Goal: Task Accomplishment & Management: Manage account settings

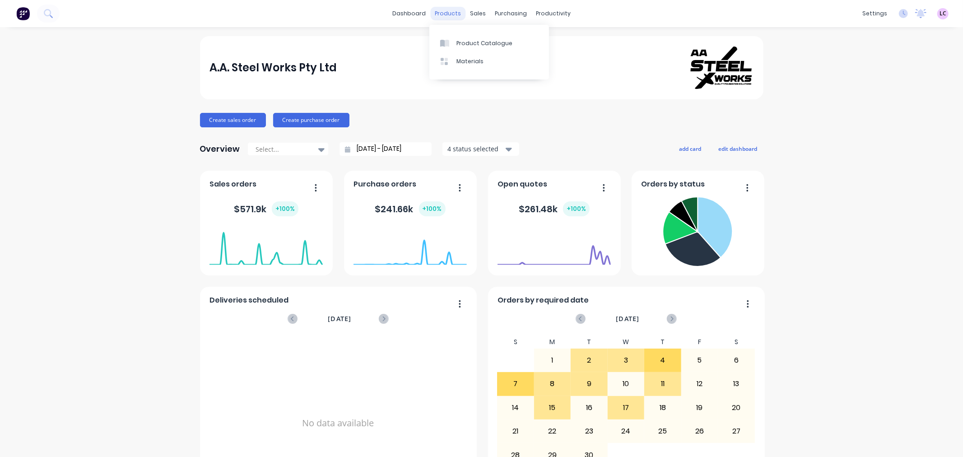
click at [439, 16] on div "products" at bounding box center [447, 14] width 35 height 14
click at [457, 37] on link "Product Catalogue" at bounding box center [489, 43] width 120 height 18
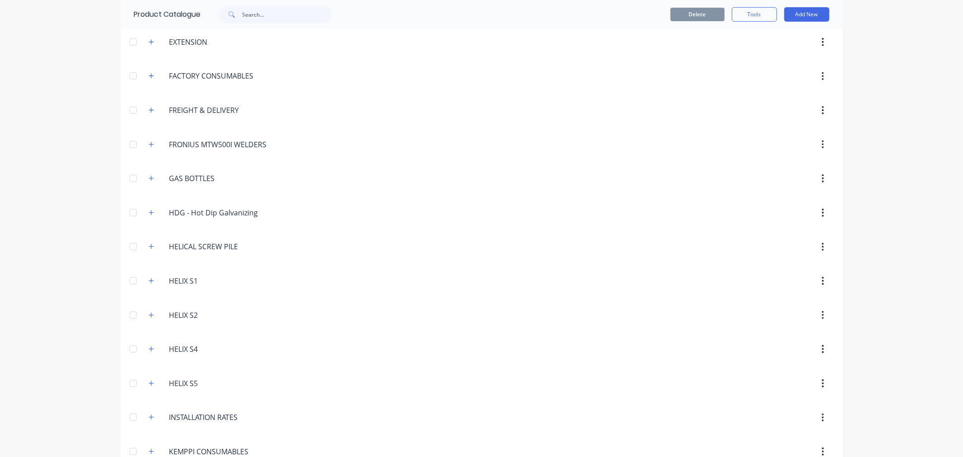
scroll to position [224, 0]
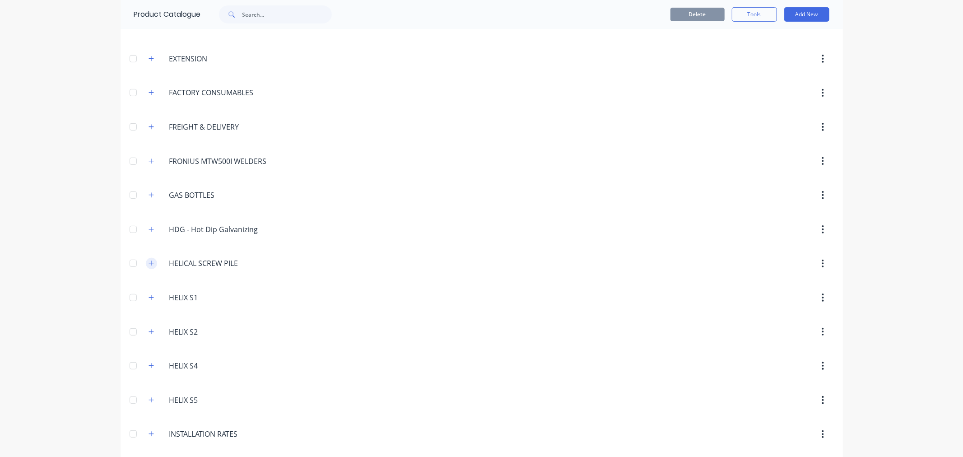
click at [149, 266] on icon "button" at bounding box center [151, 263] width 5 height 6
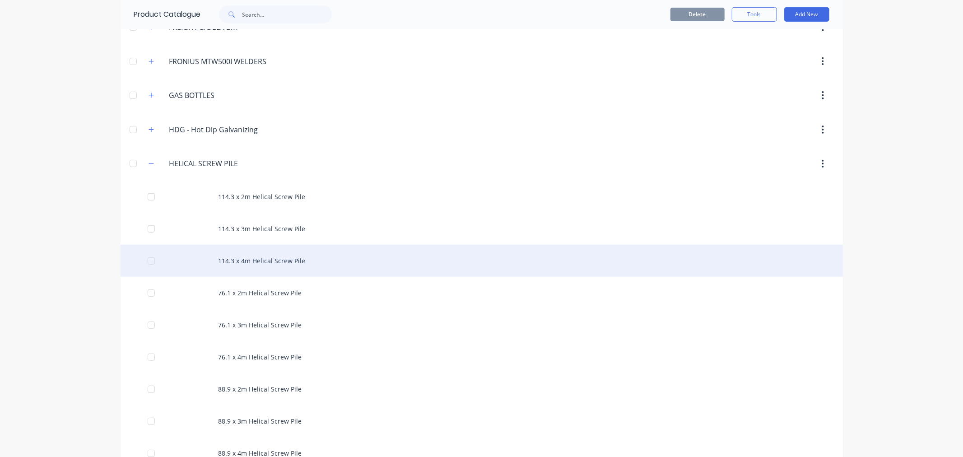
scroll to position [374, 0]
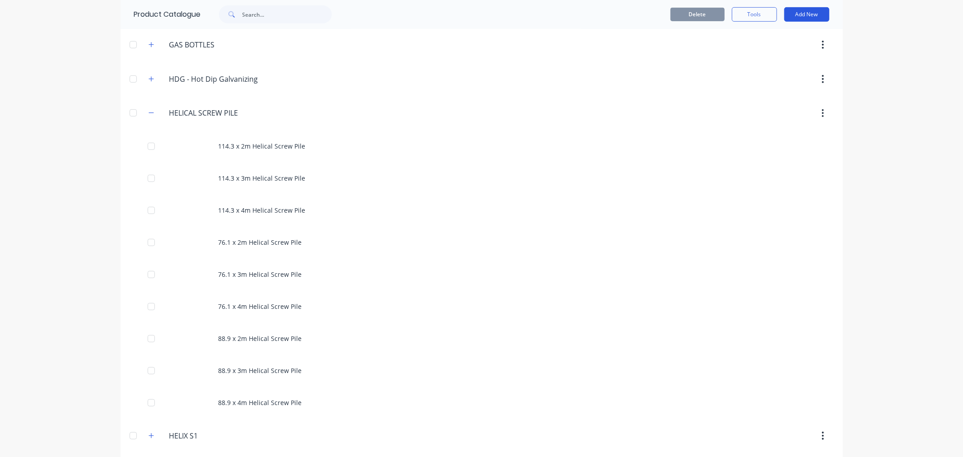
click at [803, 14] on button "Add New" at bounding box center [806, 14] width 45 height 14
drag, startPoint x: 778, startPoint y: 51, endPoint x: 877, endPoint y: 59, distance: 99.2
click at [877, 59] on div "dashboard products sales purchasing productivity dashboard products Product Cat…" at bounding box center [481, 228] width 963 height 457
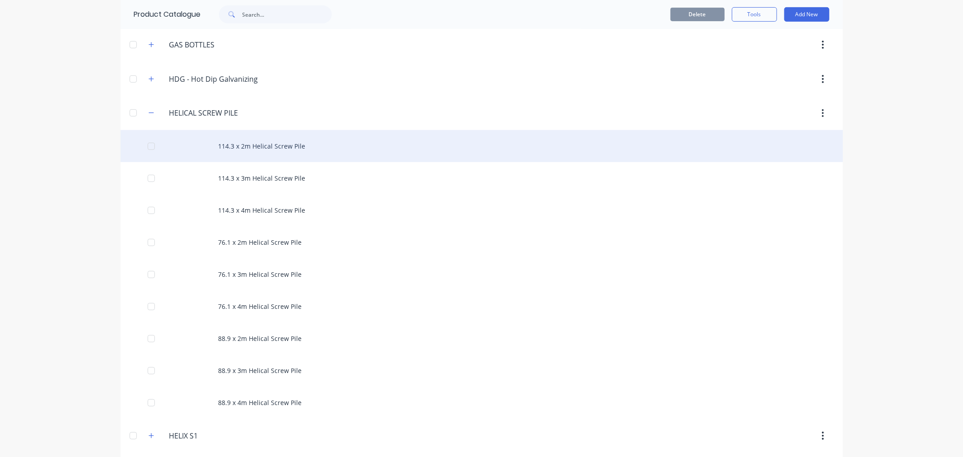
click at [289, 149] on div "114.3 x 2m Helical Screw Pile" at bounding box center [482, 146] width 723 height 32
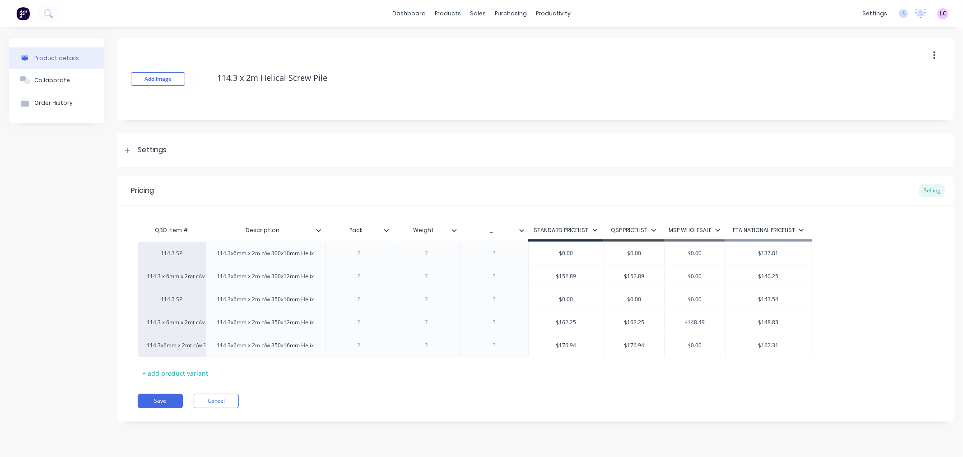
drag, startPoint x: 341, startPoint y: 78, endPoint x: 191, endPoint y: 79, distance: 150.4
click at [191, 79] on div "Add image 114.3 x 2m Helical Screw Pile" at bounding box center [535, 78] width 837 height 81
click at [289, 259] on div "114.3x6mm x 2m c/w 300x10mm Helix" at bounding box center [266, 253] width 112 height 12
drag, startPoint x: 283, startPoint y: 264, endPoint x: 222, endPoint y: 241, distance: 65.0
click at [222, 242] on div "114.3x6mm x 2m c/w 300x10mm Helix" at bounding box center [265, 253] width 120 height 23
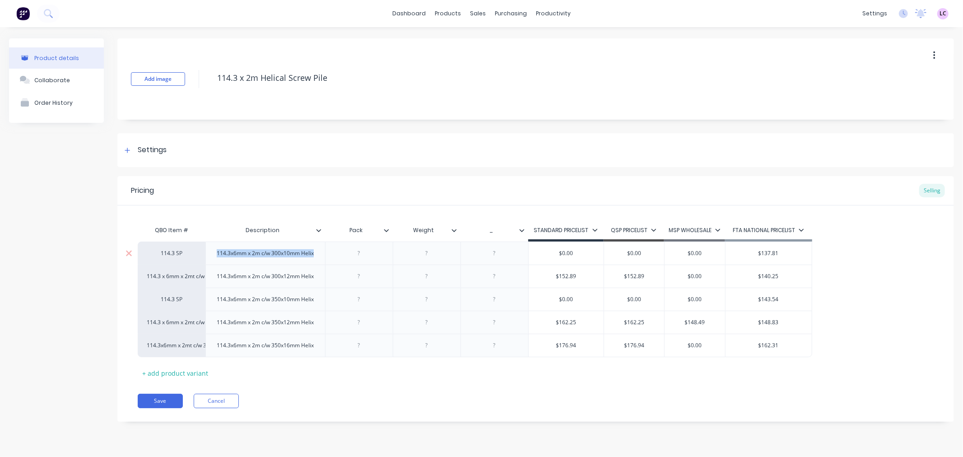
copy div "114.3x6mm x 2m c/w 300x10mm Helix"
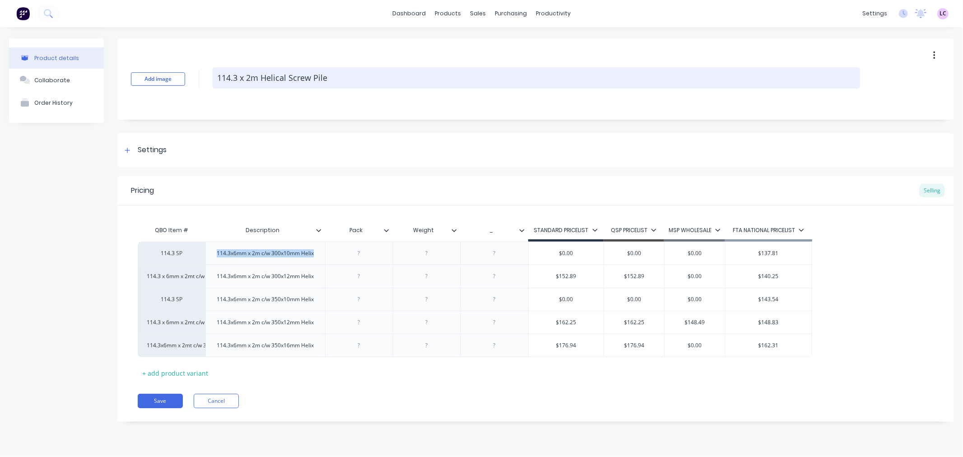
click at [828, 70] on textarea "114.3 x 2m Helical Screw Pile" at bounding box center [537, 77] width 648 height 21
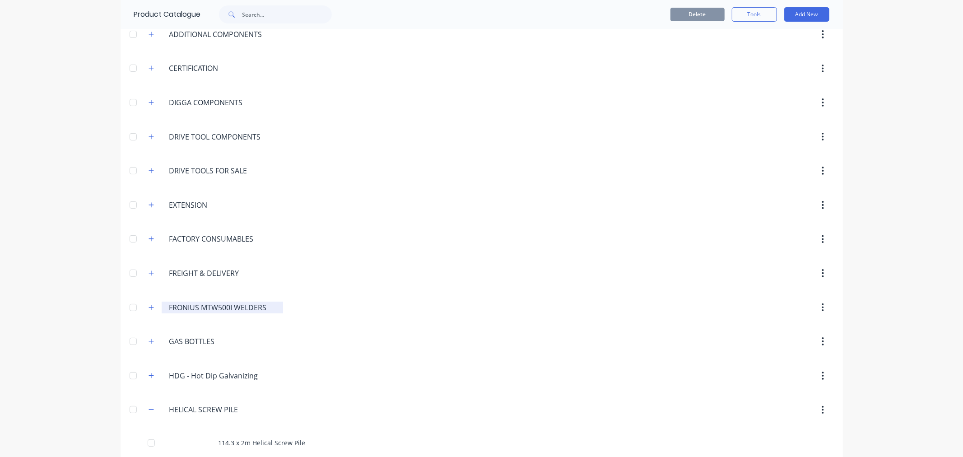
scroll to position [201, 0]
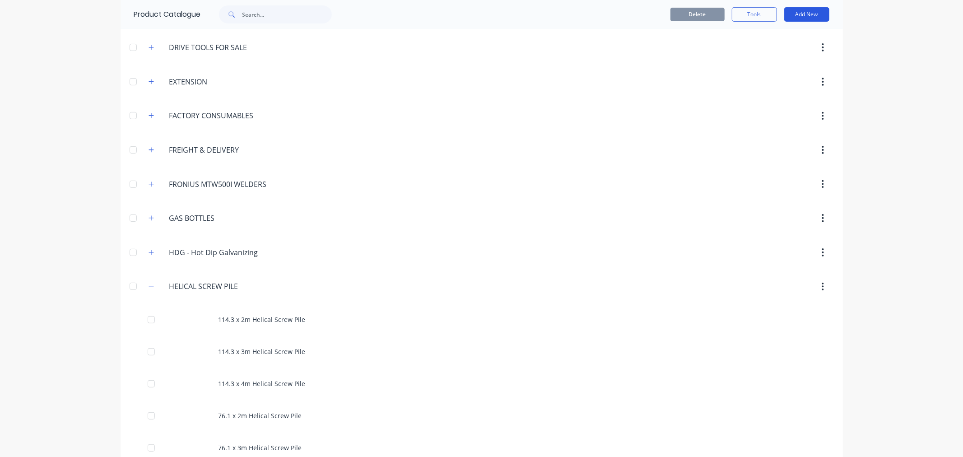
click at [807, 14] on button "Add New" at bounding box center [806, 14] width 45 height 14
drag, startPoint x: 789, startPoint y: 36, endPoint x: 785, endPoint y: 54, distance: 18.5
click at [785, 54] on div "Category Product Product Kit" at bounding box center [787, 55] width 86 height 59
click at [785, 54] on div "Product" at bounding box center [787, 55] width 70 height 13
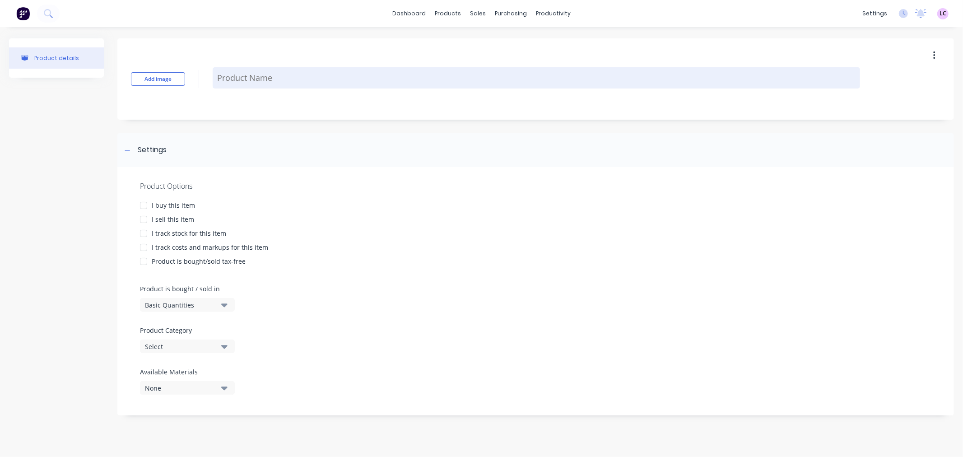
type textarea "x"
click at [221, 75] on textarea at bounding box center [537, 77] width 648 height 21
type textarea "h"
type textarea "x"
type textarea "hE"
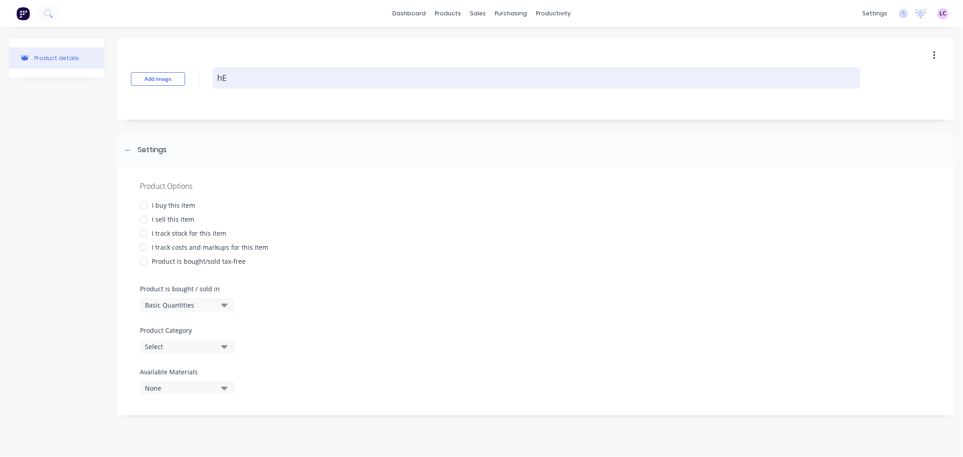
type textarea "x"
type textarea "hEL"
type textarea "x"
type textarea "hELI"
type textarea "x"
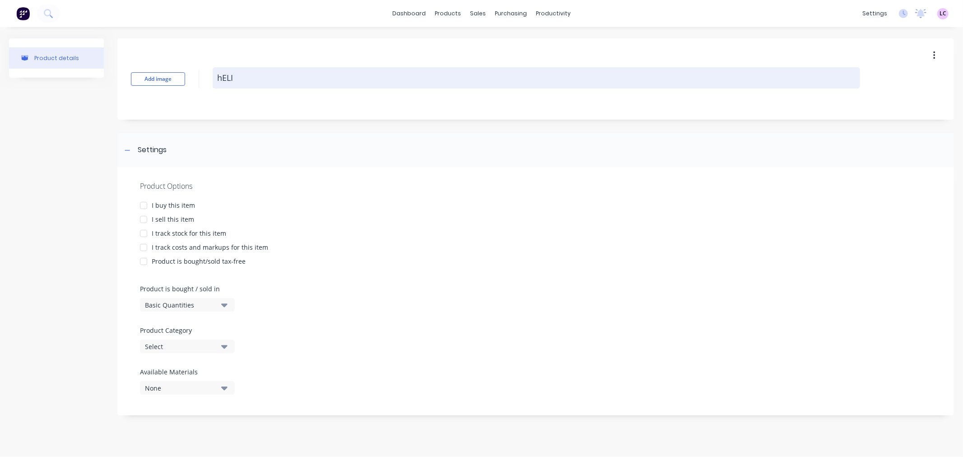
type textarea "hEL"
type textarea "x"
type textarea "hE"
type textarea "x"
type textarea "h"
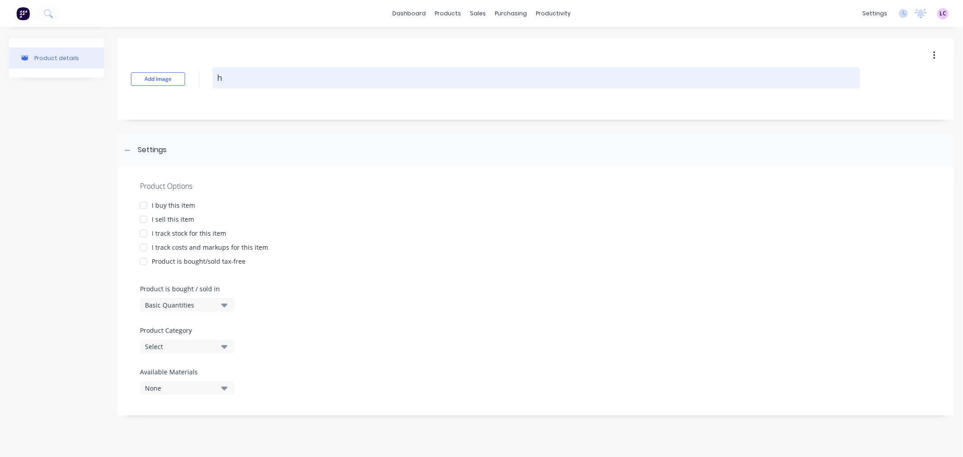
type textarea "x"
type textarea "h"
type textarea "x"
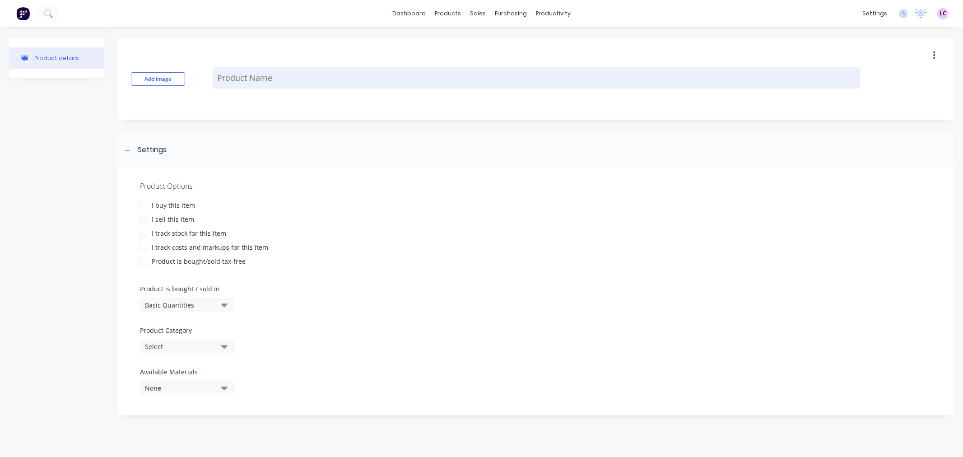
type textarea "H"
type textarea "x"
type textarea "He"
type textarea "x"
type textarea "Hel"
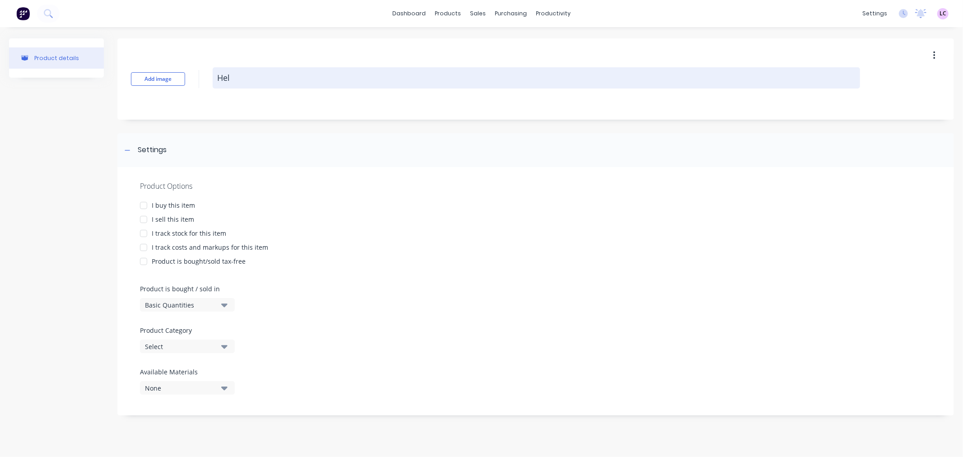
type textarea "x"
type textarea "Heli"
type textarea "x"
type textarea "Helic"
type textarea "x"
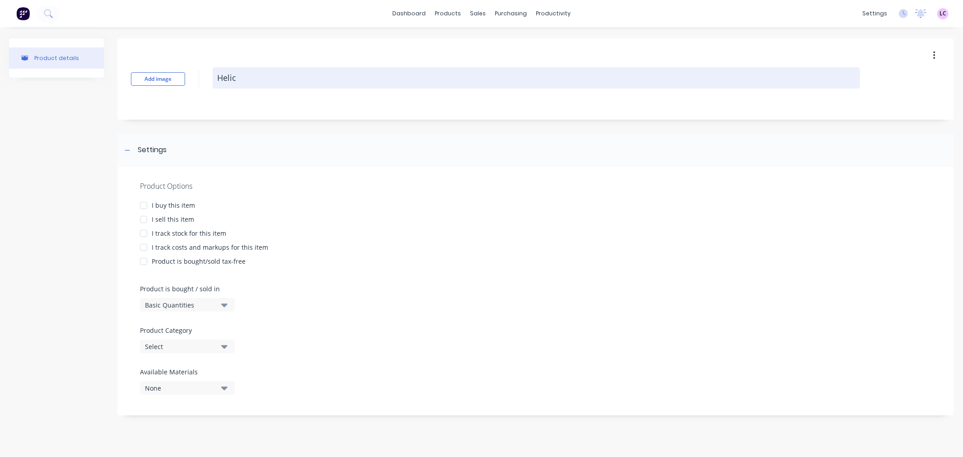
type textarea "Helica"
type textarea "x"
type textarea "Helical"
type textarea "x"
type textarea "Helical S"
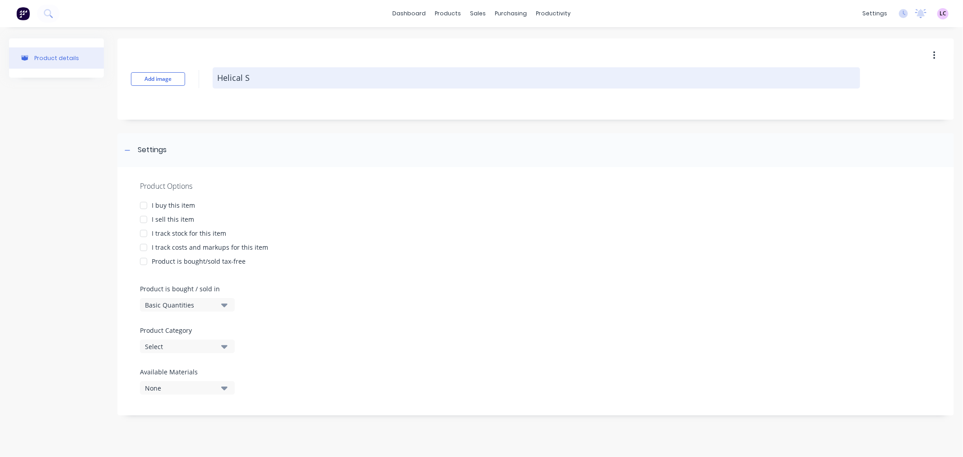
type textarea "x"
type textarea "Helical Sc"
type textarea "x"
type textarea "Helical Scr"
type textarea "x"
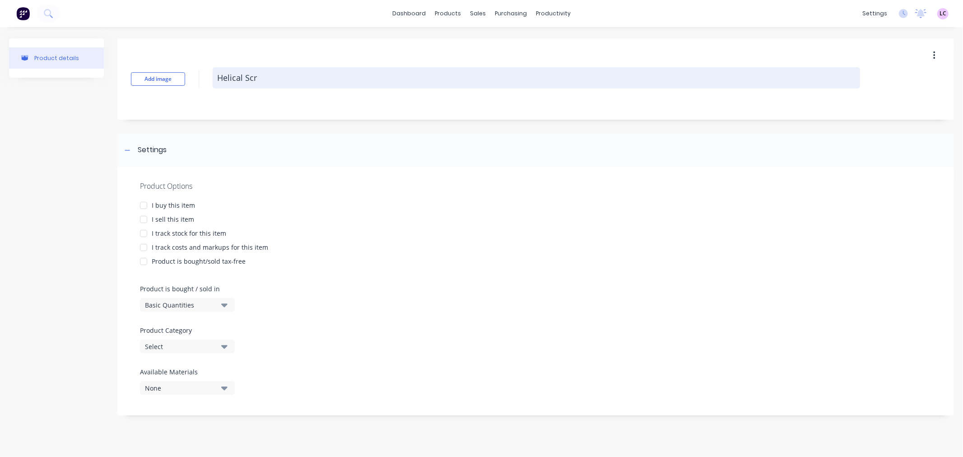
type textarea "Helical Scre"
type textarea "x"
type textarea "Helical Screw"
type textarea "x"
type textarea "Helical Screw"
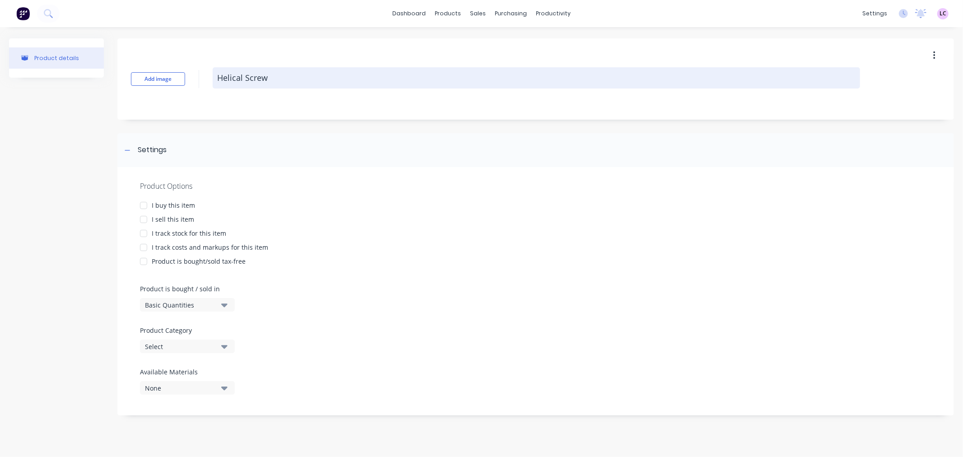
type textarea "x"
type textarea "Helical Screw P"
type textarea "x"
type textarea "Helical Screw Pi"
type textarea "x"
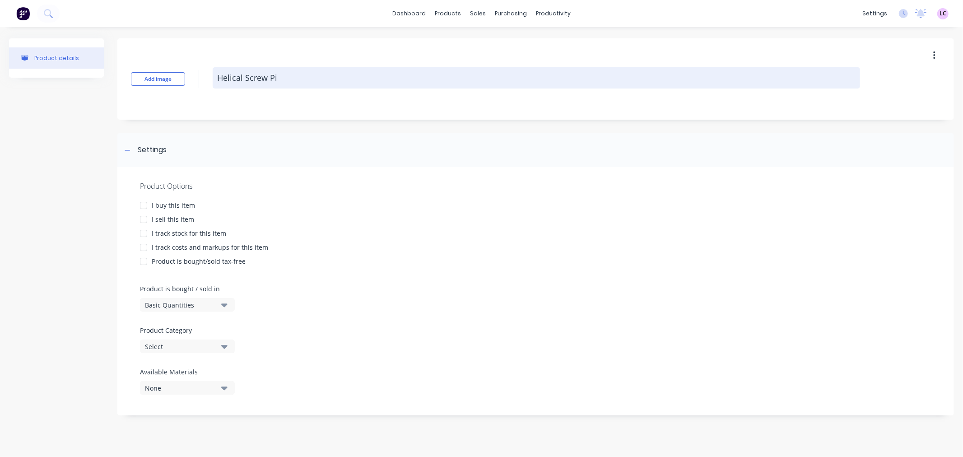
type textarea "Helical Screw Pil"
type textarea "x"
type textarea "Helical Screw Pile"
type textarea "x"
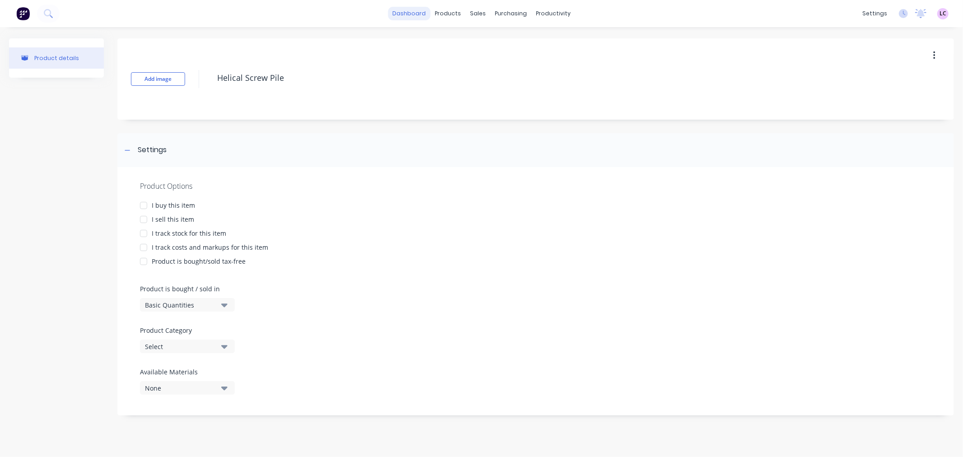
type textarea "Helical Screw Pile"
type textarea "x"
type textarea "Helical Screw Pile"
drag, startPoint x: 288, startPoint y: 78, endPoint x: 183, endPoint y: 82, distance: 105.3
click at [183, 82] on div "Add image Helical Screw Pile" at bounding box center [535, 78] width 837 height 81
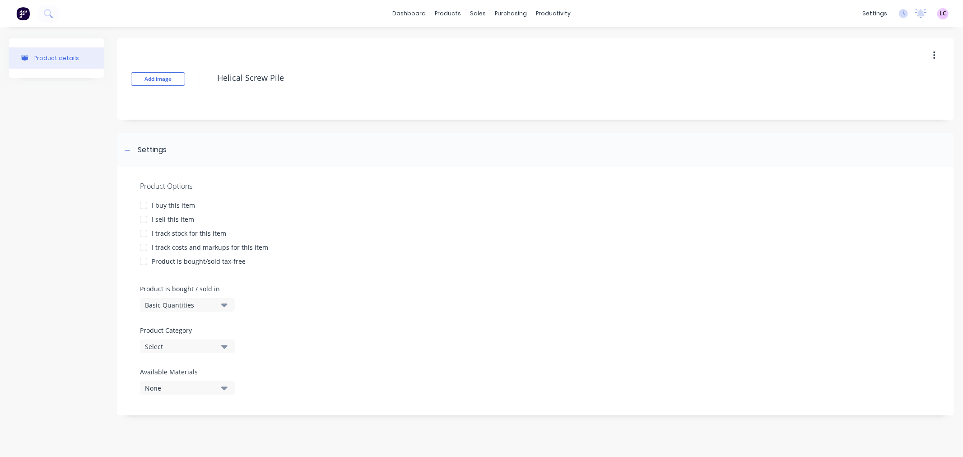
paste textarea "114.3 x 2m Helical Screw Pile"
type textarea "x"
type textarea "114.3 x 2m Helical Screw Pile"
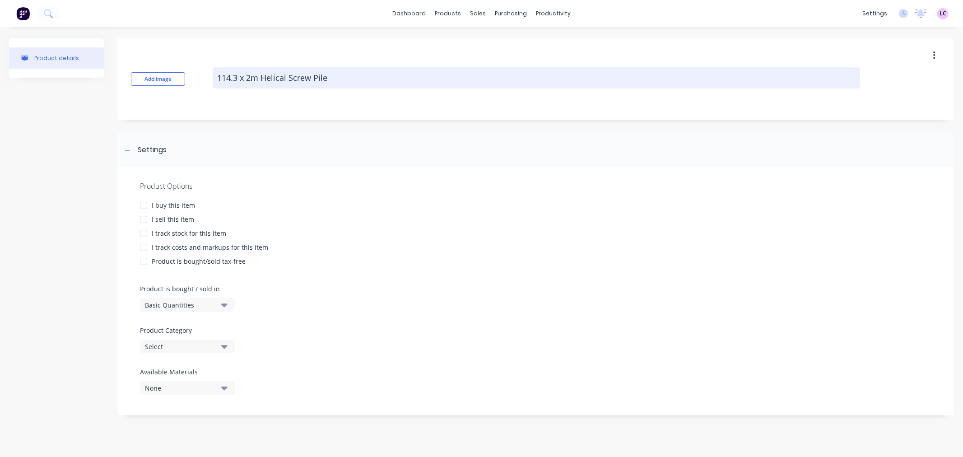
drag, startPoint x: 259, startPoint y: 77, endPoint x: 213, endPoint y: 70, distance: 46.6
click at [213, 70] on textarea "114.3 x 2m Helical Screw Pile" at bounding box center [537, 77] width 648 height 21
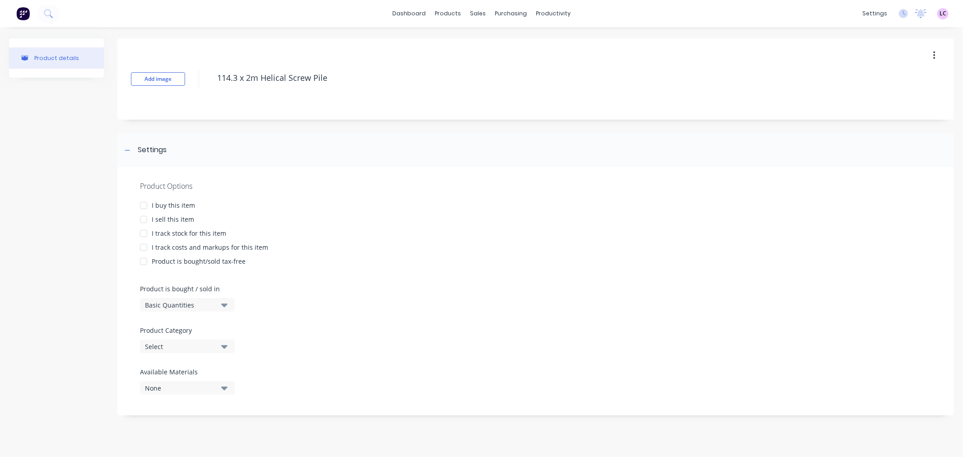
type textarea "x"
type textarea "1 Helical Screw Pile"
type textarea "x"
type textarea "14 Helical Screw Pile"
type textarea "x"
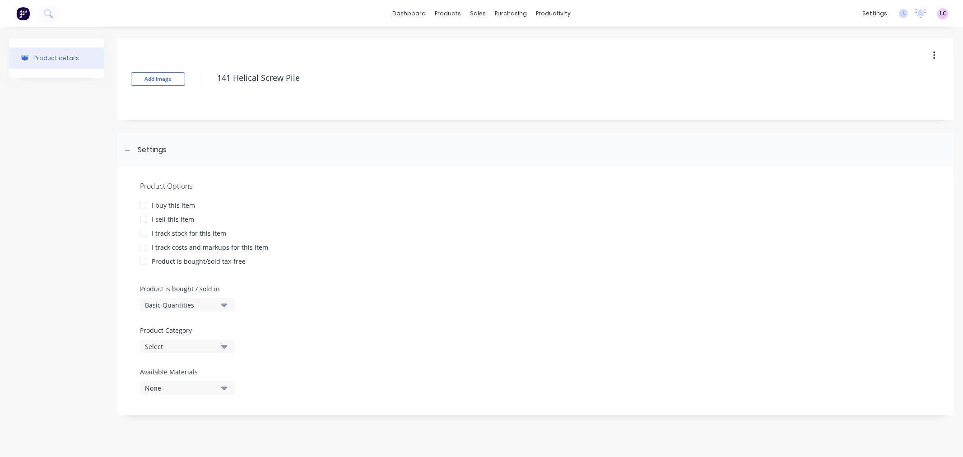
type textarea "141. Helical Screw Pile"
type textarea "x"
type textarea "141. Helical Screw Pile"
type textarea "x"
type textarea "141.3 Helical Screw Pile"
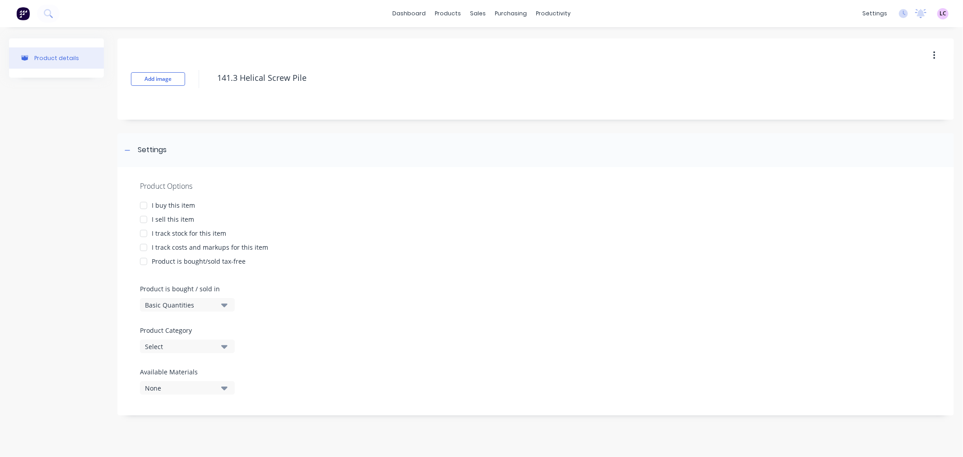
click at [142, 219] on div at bounding box center [144, 219] width 18 height 18
type textarea "x"
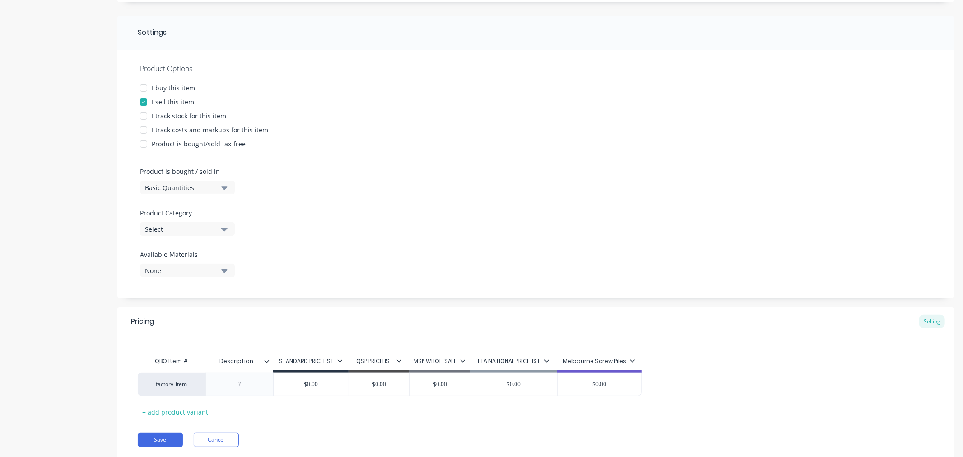
scroll to position [146, 0]
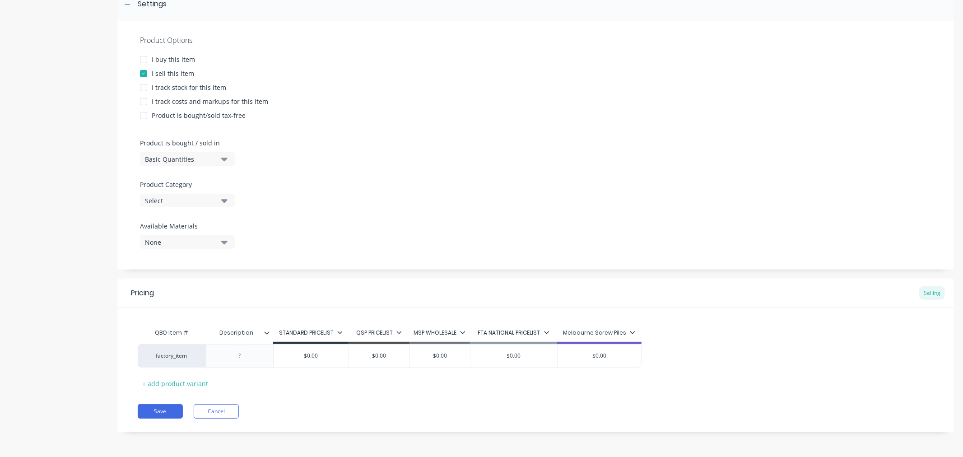
type textarea "141.3 Helical Screw Pile"
click at [205, 199] on div "Select" at bounding box center [181, 200] width 72 height 9
type textarea "x"
type textarea "141.3 Helical Screw Pile"
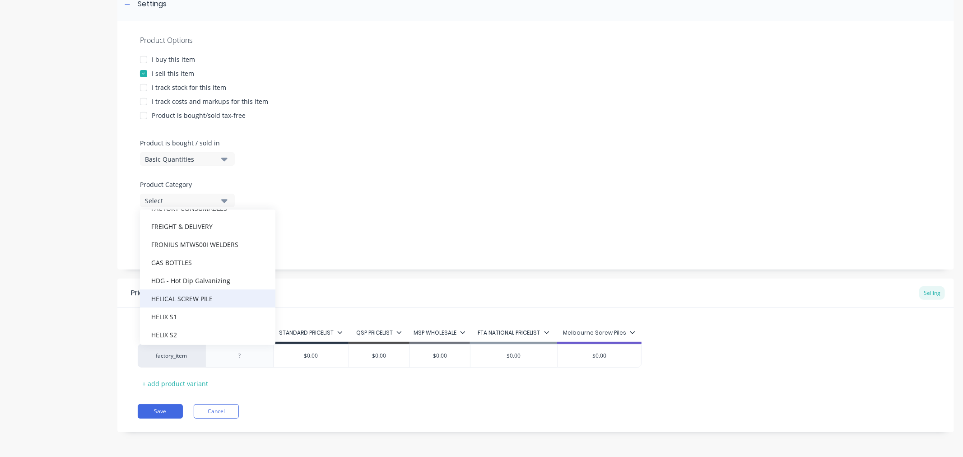
click at [220, 294] on div "HELICAL SCREW PILE" at bounding box center [207, 298] width 135 height 18
click at [196, 242] on div "None" at bounding box center [181, 242] width 72 height 9
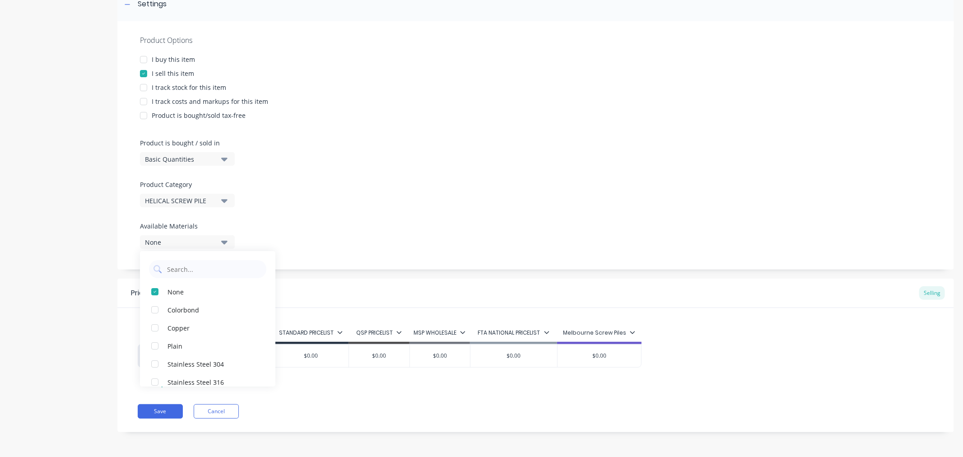
click at [86, 243] on div "Product details" at bounding box center [56, 169] width 95 height 553
click at [183, 360] on div "factory_item" at bounding box center [172, 355] width 68 height 23
click at [246, 354] on div at bounding box center [239, 356] width 45 height 12
type textarea "x"
click at [233, 355] on div at bounding box center [239, 356] width 45 height 12
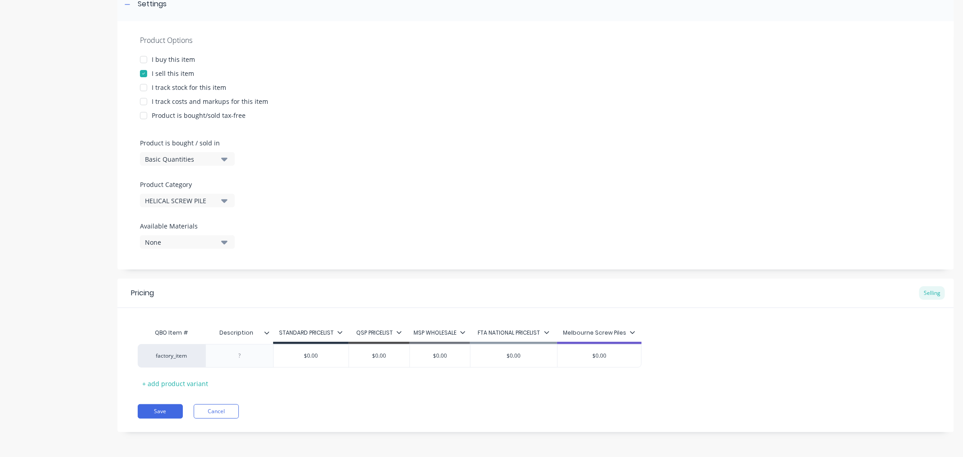
paste div
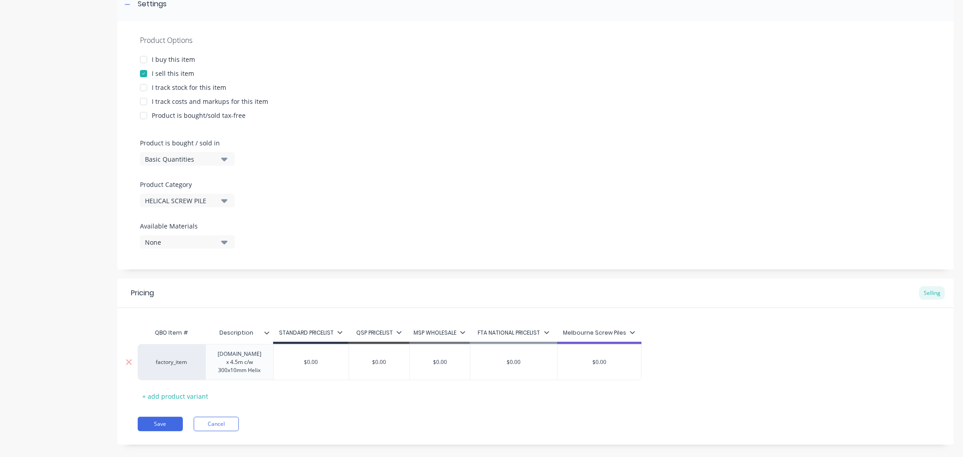
click at [229, 373] on div "[DOMAIN_NAME] x 4.5m c/w 300x10mm Helix" at bounding box center [240, 362] width 60 height 28
click at [248, 356] on div "[DOMAIN_NAME] x 4.5m c/w 400x16mm Helix" at bounding box center [240, 362] width 60 height 28
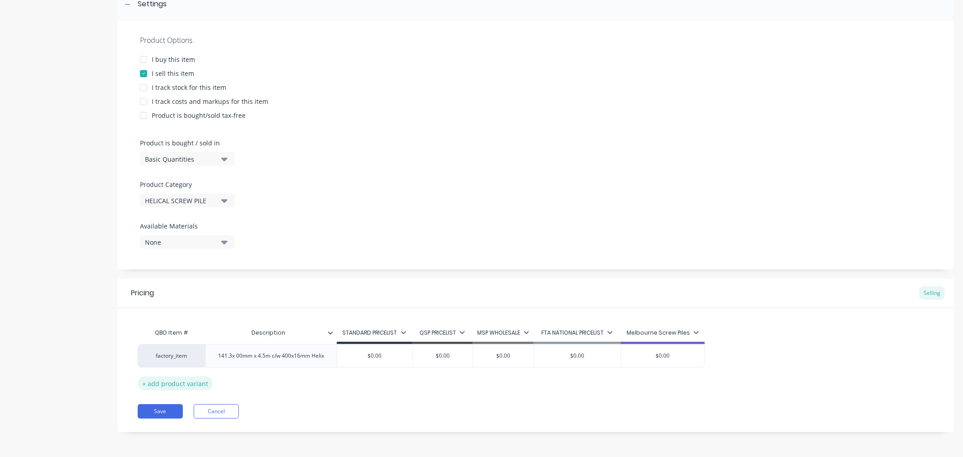
scroll to position [146, 0]
click at [196, 385] on div "+ add product variant" at bounding box center [175, 384] width 75 height 14
type textarea "x"
click at [270, 387] on div at bounding box center [270, 378] width 131 height 23
click at [251, 377] on div at bounding box center [271, 379] width 45 height 12
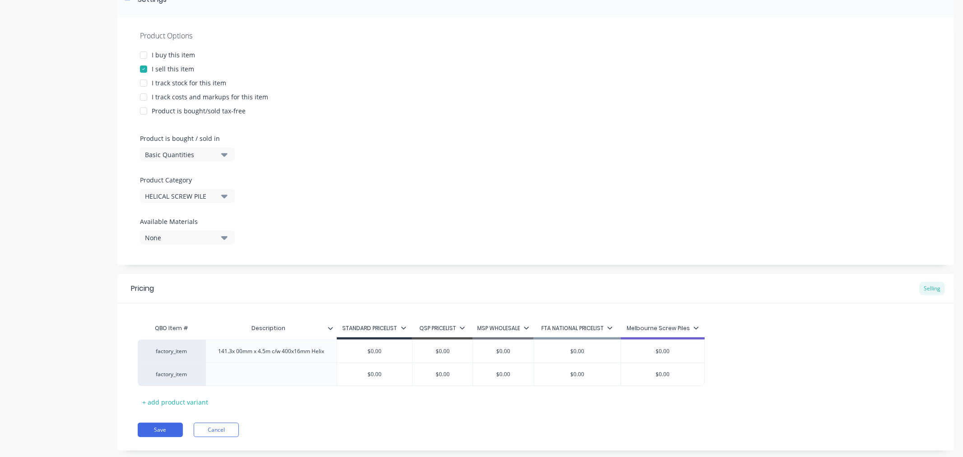
scroll to position [169, 0]
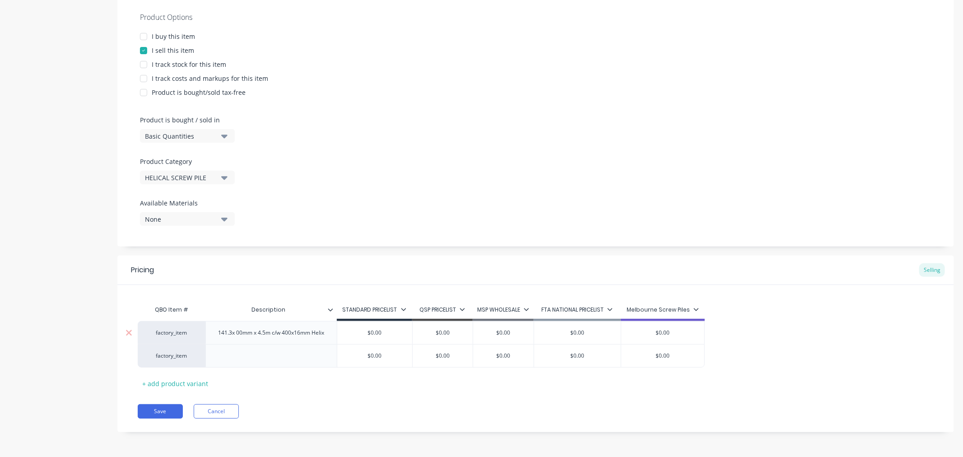
click at [168, 334] on div "factory_item" at bounding box center [172, 333] width 50 height 8
type textarea "x"
click at [190, 329] on div "factory_item" at bounding box center [172, 333] width 50 height 8
type input "screw pile"
click at [190, 339] on button "Helical Screw Piles" at bounding box center [237, 337] width 180 height 14
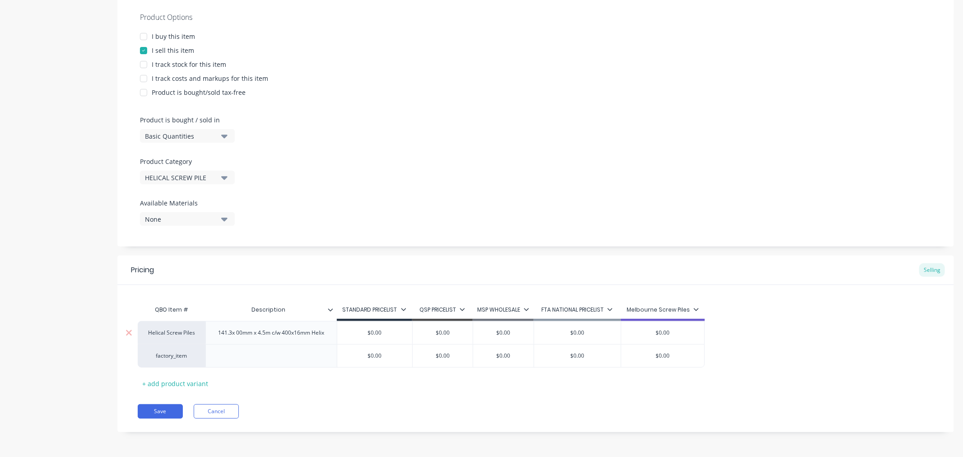
click at [28, 325] on div "Product details" at bounding box center [56, 157] width 95 height 576
click at [240, 340] on div "141.3x 00mm x 4.5m c/w 400x16mm Helix" at bounding box center [270, 332] width 131 height 23
click at [243, 334] on div "141.3x 00mm x 4.5m c/w 400x16mm Helix" at bounding box center [271, 333] width 121 height 12
click at [158, 406] on button "Save" at bounding box center [160, 411] width 45 height 14
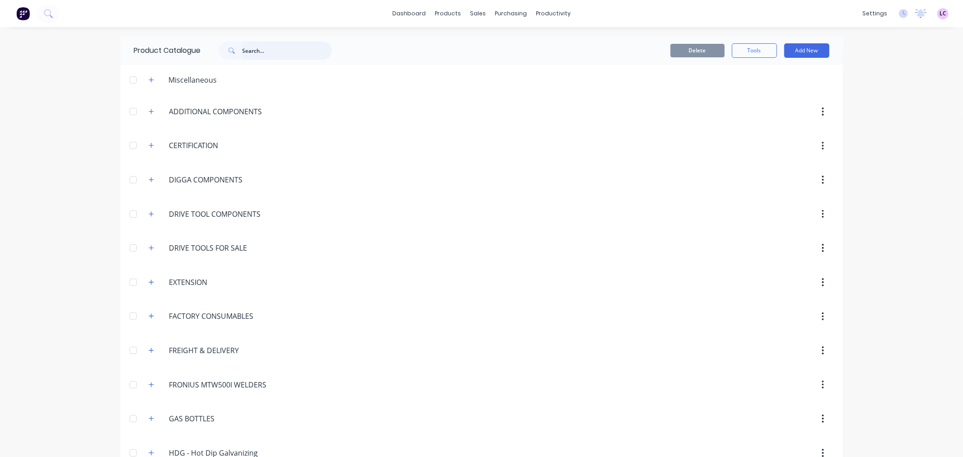
click at [261, 51] on input "text" at bounding box center [287, 51] width 89 height 18
click at [149, 284] on icon "button" at bounding box center [151, 282] width 5 height 6
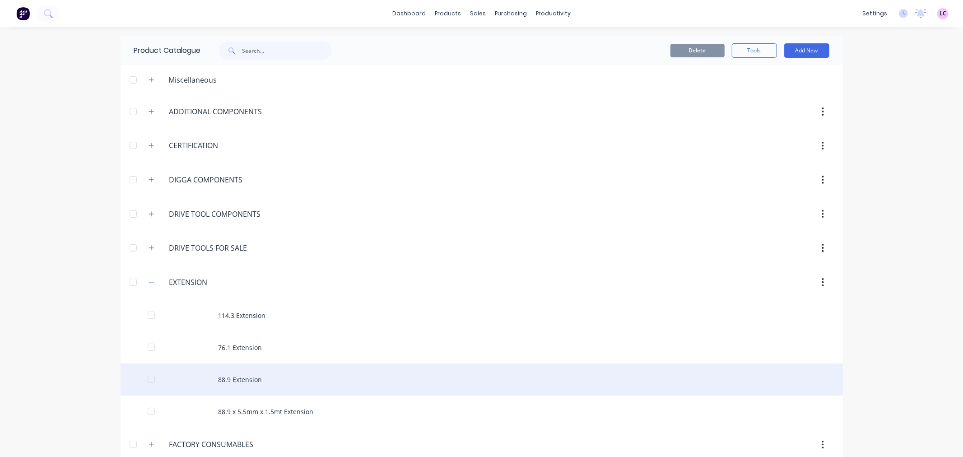
click at [376, 391] on div "88.9 Extension" at bounding box center [482, 380] width 723 height 32
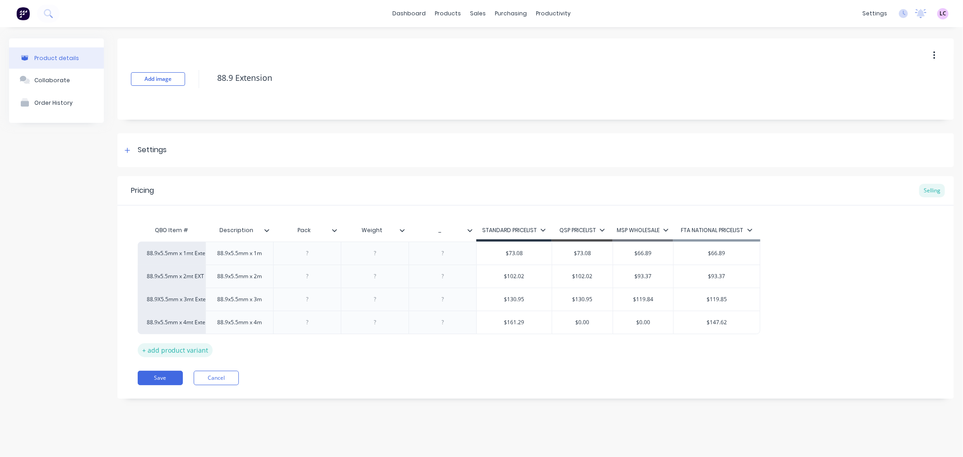
click at [177, 352] on div "+ add product variant" at bounding box center [175, 350] width 75 height 14
type textarea "x"
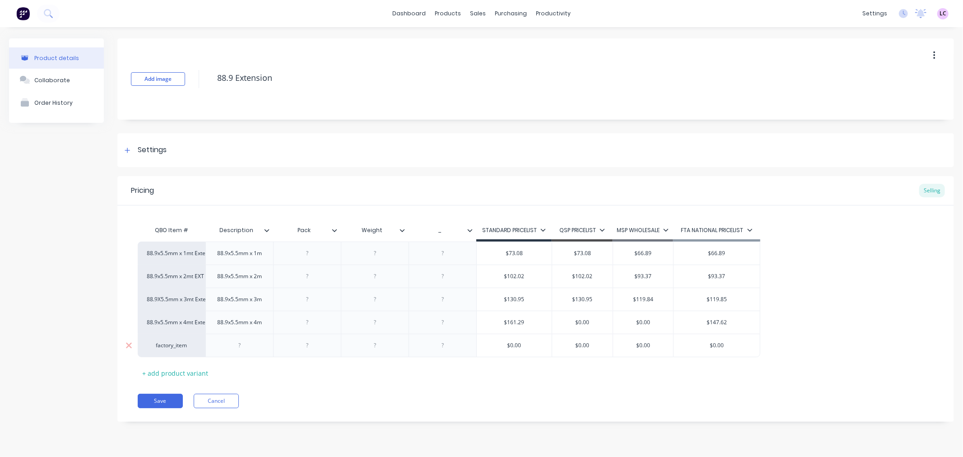
click at [187, 349] on div "factory_item" at bounding box center [172, 345] width 50 height 8
click at [213, 289] on button "88.9 x 5.5mm x 1.5mt" at bounding box center [191, 291] width 89 height 14
click at [195, 289] on button "88.9 x 5.5mm x 1.5mt" at bounding box center [191, 291] width 89 height 14
click at [187, 303] on button "88.9 x 5.5mm x 1.5mt" at bounding box center [191, 304] width 89 height 14
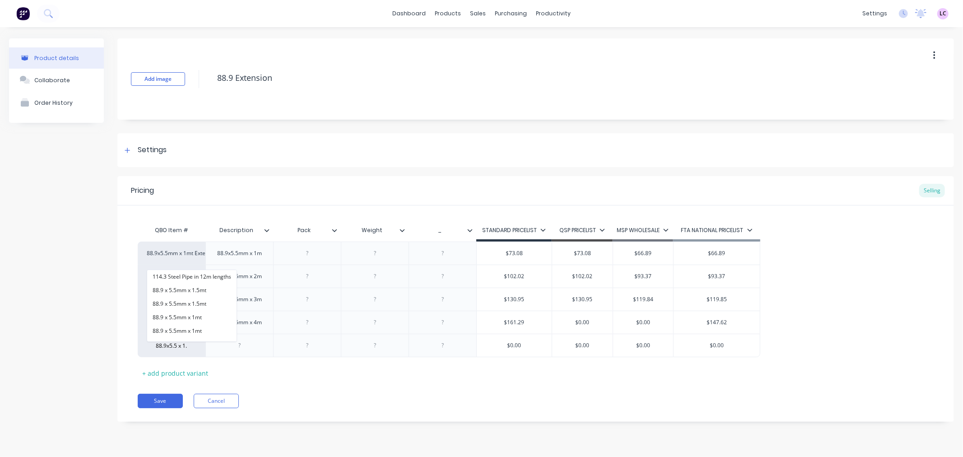
click at [63, 340] on div "Product details Collaborate Order History" at bounding box center [56, 236] width 95 height 397
click at [173, 347] on div "factory_item" at bounding box center [172, 345] width 50 height 8
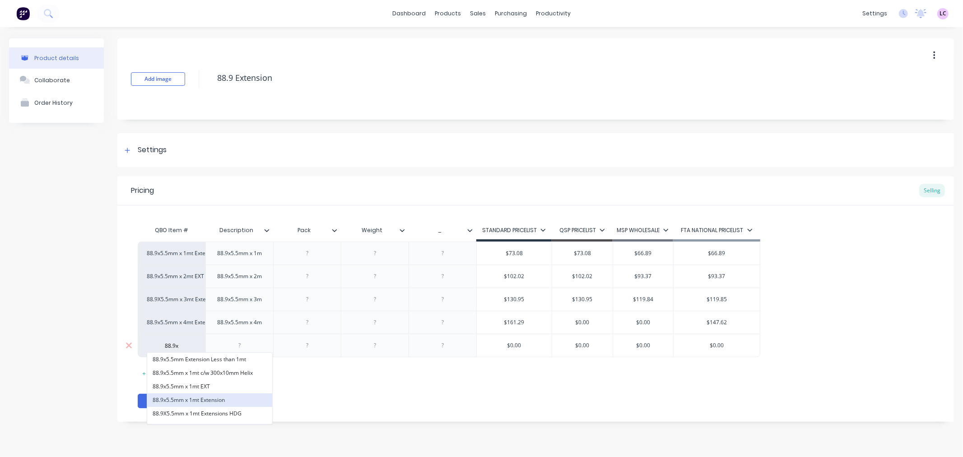
type input "88.9x"
click at [237, 393] on button "88.9x5.5mm x 1mt Extension" at bounding box center [209, 400] width 125 height 14
type textarea "x"
click at [235, 346] on div at bounding box center [239, 346] width 45 height 12
click at [520, 353] on div "$0.00" at bounding box center [519, 345] width 75 height 23
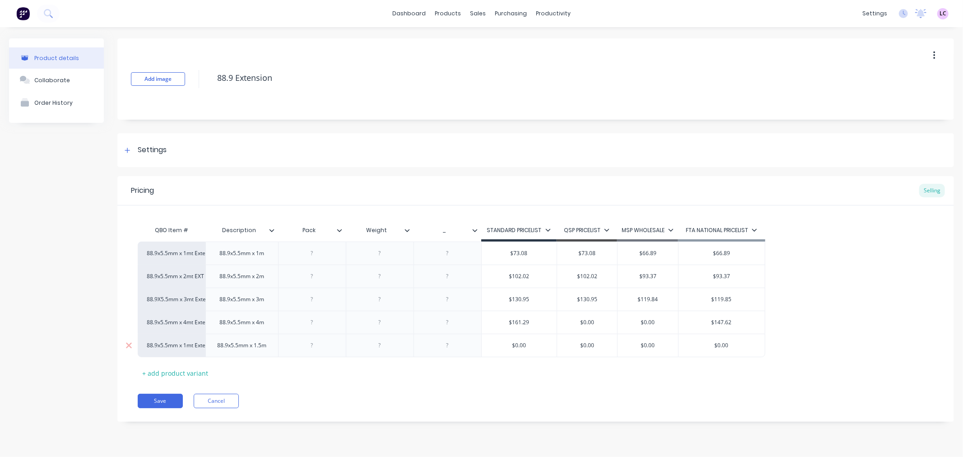
type textarea "x"
type input "$0.0"
type textarea "x"
type input "$0."
type textarea "x"
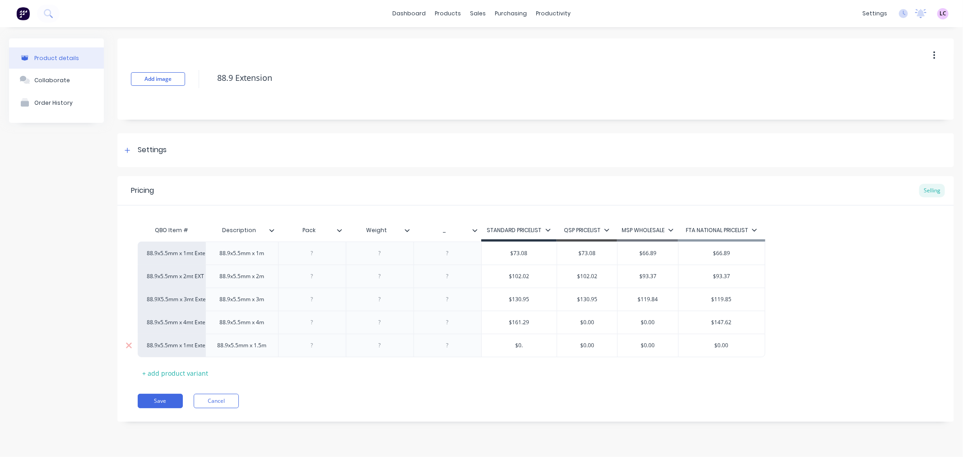
type input "$0"
type textarea "x"
type input "$80"
type textarea "x"
type input "$808"
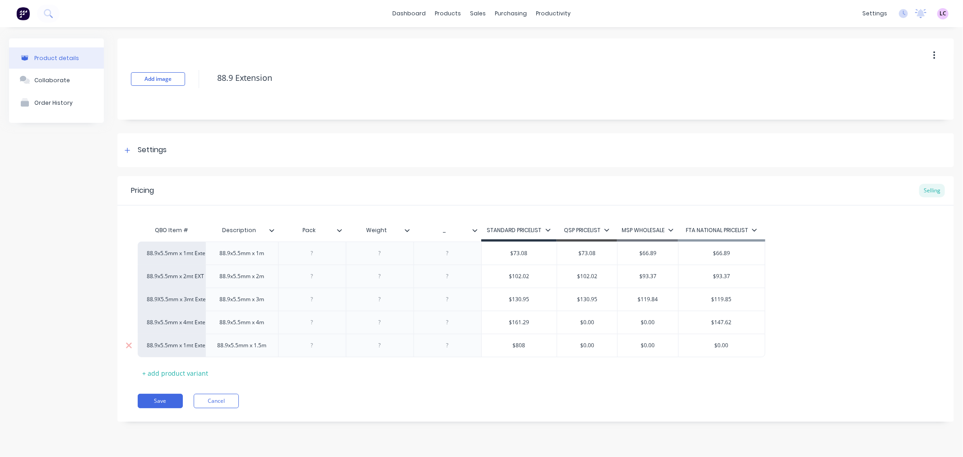
type textarea "x"
type input "$80"
type textarea "x"
type input "$80.8"
type textarea "x"
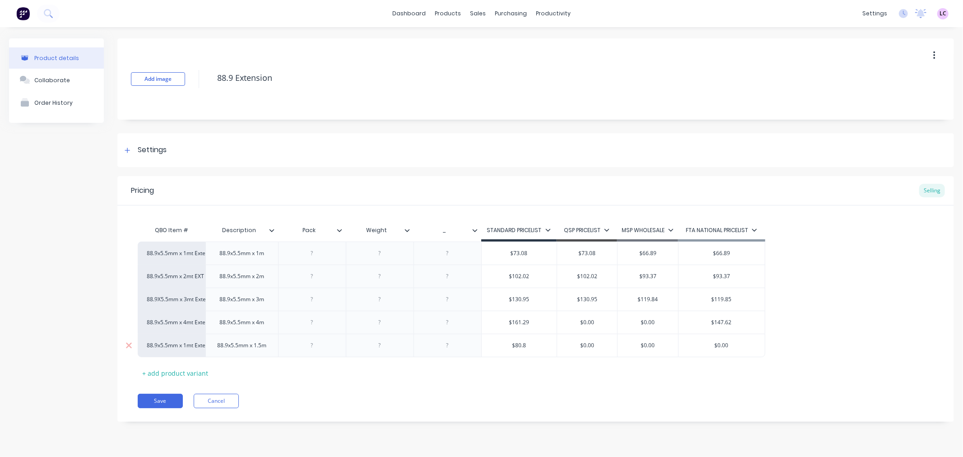
type input "$80.81"
type textarea "x"
type input "$80.81"
drag, startPoint x: 602, startPoint y: 346, endPoint x: 568, endPoint y: 342, distance: 33.6
click at [568, 342] on input "$0.00" at bounding box center [587, 345] width 61 height 8
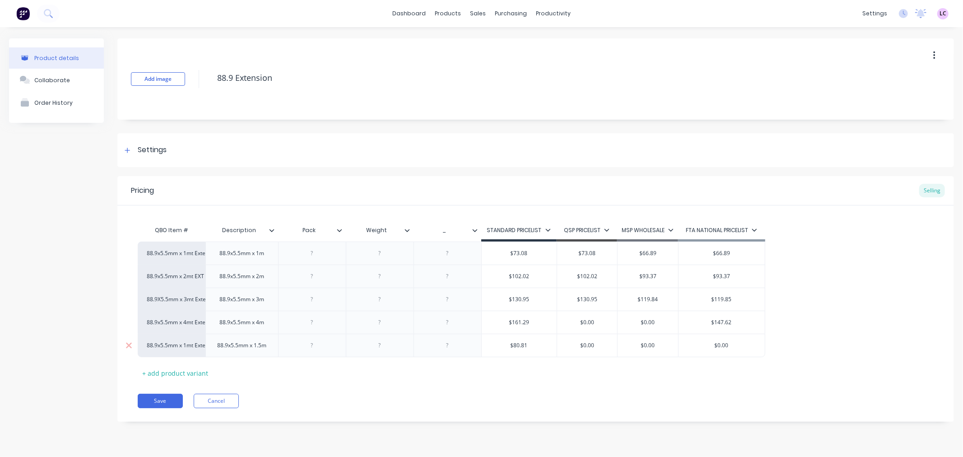
type input "8"
type textarea "x"
type input "80"
type textarea "x"
type input "80.8"
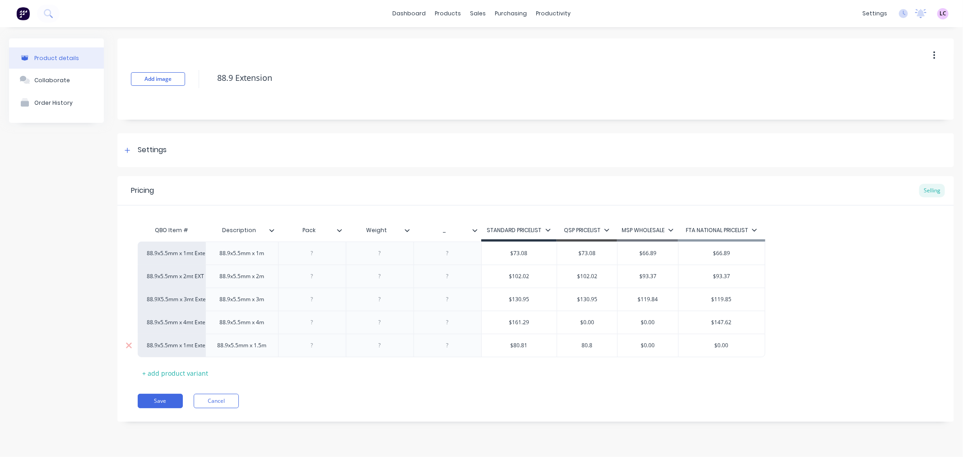
type textarea "x"
type input "80.81"
click at [857, 407] on div "Save Cancel" at bounding box center [546, 401] width 817 height 14
click at [172, 402] on button "Save" at bounding box center [160, 401] width 45 height 14
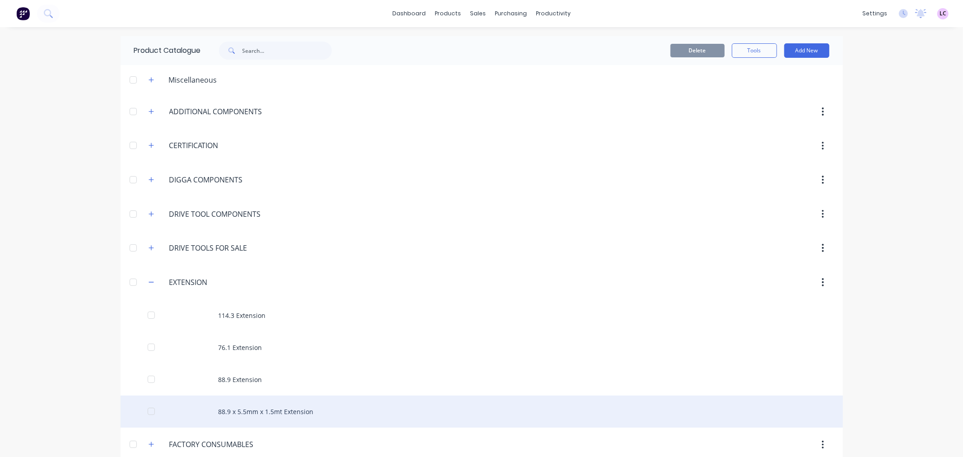
click at [147, 410] on div at bounding box center [151, 411] width 18 height 18
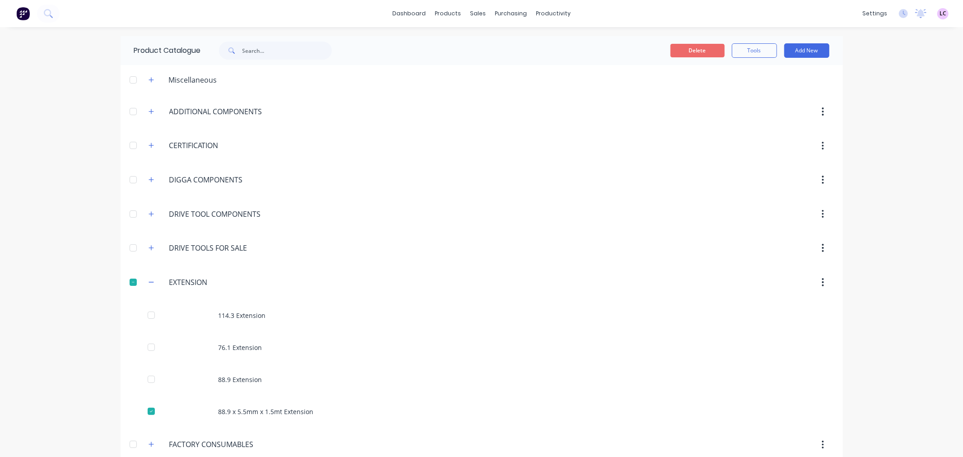
click at [698, 48] on button "Delete" at bounding box center [698, 51] width 54 height 14
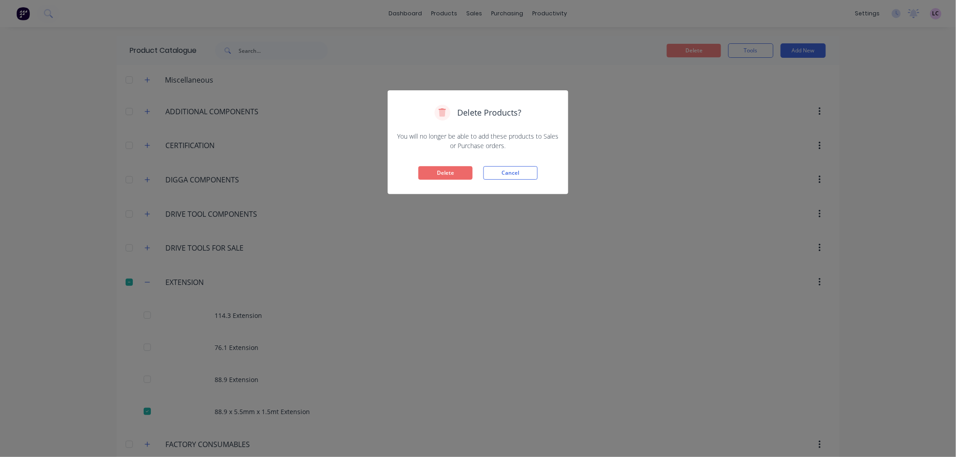
click at [425, 171] on button "Delete" at bounding box center [445, 173] width 54 height 14
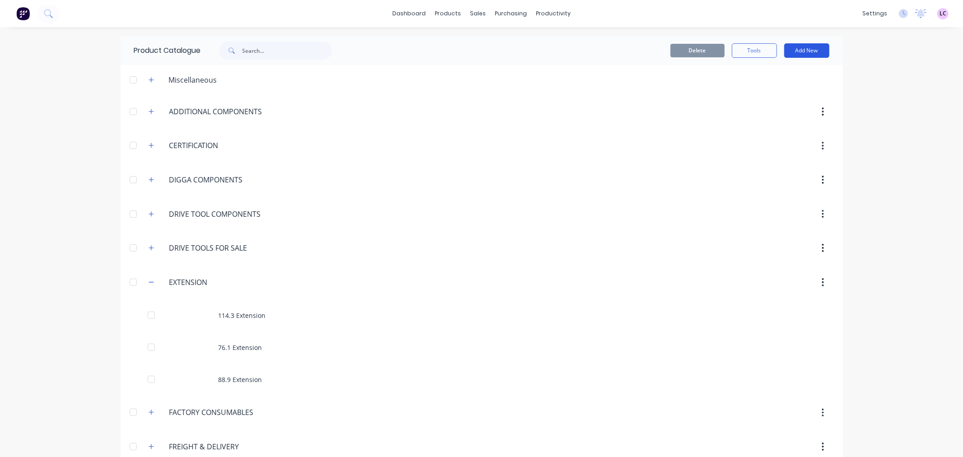
click at [803, 53] on button "Add New" at bounding box center [806, 50] width 45 height 14
click at [780, 88] on div "Product" at bounding box center [787, 91] width 70 height 13
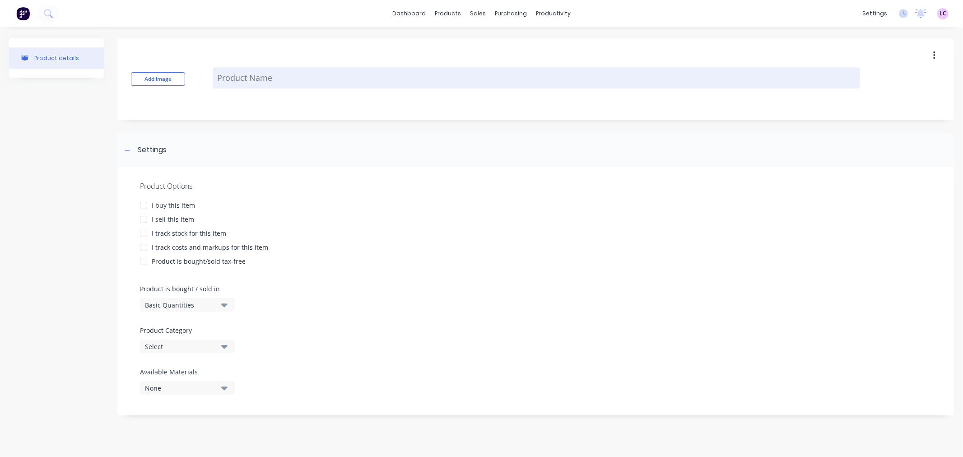
click at [244, 75] on textarea at bounding box center [537, 77] width 648 height 21
paste textarea "114.3 Extension"
type textarea "x"
type textarea "114.3 Extension"
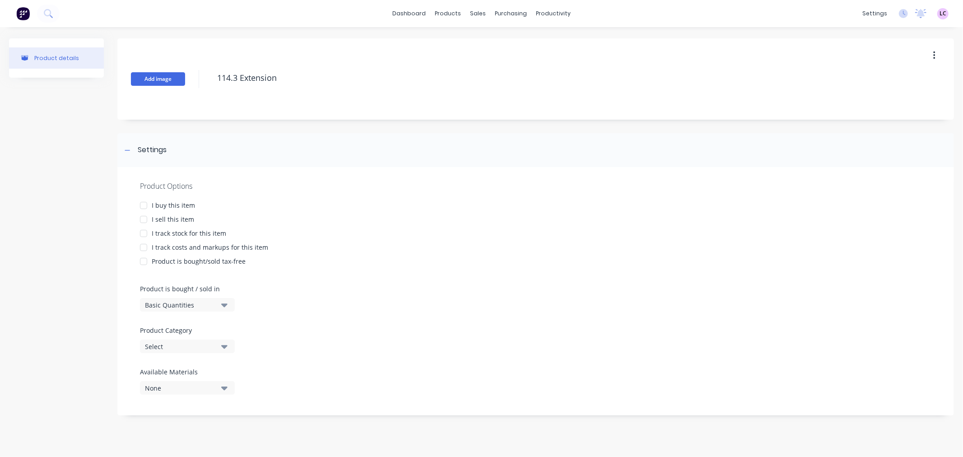
drag, startPoint x: 237, startPoint y: 79, endPoint x: 184, endPoint y: 82, distance: 52.5
click at [184, 82] on div "Add image 114.3 Extension" at bounding box center [535, 78] width 837 height 81
type textarea "x"
type textarea "1 Extension"
type textarea "x"
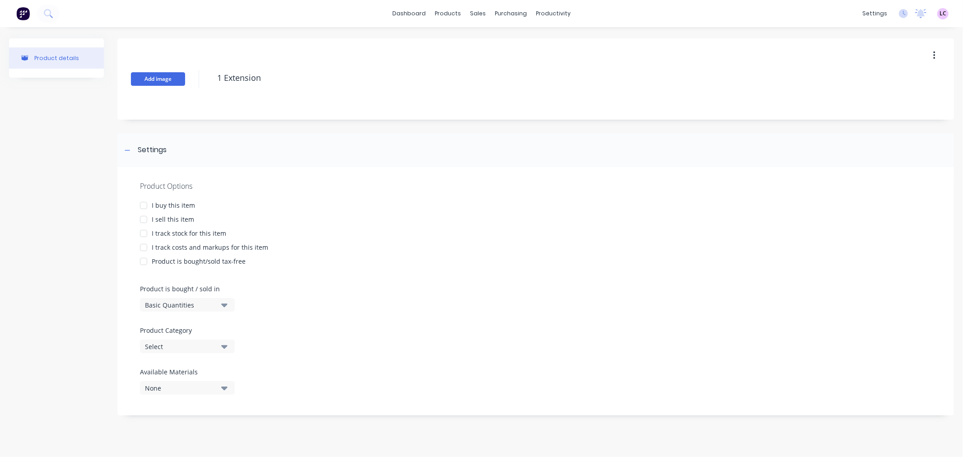
type textarea "14 Extension"
type textarea "x"
type textarea "141 Extension"
type textarea "x"
type textarea "141. Extension"
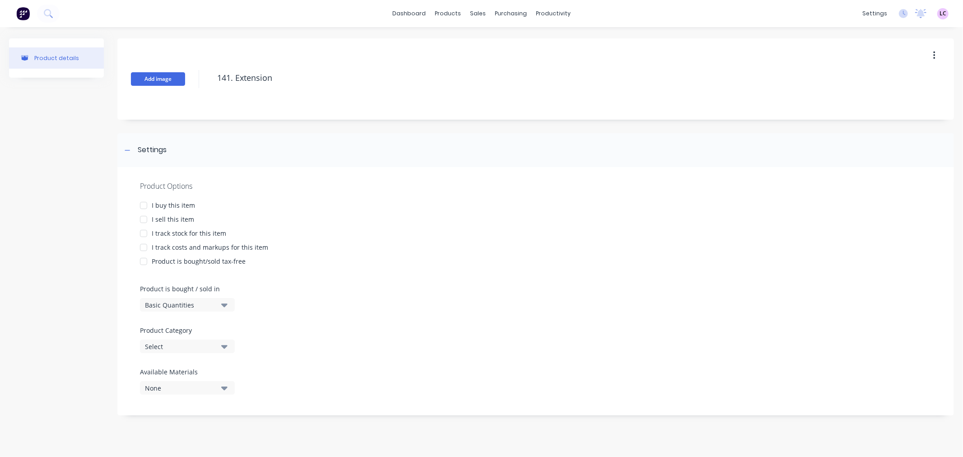
type textarea "x"
type textarea "141.3 Extension"
type textarea "x"
type textarea "141.3 Extension"
click at [144, 218] on div at bounding box center [144, 219] width 18 height 18
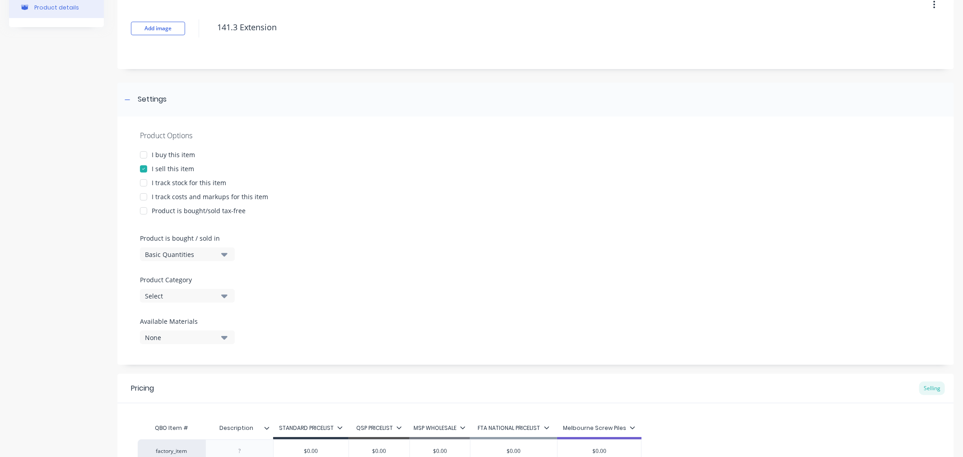
scroll to position [100, 0]
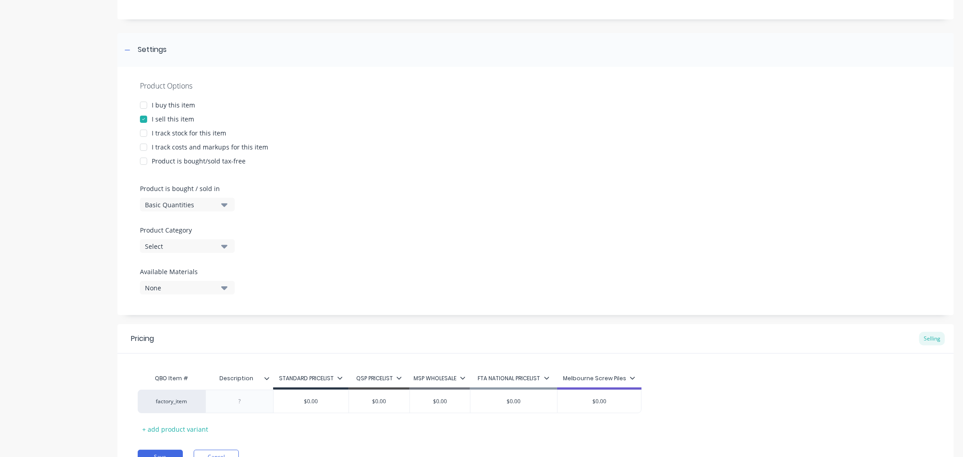
click at [191, 249] on div "Select" at bounding box center [181, 246] width 72 height 9
click at [187, 268] on Category "text" at bounding box center [214, 273] width 96 height 18
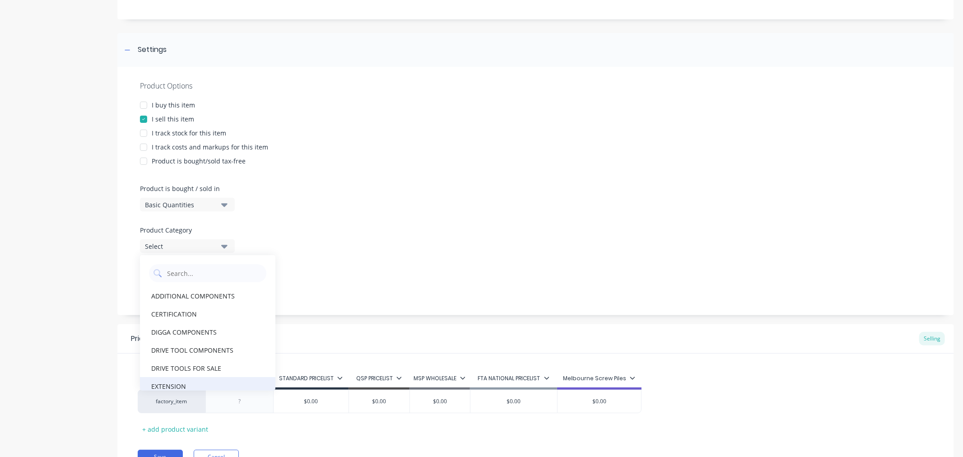
click at [179, 382] on div "EXTENSION" at bounding box center [207, 386] width 135 height 18
type textarea "x"
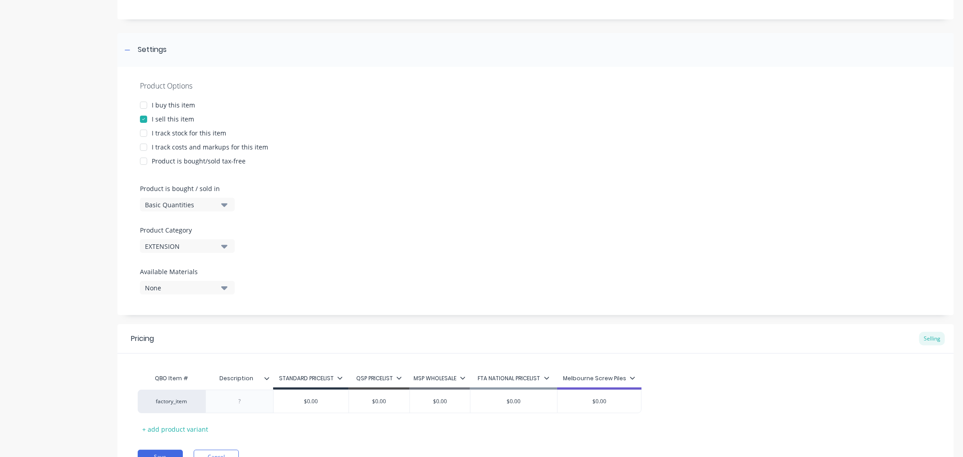
click at [31, 288] on div "Product details" at bounding box center [56, 214] width 95 height 553
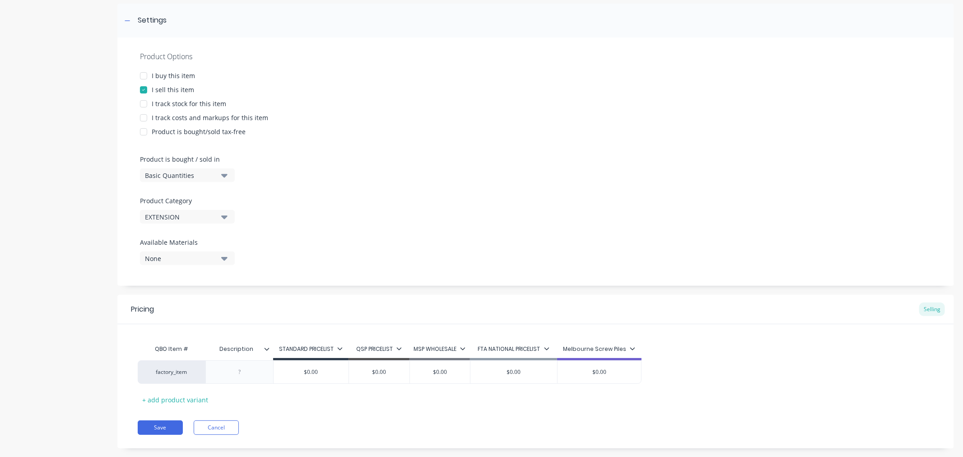
scroll to position [146, 0]
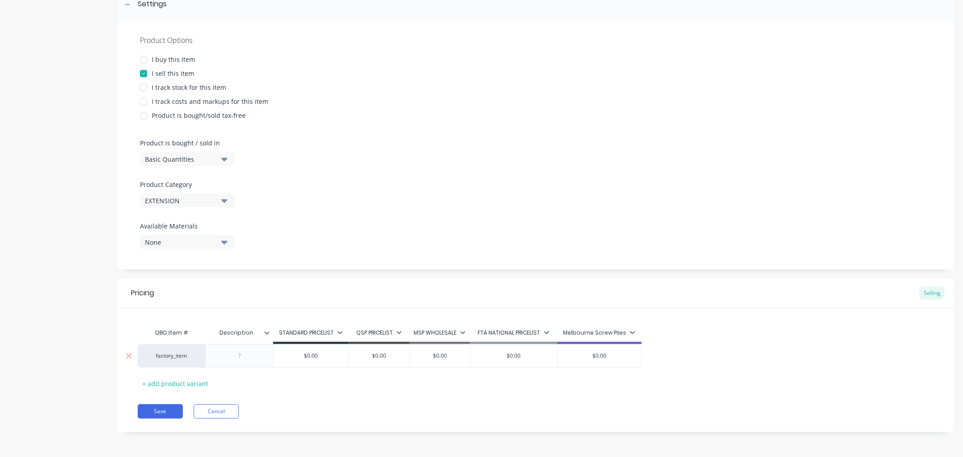
click at [166, 359] on div "factory_item" at bounding box center [172, 355] width 68 height 23
click at [173, 359] on div "factory_item" at bounding box center [172, 356] width 50 height 8
type input "extension"
click at [197, 378] on button "See more..." at bounding box center [212, 378] width 131 height 14
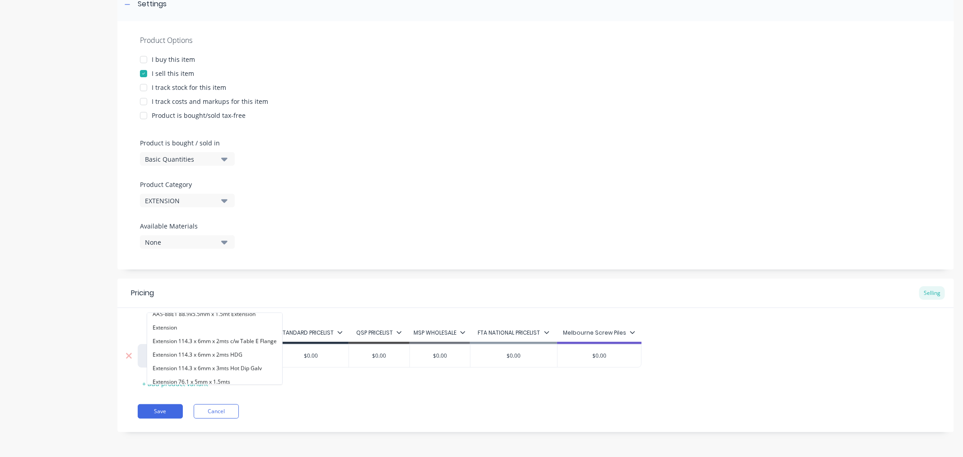
scroll to position [766, 0]
click at [196, 335] on button "Extension" at bounding box center [214, 339] width 135 height 14
click at [247, 359] on div at bounding box center [239, 356] width 45 height 12
type textarea "x"
paste div
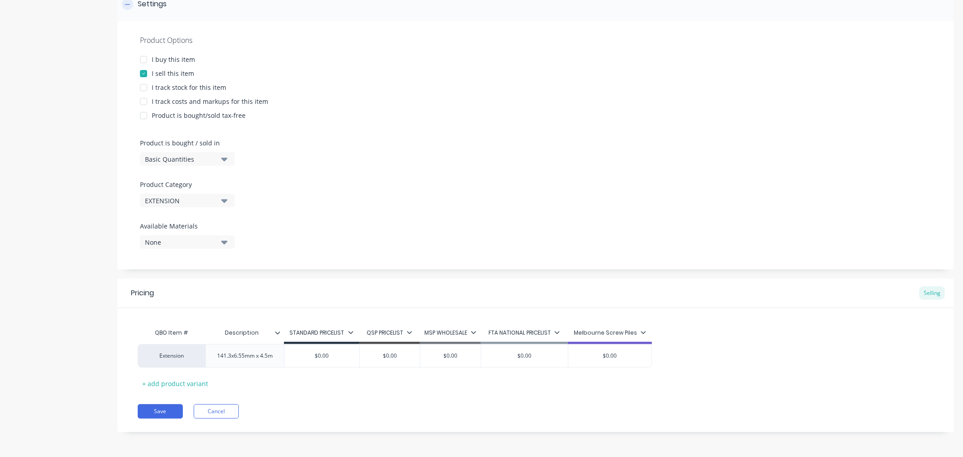
scroll to position [146, 0]
click at [180, 357] on div "Extension" at bounding box center [172, 356] width 50 height 8
type textarea "x"
click at [187, 352] on div "Extension" at bounding box center [172, 356] width 50 height 8
click at [84, 342] on div "Product details" at bounding box center [56, 169] width 95 height 553
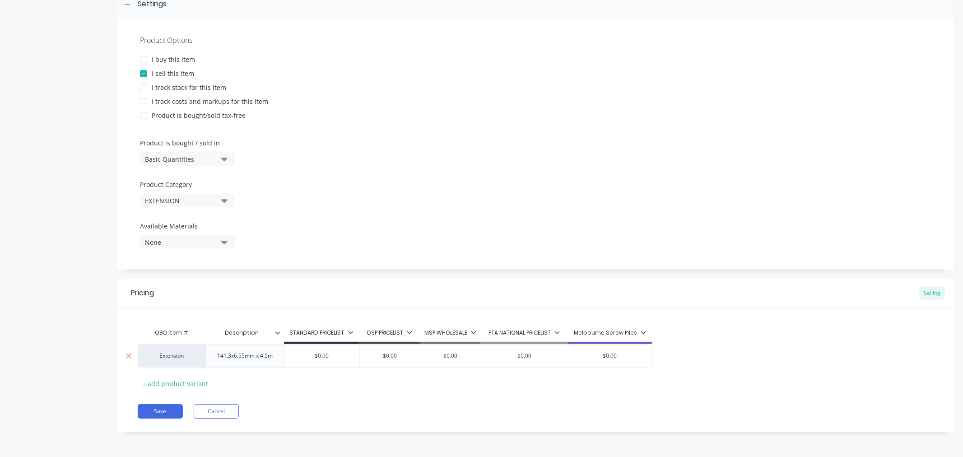
click at [190, 358] on div "Extension" at bounding box center [172, 356] width 50 height 8
click at [80, 336] on div "Product details" at bounding box center [56, 169] width 95 height 553
click at [166, 359] on div "Extension" at bounding box center [172, 356] width 50 height 8
type input "e"
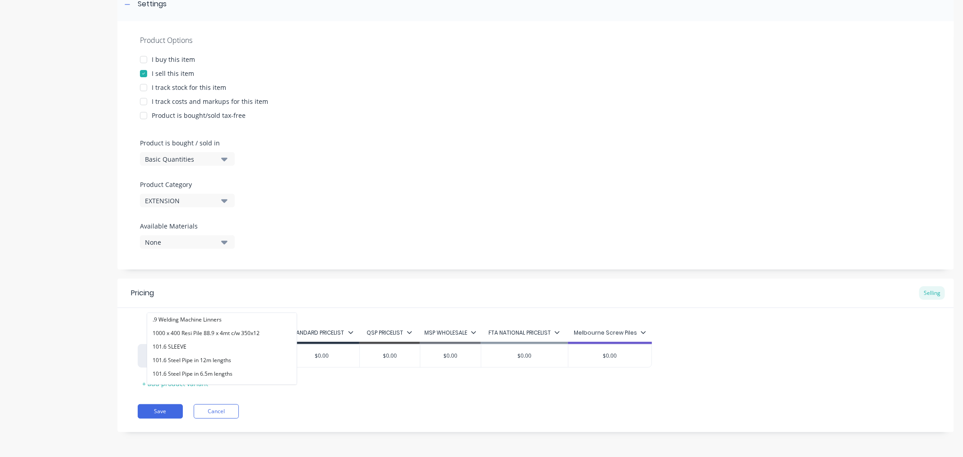
click at [37, 301] on div "Product details" at bounding box center [56, 169] width 95 height 553
click at [181, 359] on div "Extension e" at bounding box center [172, 355] width 68 height 23
click at [178, 358] on div "Extension" at bounding box center [172, 356] width 50 height 8
click at [178, 358] on button "101.6 Steel Pipe in 12m lengths" at bounding box center [221, 361] width 149 height 14
type textarea "x"
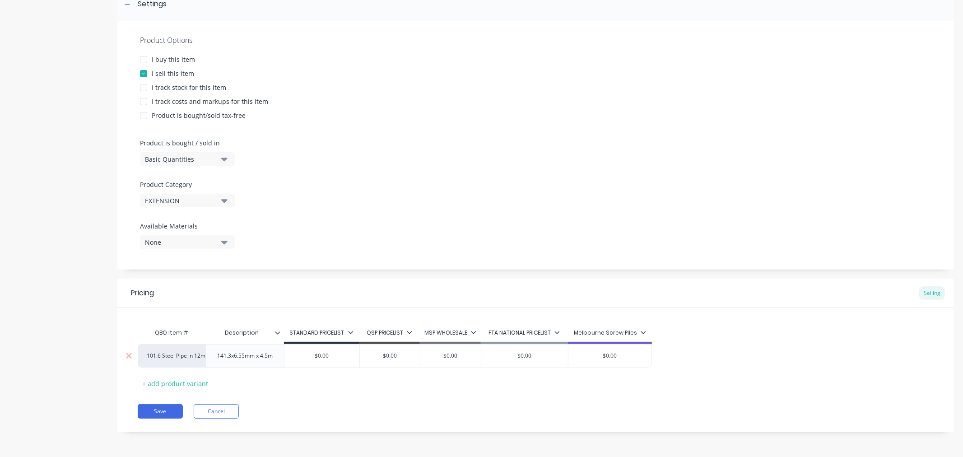
click at [178, 357] on div "101.6 Steel Pipe in 12m lengths" at bounding box center [172, 356] width 50 height 8
type input "extensions"
click at [200, 351] on button "Extensions" at bounding box center [207, 351] width 121 height 14
click at [193, 357] on div "Extensions" at bounding box center [172, 356] width 50 height 8
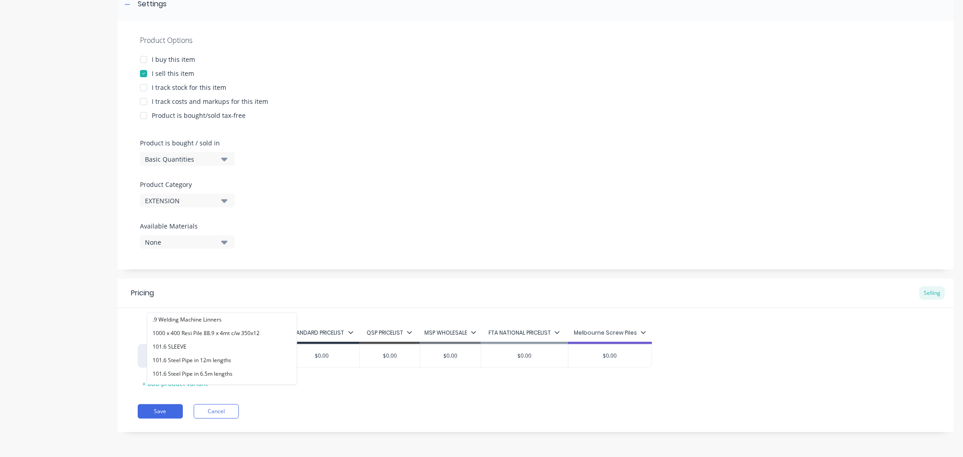
click at [44, 351] on div "Product details" at bounding box center [56, 169] width 95 height 553
click at [159, 412] on button "Save" at bounding box center [160, 411] width 45 height 14
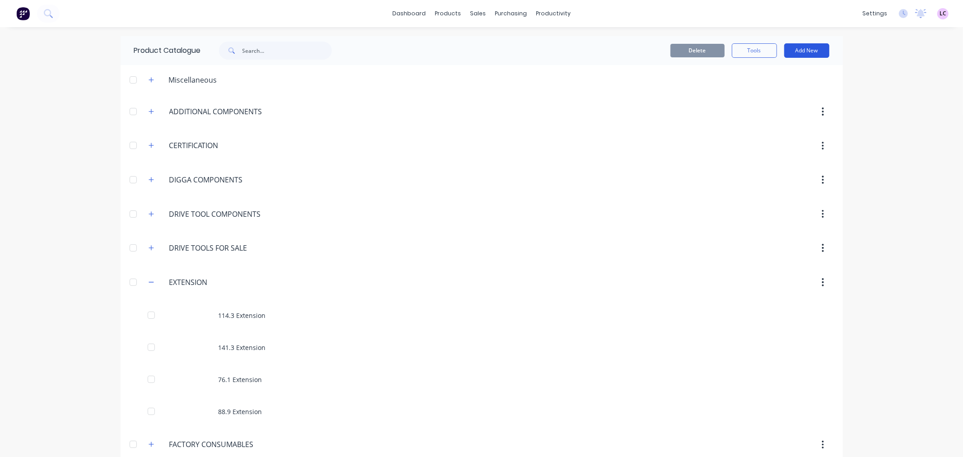
click at [803, 46] on button "Add New" at bounding box center [806, 50] width 45 height 14
click at [780, 92] on div "Product" at bounding box center [787, 91] width 70 height 13
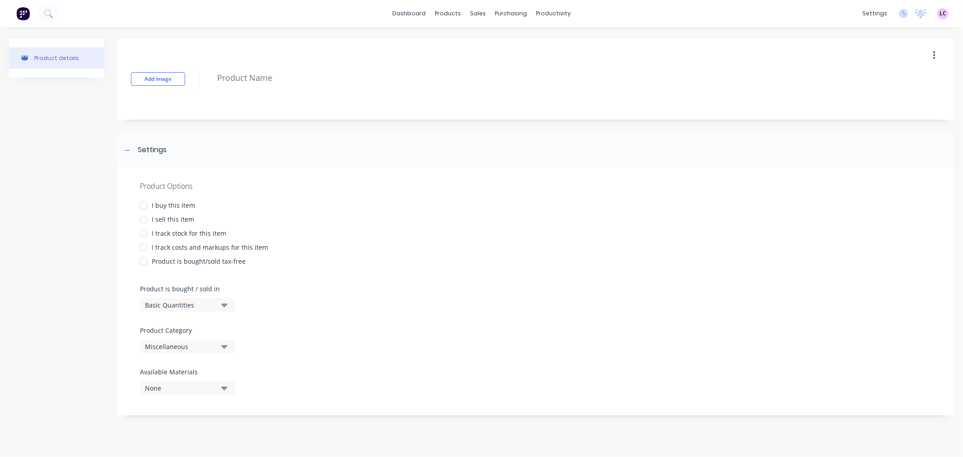
click at [145, 217] on div at bounding box center [144, 219] width 18 height 18
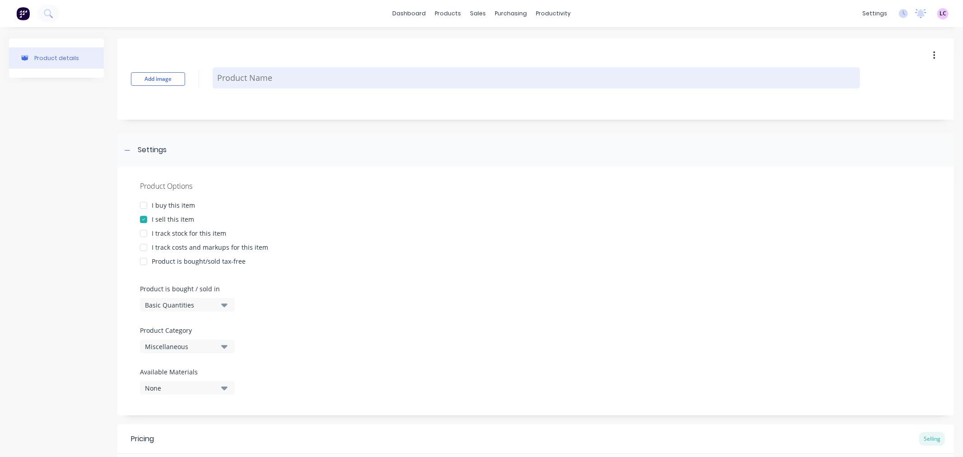
click at [250, 79] on textarea at bounding box center [537, 77] width 648 height 21
type textarea "x"
type textarea "1"
type textarea "x"
type textarea "16"
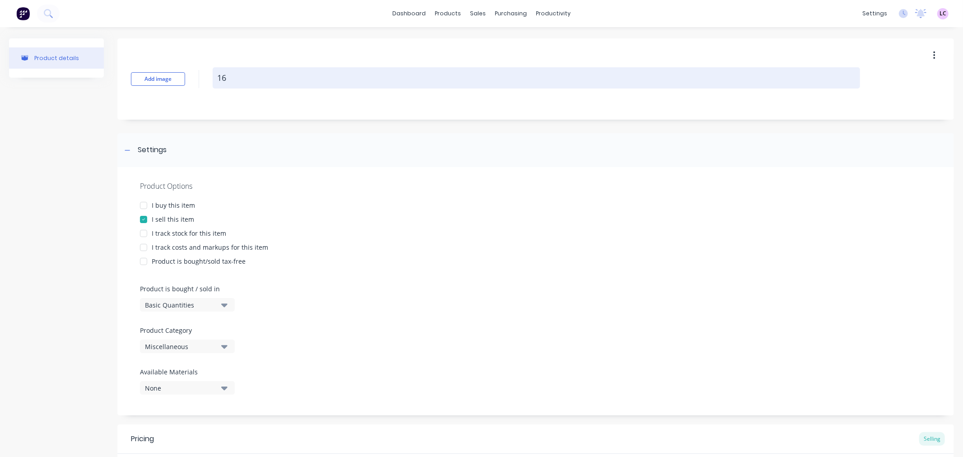
type textarea "x"
type textarea "168"
type textarea "x"
type textarea "168."
type textarea "x"
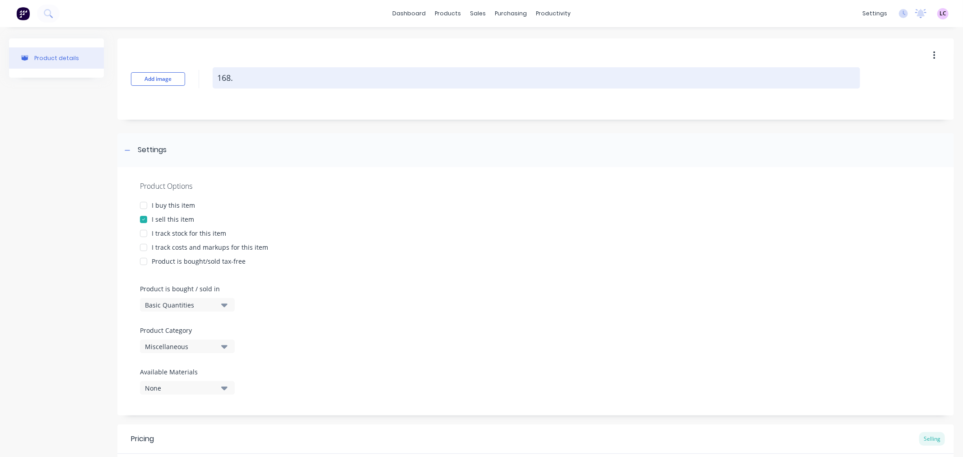
type textarea "168.3"
type textarea "x"
type textarea "168.3"
type textarea "x"
type textarea "168.3 E"
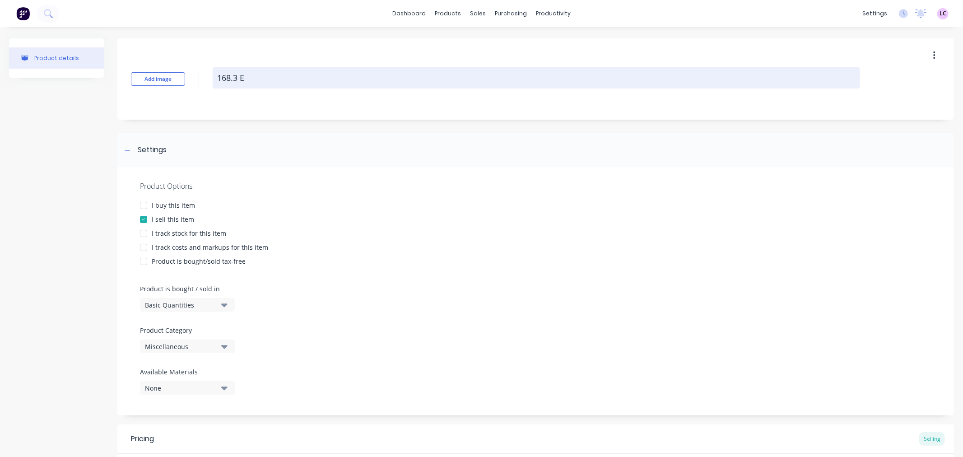
type textarea "x"
type textarea "168.3 Ex"
type textarea "x"
type textarea "168.3 Ext"
type textarea "x"
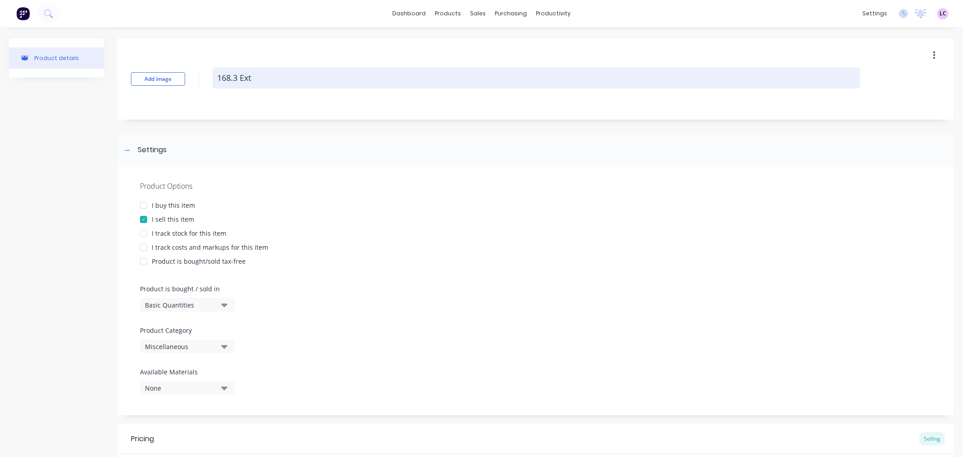
type textarea "168.3 Exte"
type textarea "x"
type textarea "168.3 Exten"
type textarea "x"
type textarea "168.3 Extens"
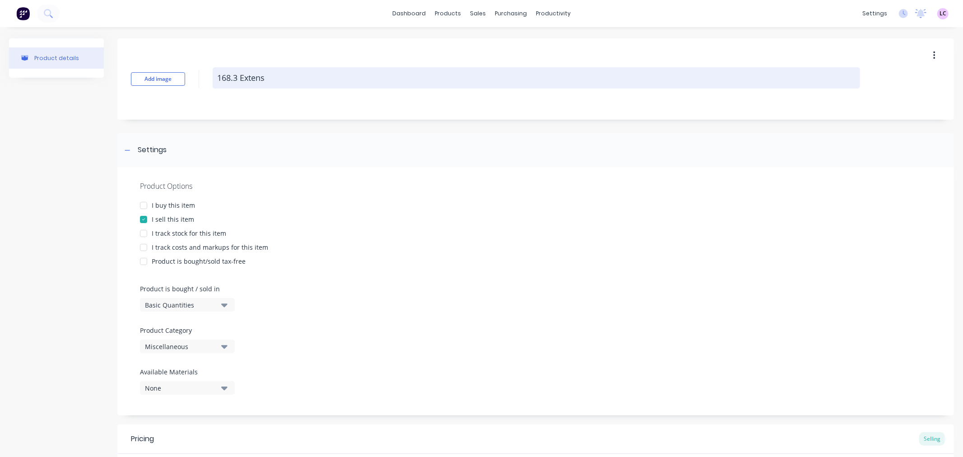
type textarea "x"
type textarea "168.3 Extensi"
type textarea "x"
type textarea "168.3 Extensio"
type textarea "x"
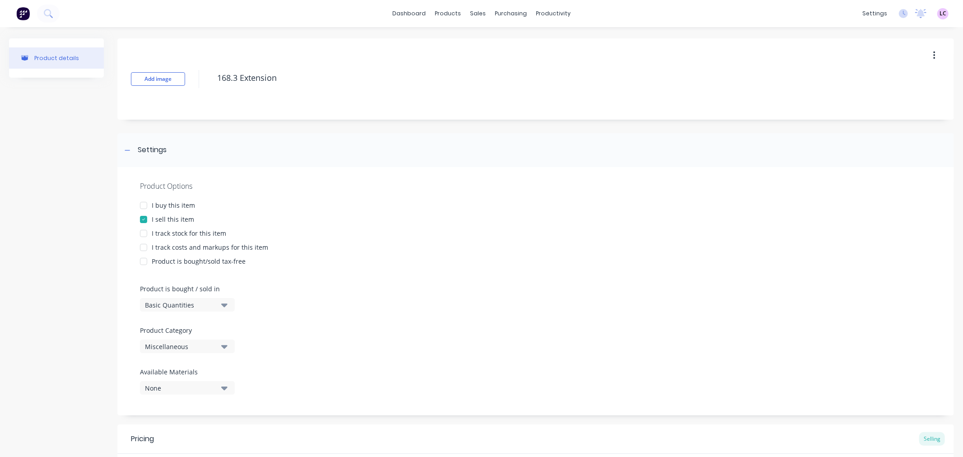
type textarea "168.3 Extension"
type textarea "x"
type textarea "168.3 Extension"
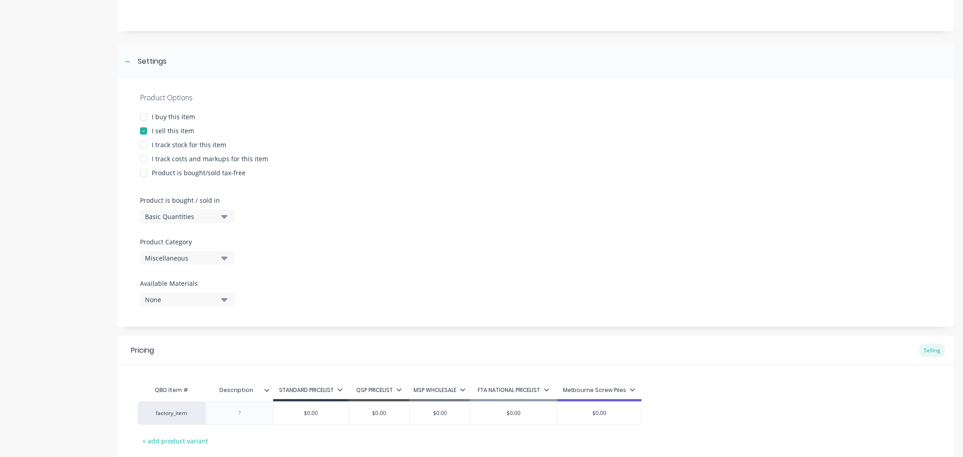
scroll to position [100, 0]
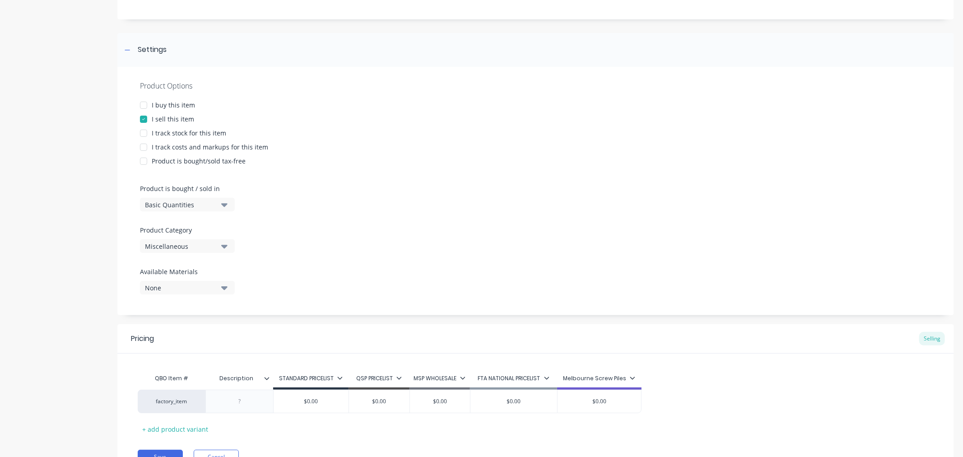
click at [213, 205] on div "Basic Quantities" at bounding box center [181, 204] width 72 height 9
click at [368, 190] on div "Product Options I buy this item I sell this item I track stock for this item I …" at bounding box center [535, 191] width 837 height 248
click at [224, 247] on icon "button" at bounding box center [224, 247] width 6 height 4
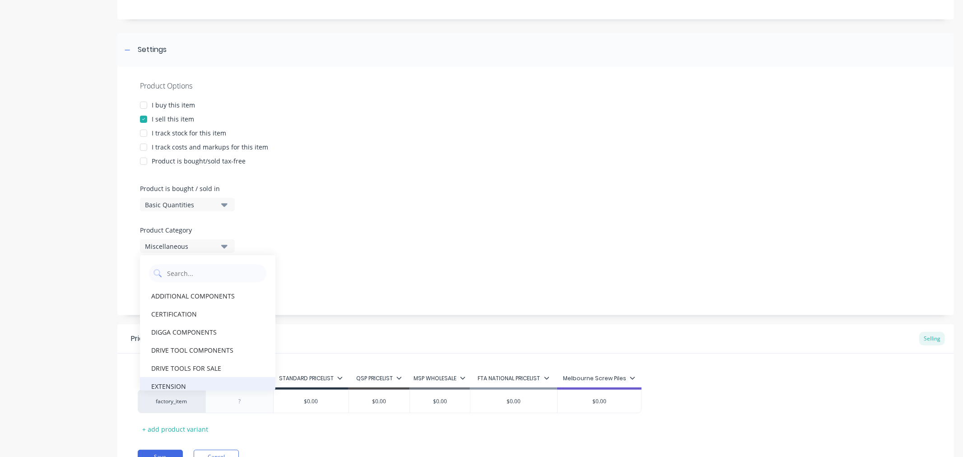
click at [195, 381] on div "EXTENSION" at bounding box center [207, 386] width 135 height 18
type textarea "x"
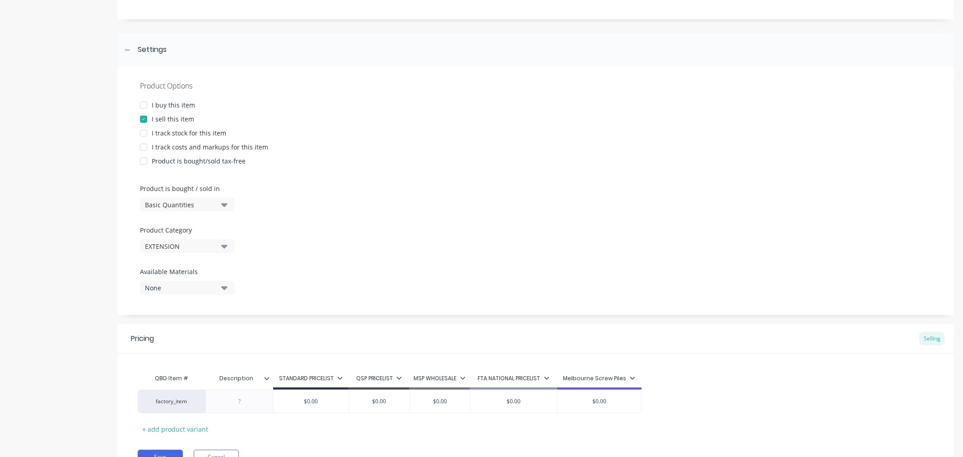
click at [62, 280] on div "Product details" at bounding box center [56, 214] width 95 height 553
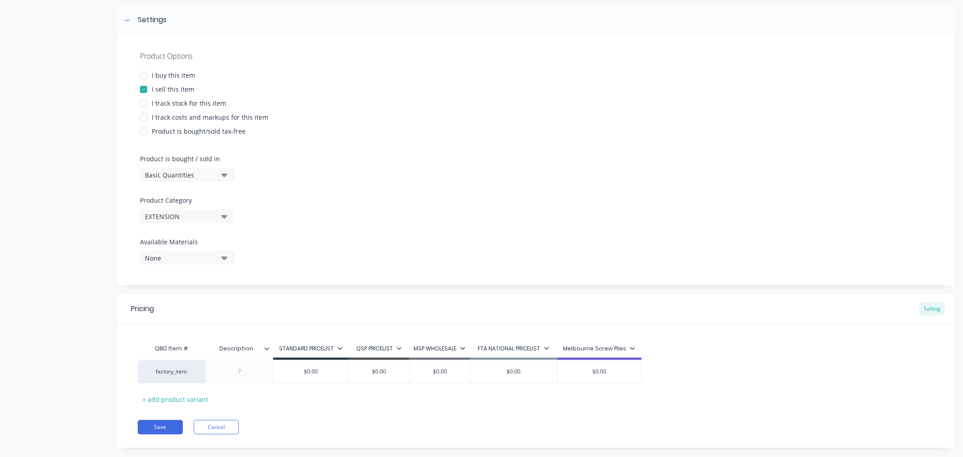
scroll to position [146, 0]
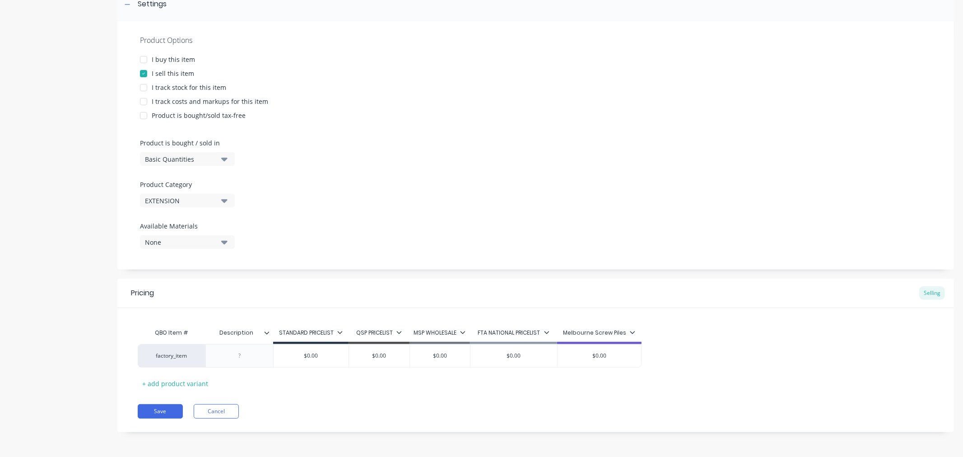
click at [222, 238] on icon "button" at bounding box center [224, 242] width 6 height 10
click at [318, 229] on div "Product Options I buy this item I sell this item I track stock for this item I …" at bounding box center [535, 145] width 837 height 248
click at [195, 361] on div "factory_item" at bounding box center [172, 355] width 68 height 23
click at [167, 354] on div "factory_item" at bounding box center [172, 356] width 50 height 8
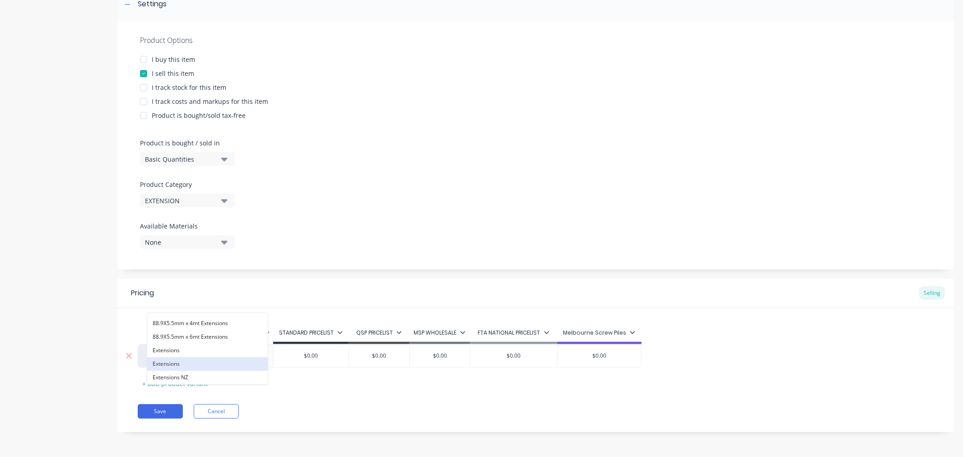
type input "extensions"
click at [222, 360] on button "Extensions" at bounding box center [207, 364] width 121 height 14
click at [258, 355] on div at bounding box center [239, 356] width 45 height 12
click at [201, 355] on div "Extensions" at bounding box center [172, 355] width 68 height 23
click at [177, 358] on div "Extensions" at bounding box center [172, 356] width 50 height 8
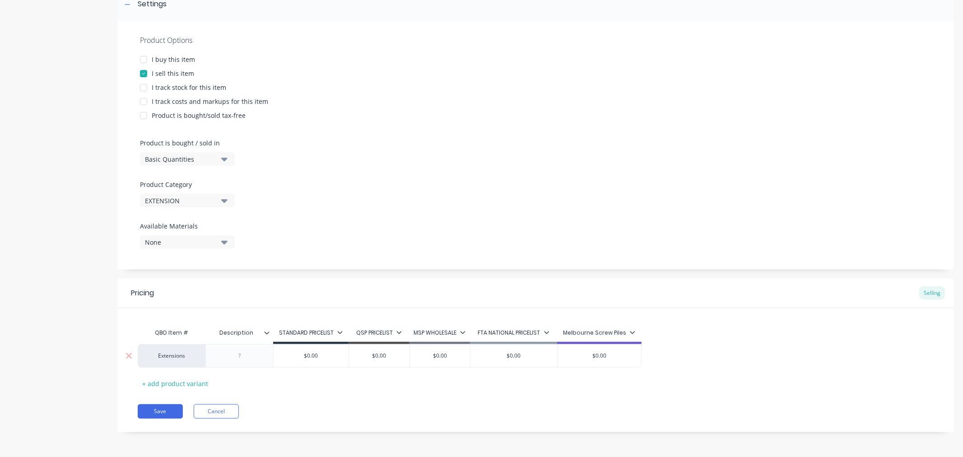
type textarea "x"
click at [177, 357] on div "Extensions" at bounding box center [172, 356] width 50 height 8
click at [64, 350] on div "Product details" at bounding box center [56, 169] width 95 height 553
click at [253, 355] on div at bounding box center [239, 356] width 45 height 12
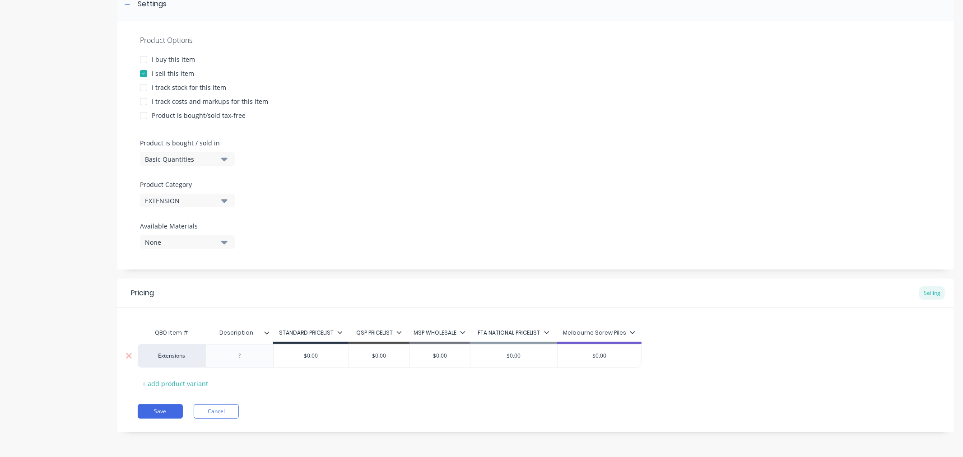
paste div
click at [32, 397] on div "Product details" at bounding box center [56, 172] width 95 height 558
click at [249, 362] on div "168.3x6.4mm x 4.5" at bounding box center [244, 356] width 62 height 12
click at [47, 296] on div "Product details" at bounding box center [56, 169] width 95 height 553
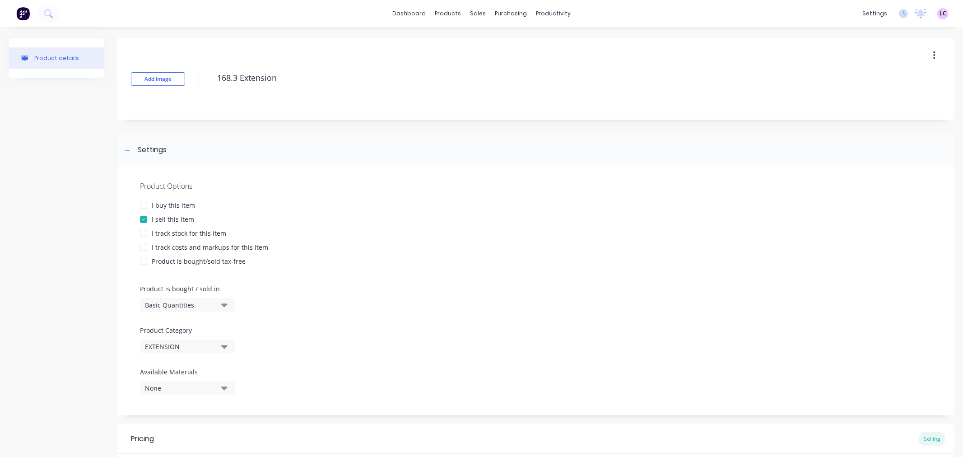
scroll to position [150, 0]
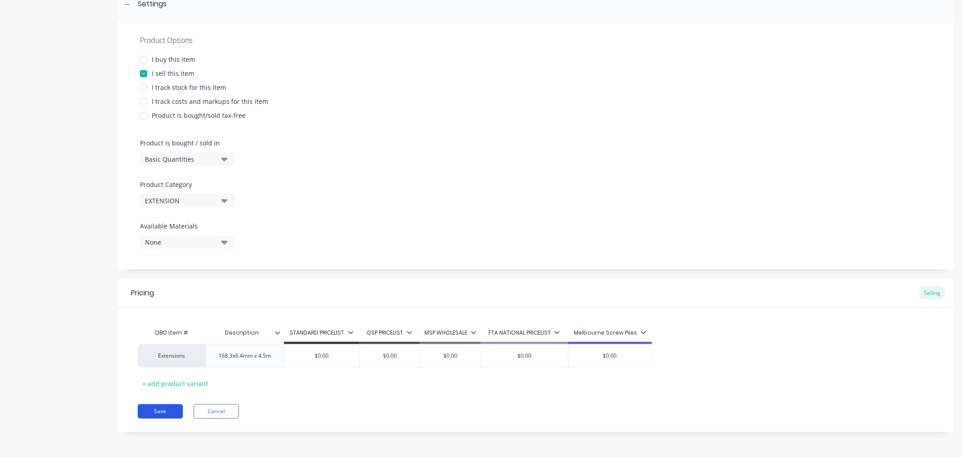
click at [170, 409] on button "Save" at bounding box center [160, 411] width 45 height 14
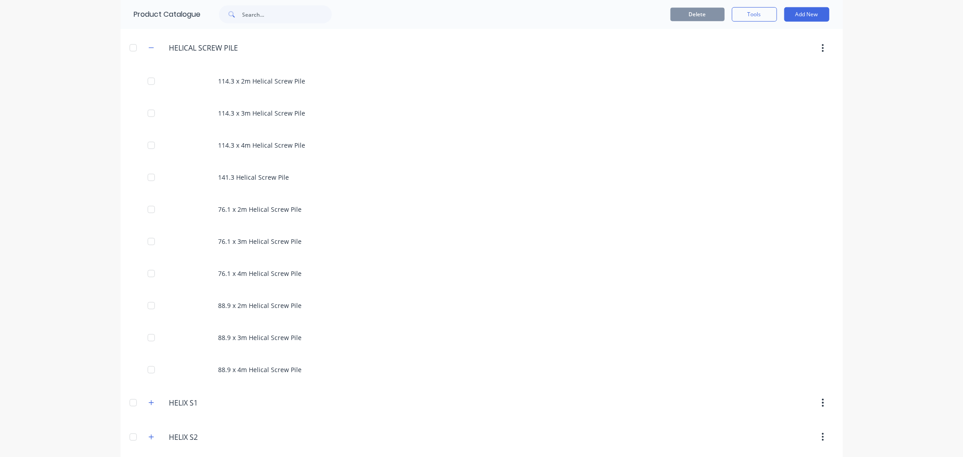
scroll to position [602, 0]
click at [803, 13] on button "Add New" at bounding box center [806, 14] width 45 height 14
click at [774, 53] on div "Product" at bounding box center [787, 55] width 70 height 13
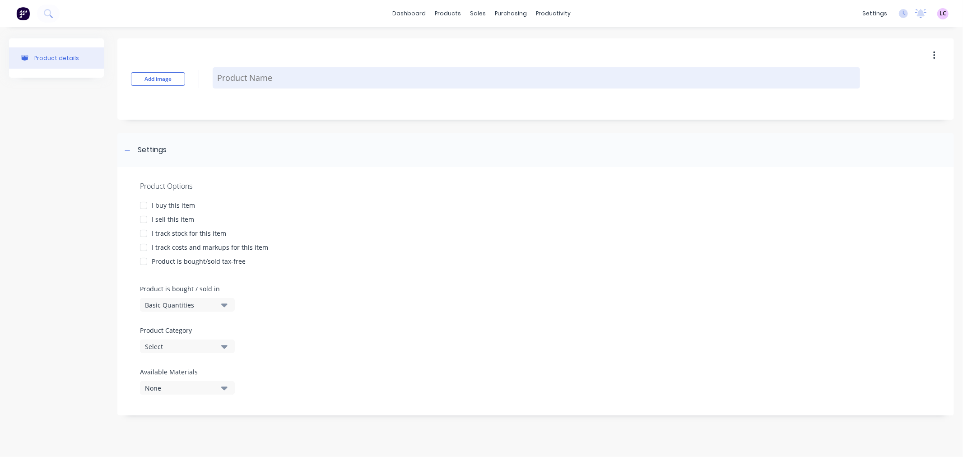
click at [232, 73] on textarea at bounding box center [537, 77] width 648 height 21
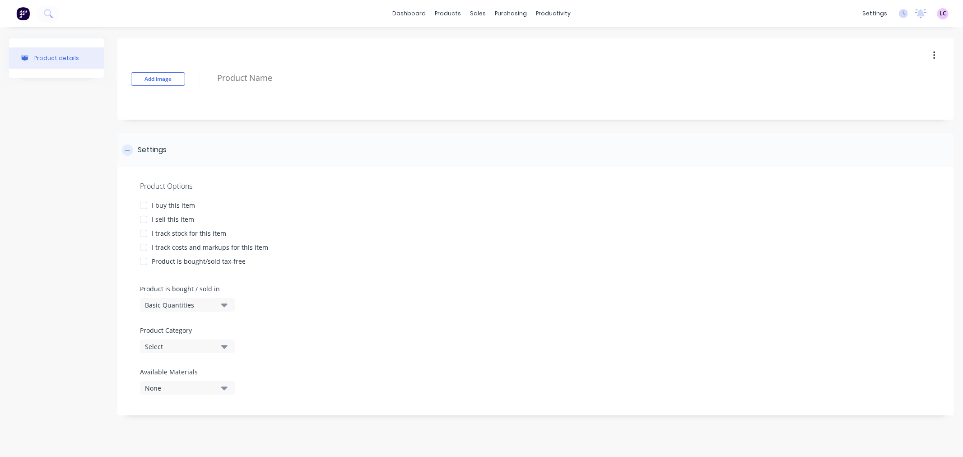
type textarea "x"
type textarea "1"
type textarea "x"
type textarea "16"
type textarea "x"
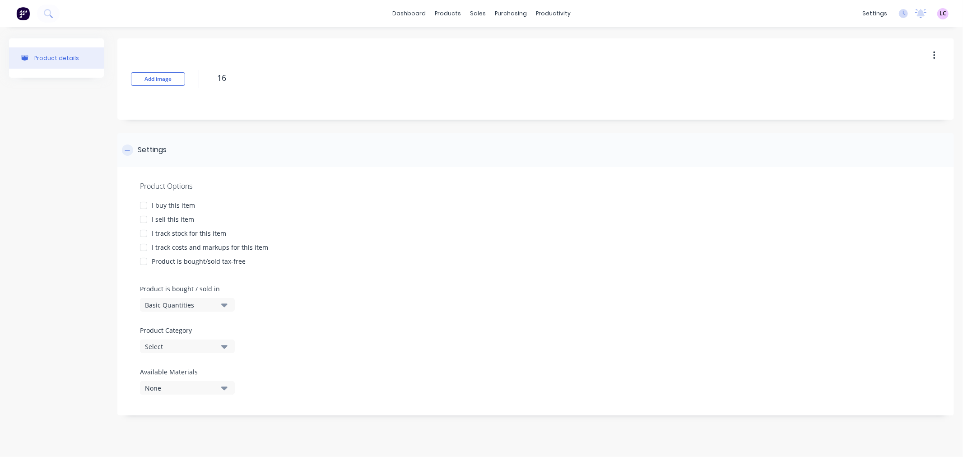
type textarea "168"
type textarea "x"
type textarea "168."
type textarea "x"
type textarea "168.3"
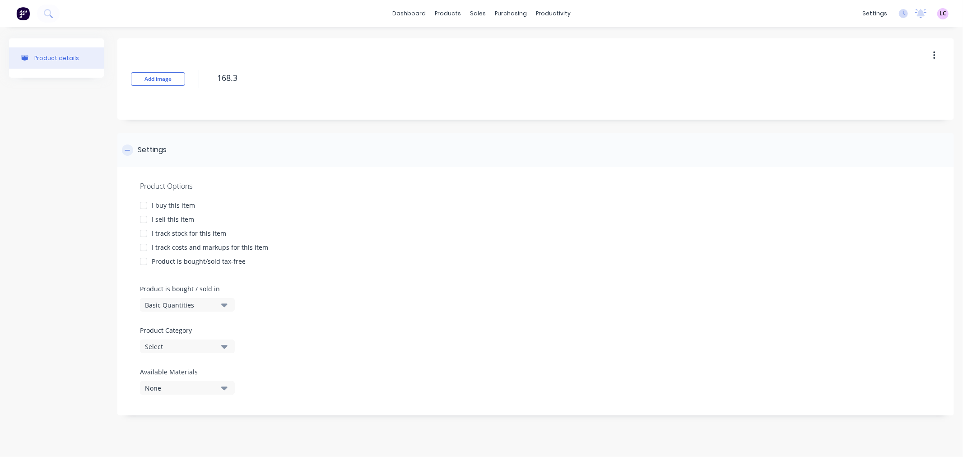
type textarea "x"
type textarea "168.3"
type textarea "x"
type textarea "168.3 H"
type textarea "x"
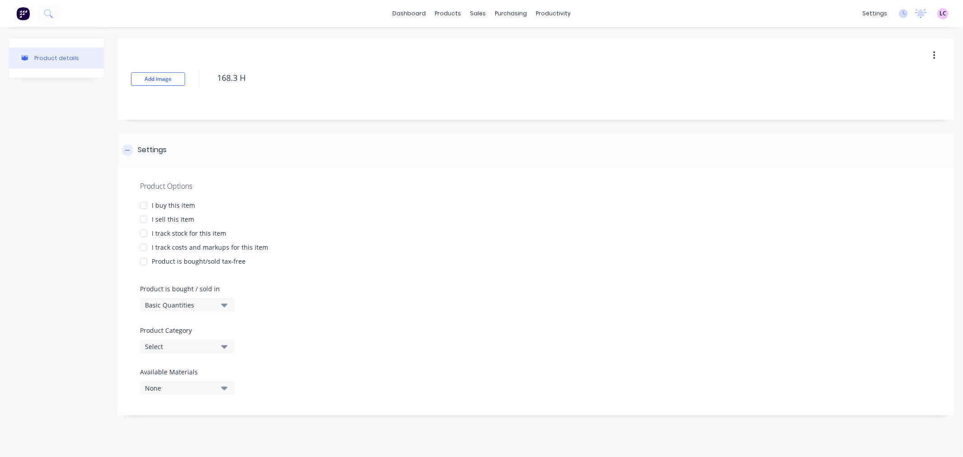
type textarea "168.3 He"
type textarea "x"
type textarea "168.3 Hel"
type textarea "x"
type textarea "168.3 Heli"
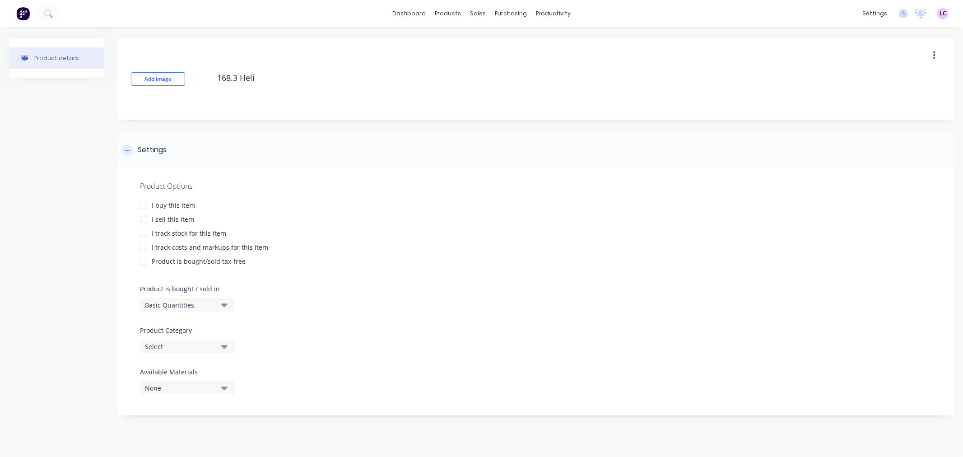
type textarea "x"
type textarea "168.3 Helic"
type textarea "x"
type textarea "168.3 Helica"
type textarea "x"
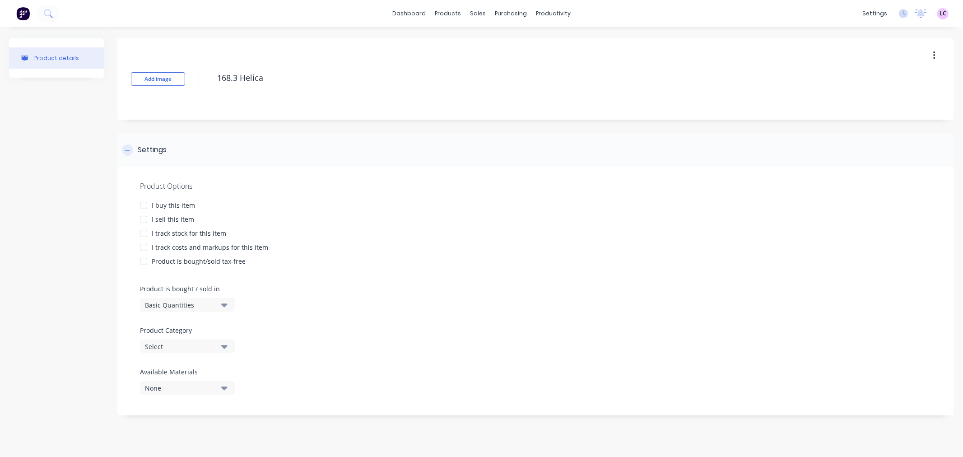
type textarea "168.3 Helical"
type textarea "x"
type textarea "168.3 Helical"
type textarea "x"
type textarea "168.3 Helical S"
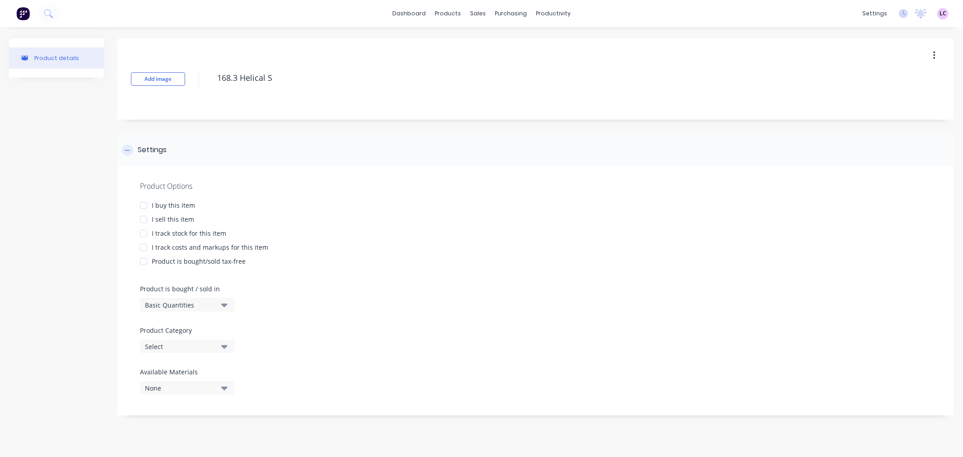
type textarea "x"
type textarea "168.3 Helical Sc"
type textarea "x"
click at [144, 220] on div at bounding box center [144, 219] width 18 height 18
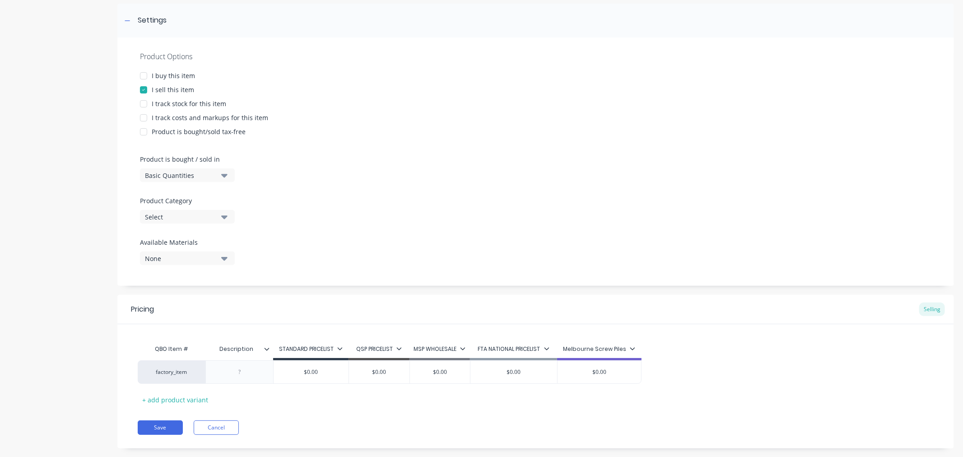
scroll to position [146, 0]
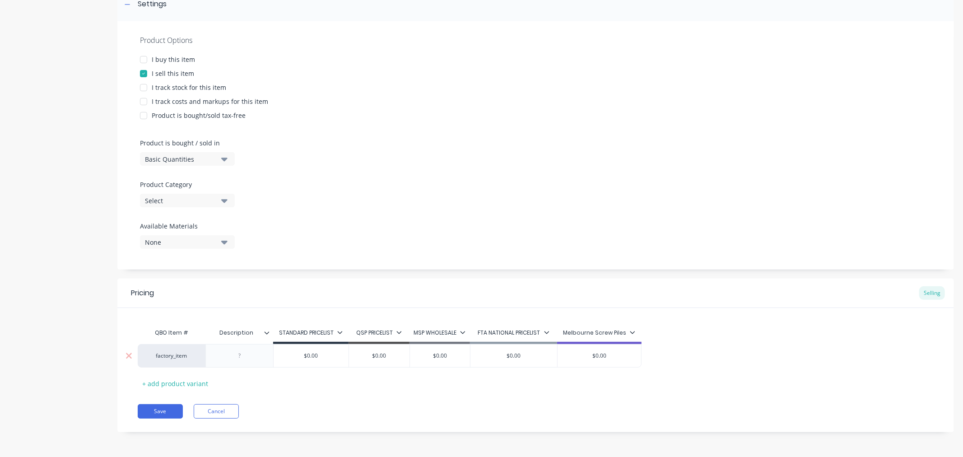
click at [183, 358] on div "factory_item" at bounding box center [172, 356] width 50 height 8
click at [169, 357] on div "factory_item" at bounding box center [172, 356] width 50 height 8
click at [169, 357] on button "Helical Screw Piles" at bounding box center [237, 361] width 180 height 14
click at [250, 358] on div at bounding box center [239, 356] width 45 height 12
paste div
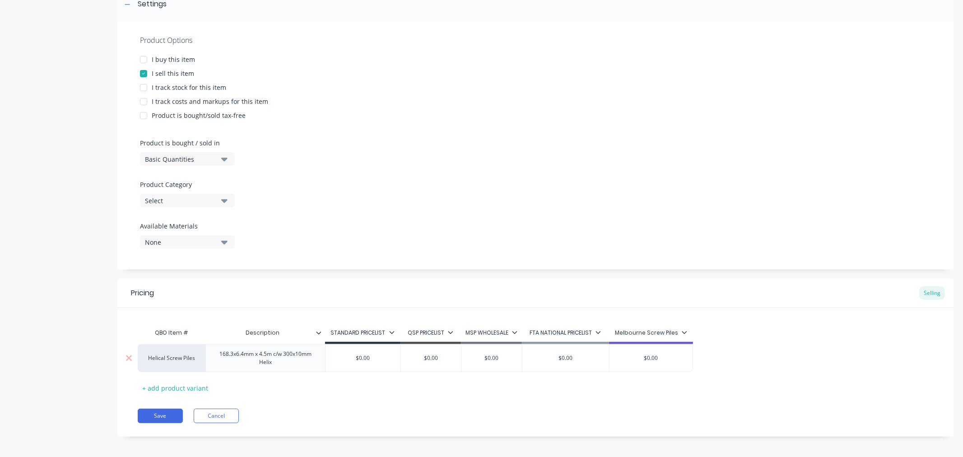
click at [286, 355] on div "168.3x6.4mm x 4.5m c/w 300x10mm Helix" at bounding box center [266, 358] width 112 height 20
click at [53, 273] on div "Product details" at bounding box center [56, 172] width 95 height 558
click at [154, 415] on button "Save" at bounding box center [160, 411] width 45 height 14
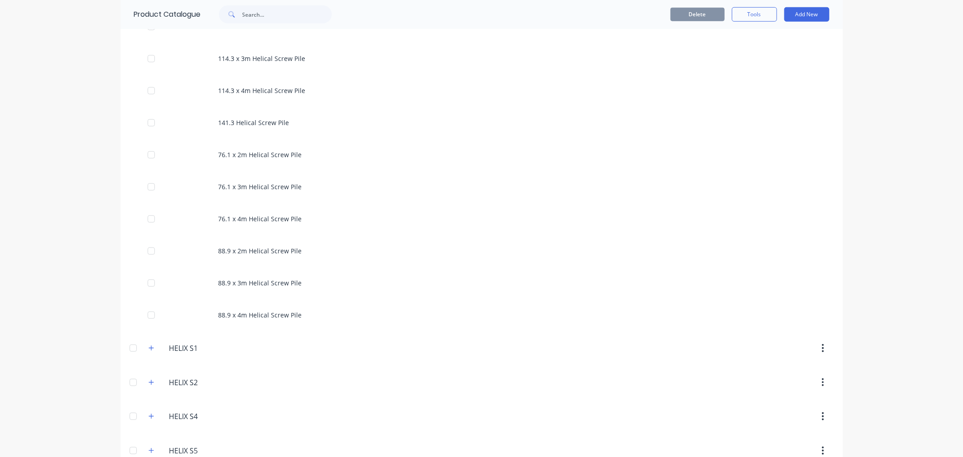
scroll to position [554, 0]
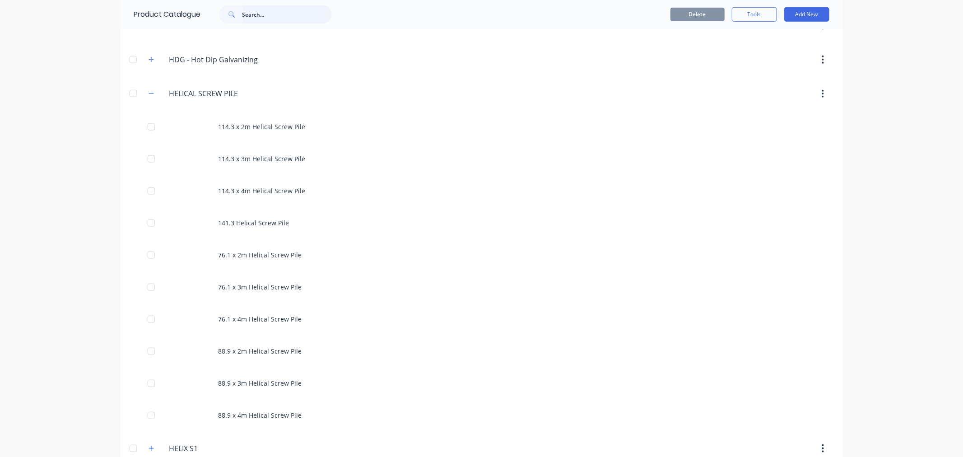
click at [286, 9] on input "text" at bounding box center [287, 14] width 89 height 18
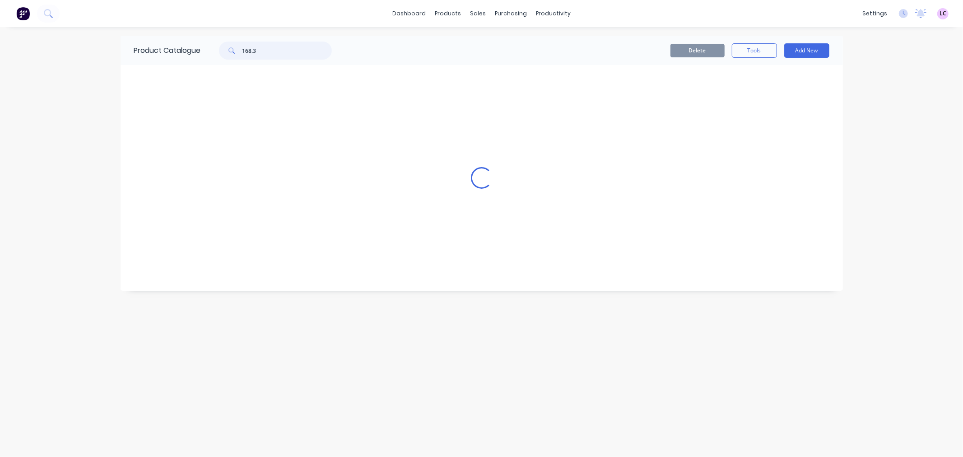
scroll to position [0, 0]
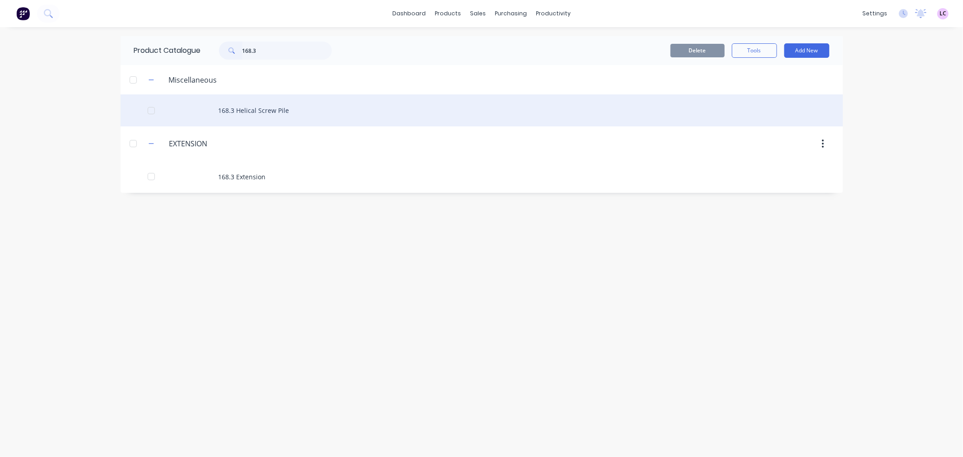
click at [264, 107] on div "168.3 Helical Screw Pile" at bounding box center [482, 110] width 723 height 32
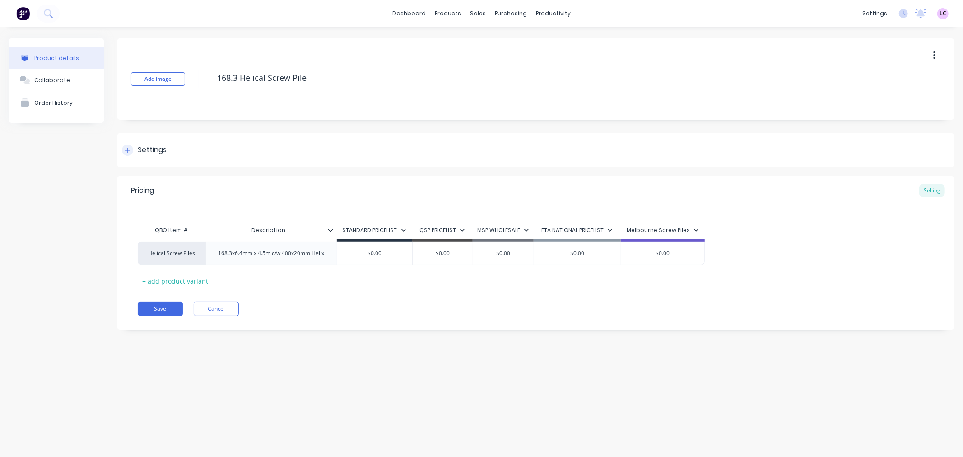
click at [138, 153] on div "Settings" at bounding box center [152, 150] width 29 height 11
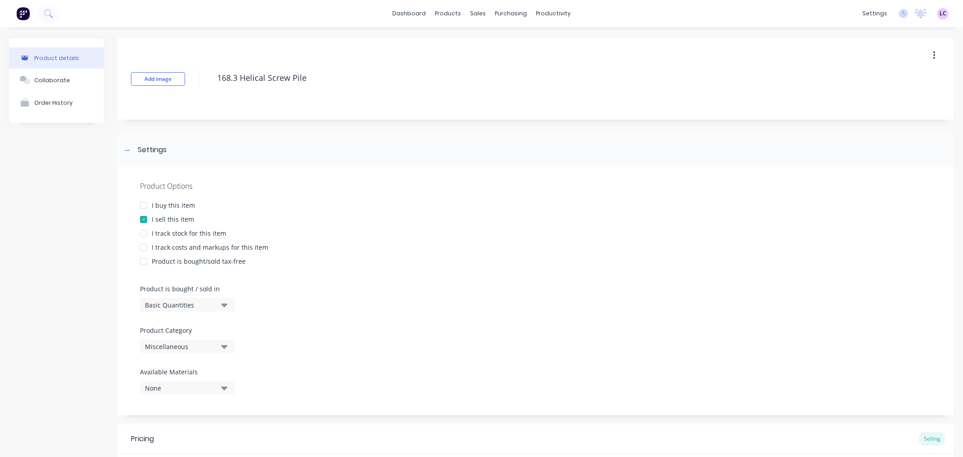
click at [217, 345] on button "Miscellaneous" at bounding box center [187, 347] width 95 height 14
click at [191, 222] on Category "text" at bounding box center [214, 222] width 96 height 18
click at [196, 241] on div "HELICAL SCREW PILE" at bounding box center [207, 245] width 135 height 18
click at [18, 243] on div "Product details Collaborate Order History" at bounding box center [56, 314] width 95 height 553
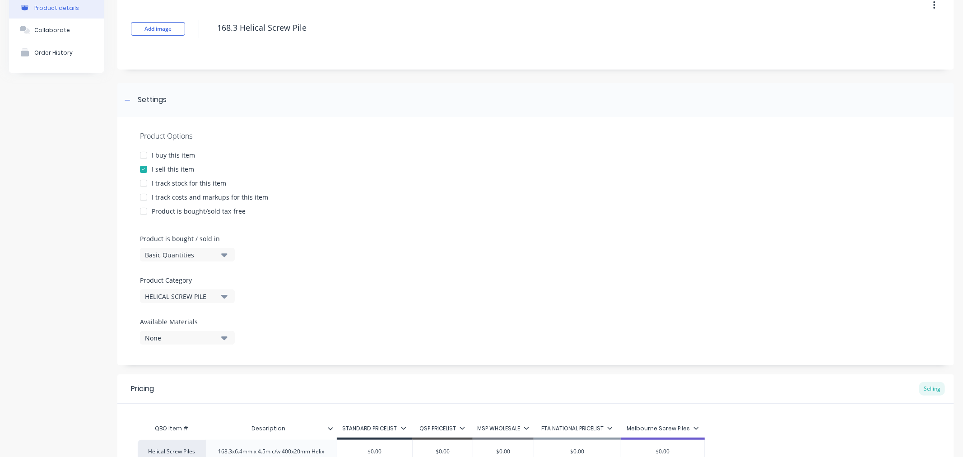
scroll to position [146, 0]
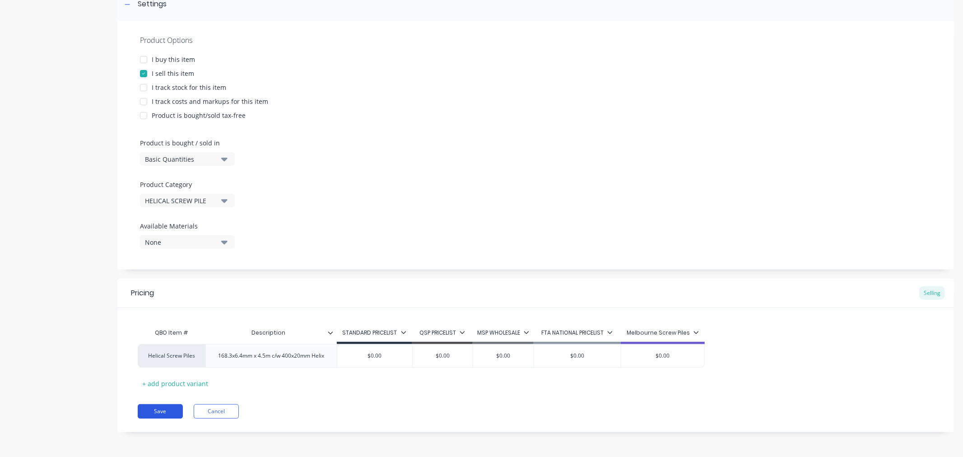
click at [148, 406] on button "Save" at bounding box center [160, 411] width 45 height 14
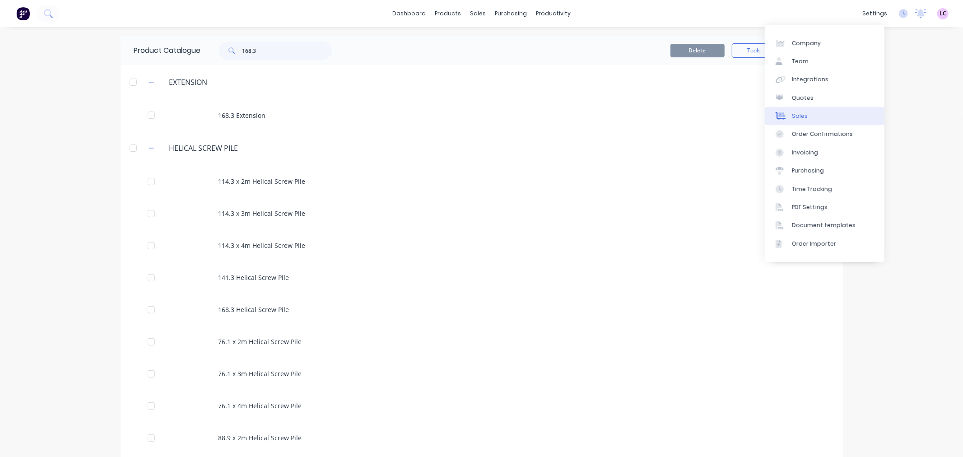
click at [831, 122] on link "Sales" at bounding box center [825, 116] width 120 height 18
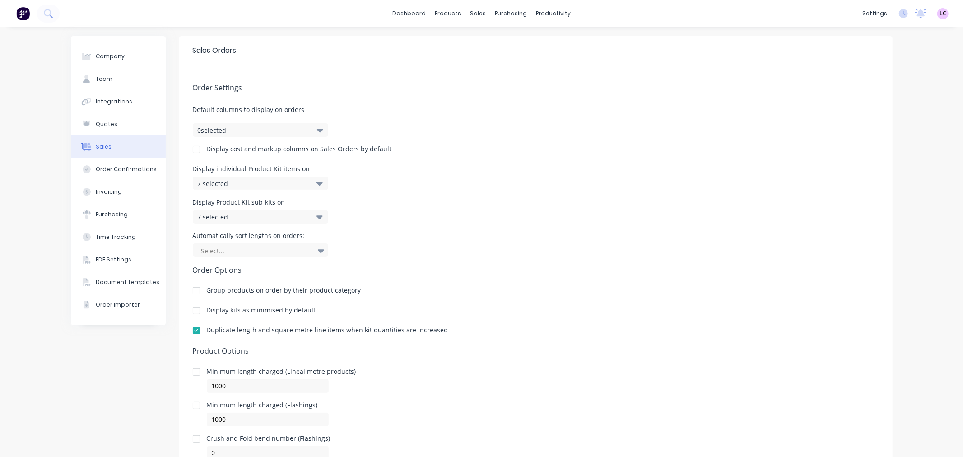
scroll to position [38, 0]
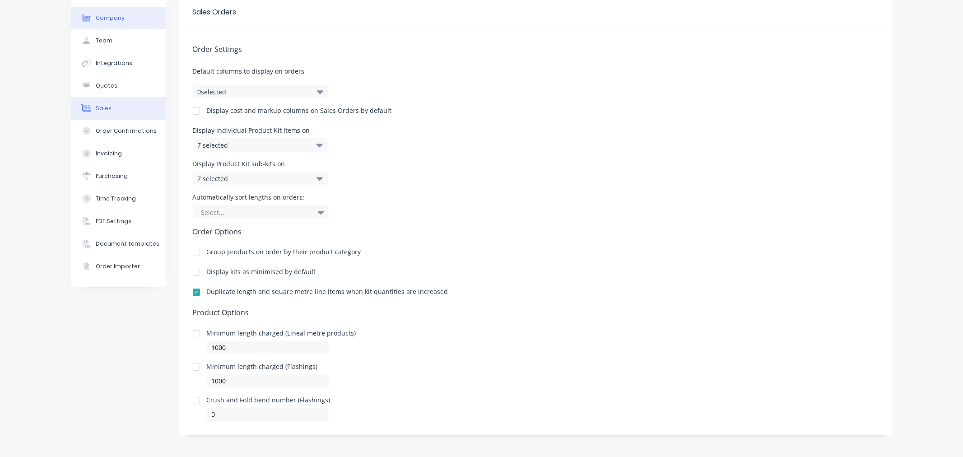
click at [118, 14] on div "Company" at bounding box center [110, 18] width 29 height 8
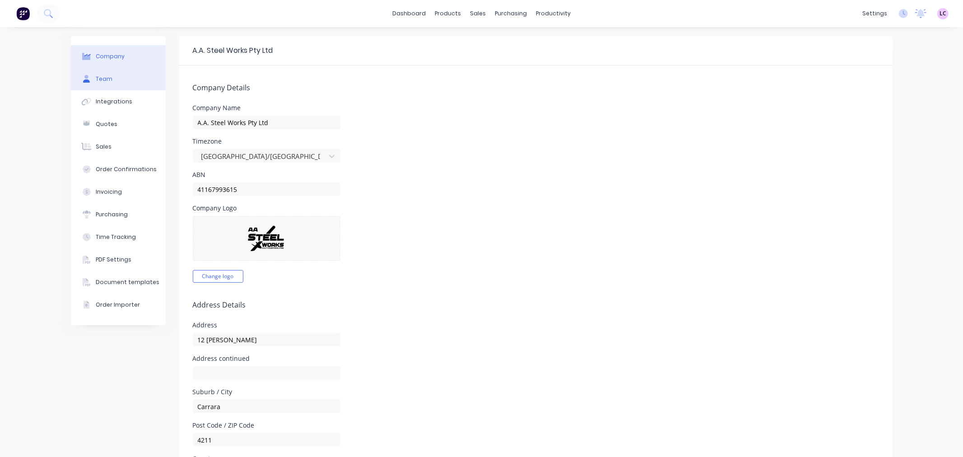
click at [111, 78] on button "Team" at bounding box center [118, 79] width 95 height 23
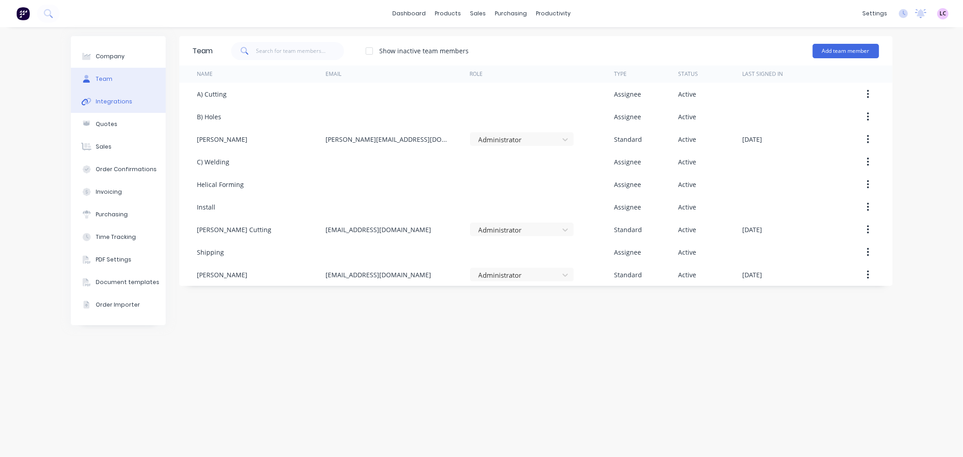
click at [114, 98] on div "Integrations" at bounding box center [114, 102] width 37 height 8
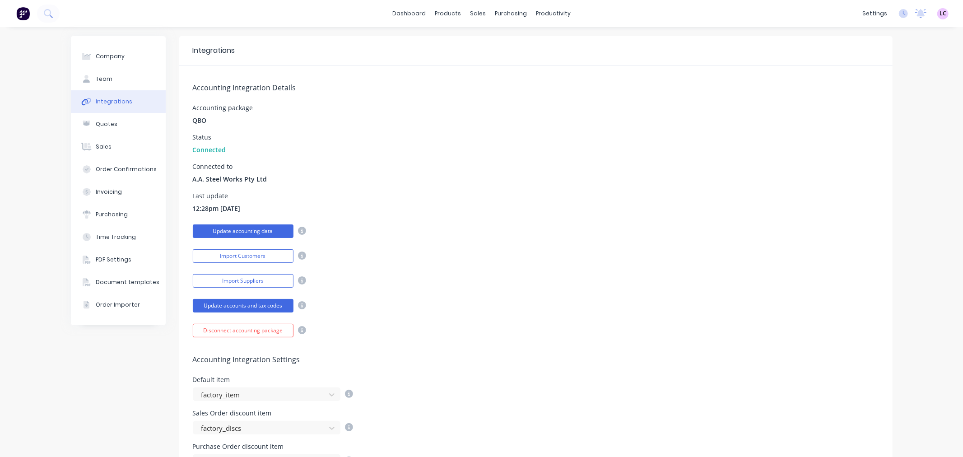
click at [208, 227] on button "Update accounting data" at bounding box center [243, 231] width 101 height 14
click at [119, 120] on button "Quotes" at bounding box center [118, 124] width 95 height 23
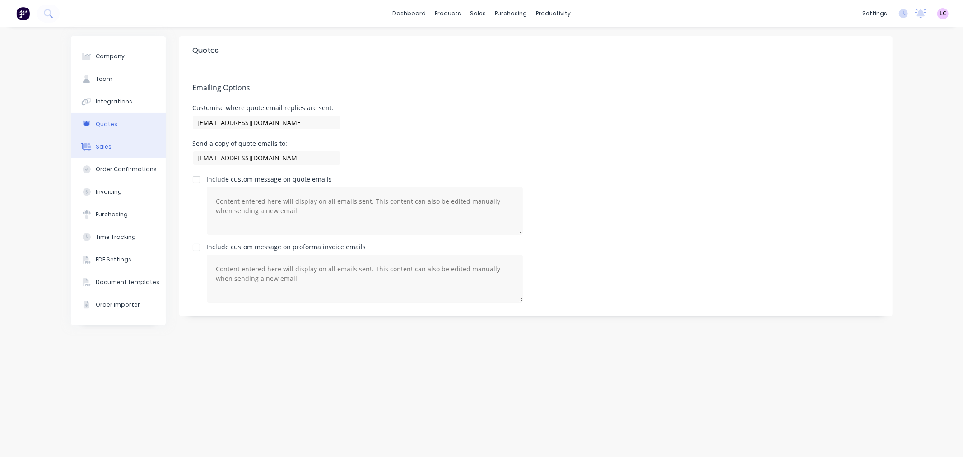
click at [126, 146] on button "Sales" at bounding box center [118, 146] width 95 height 23
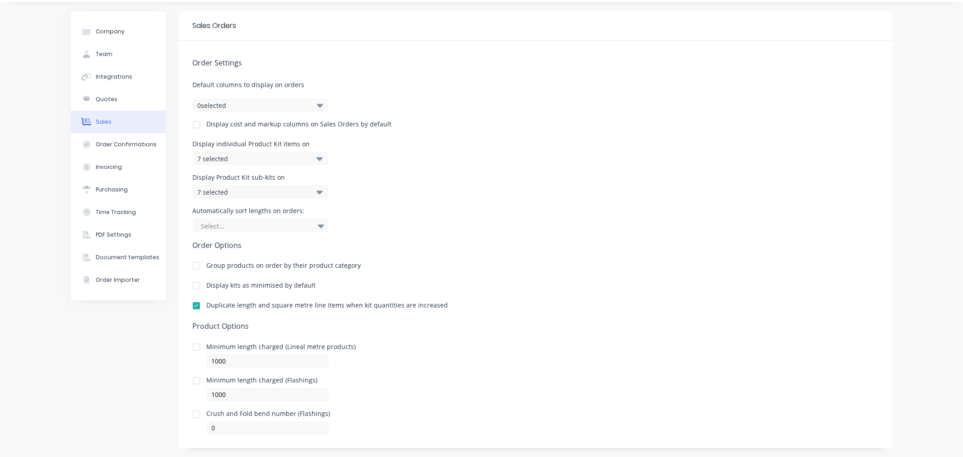
scroll to position [38, 0]
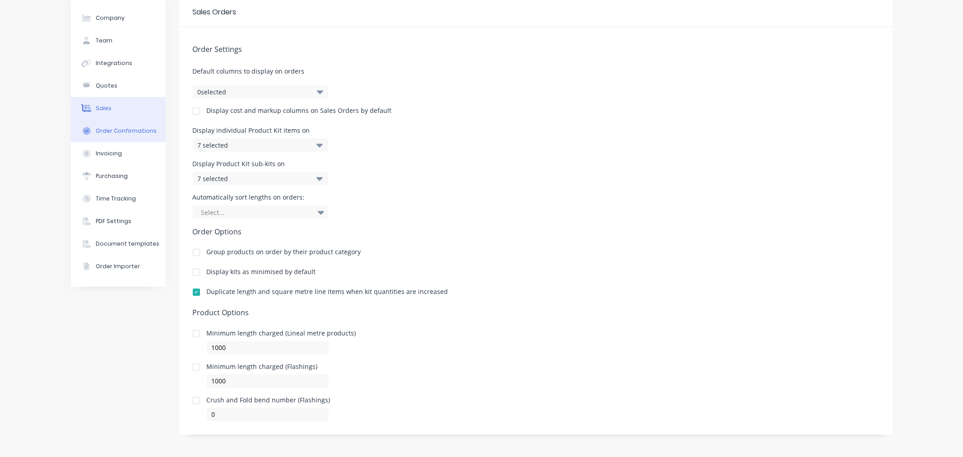
click at [125, 131] on div "Order Confirmations" at bounding box center [126, 131] width 61 height 8
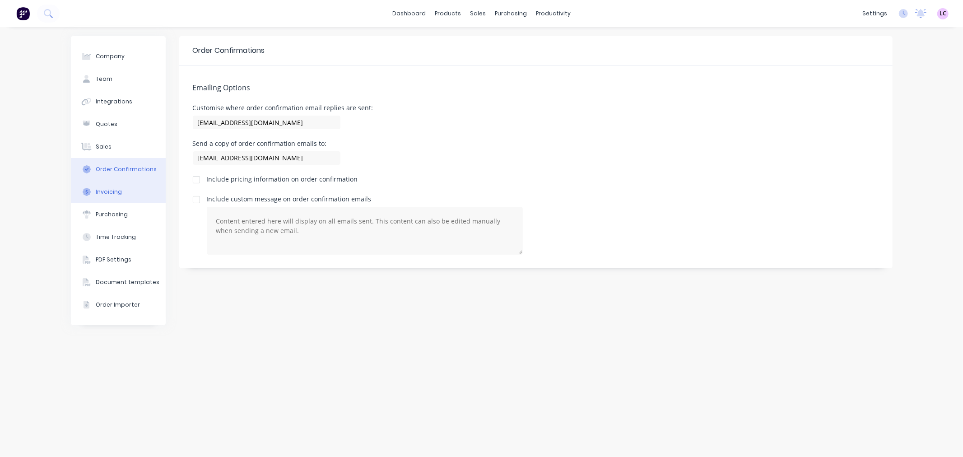
click at [134, 188] on button "Invoicing" at bounding box center [118, 192] width 95 height 23
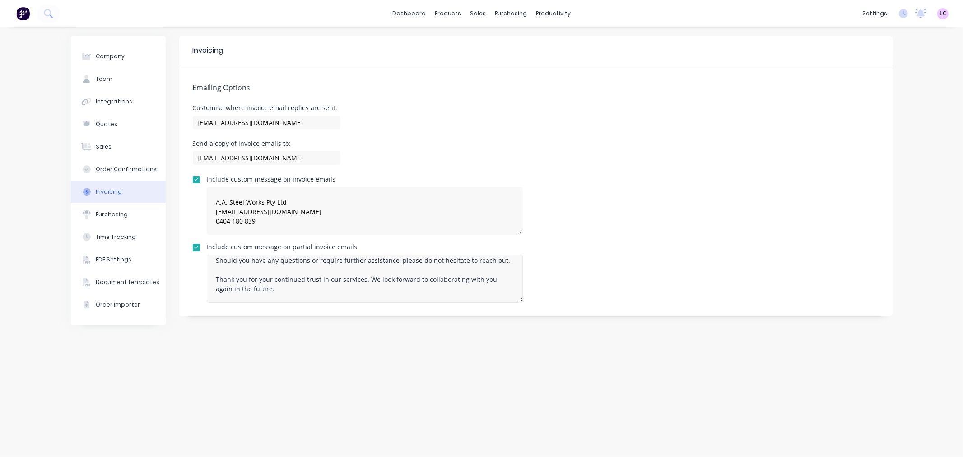
scroll to position [151, 0]
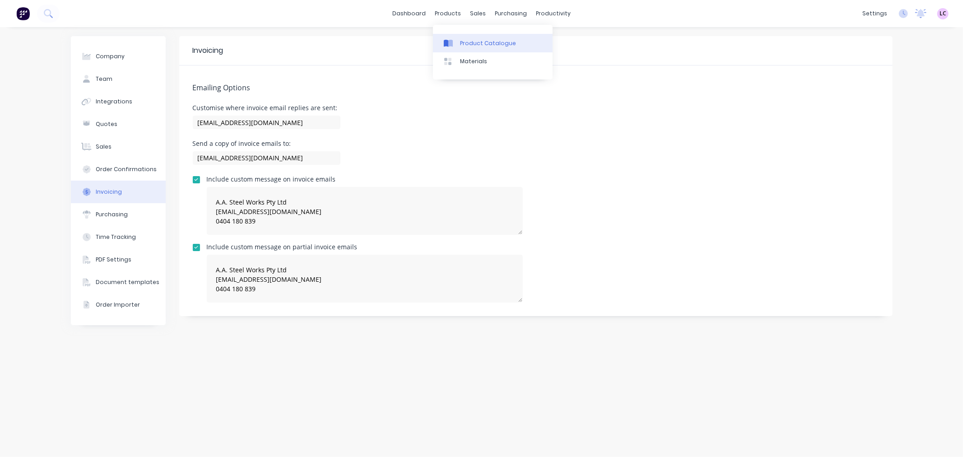
click at [471, 42] on div "Product Catalogue" at bounding box center [488, 43] width 56 height 8
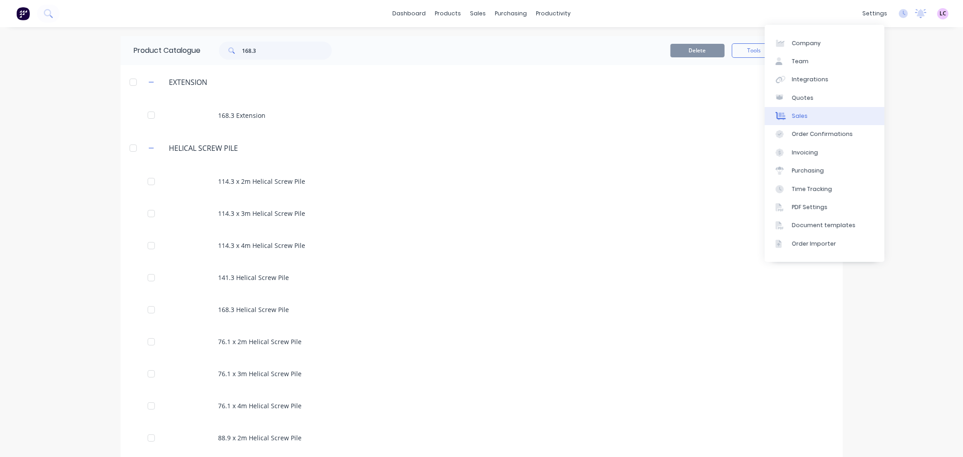
click at [825, 119] on link "Sales" at bounding box center [825, 116] width 120 height 18
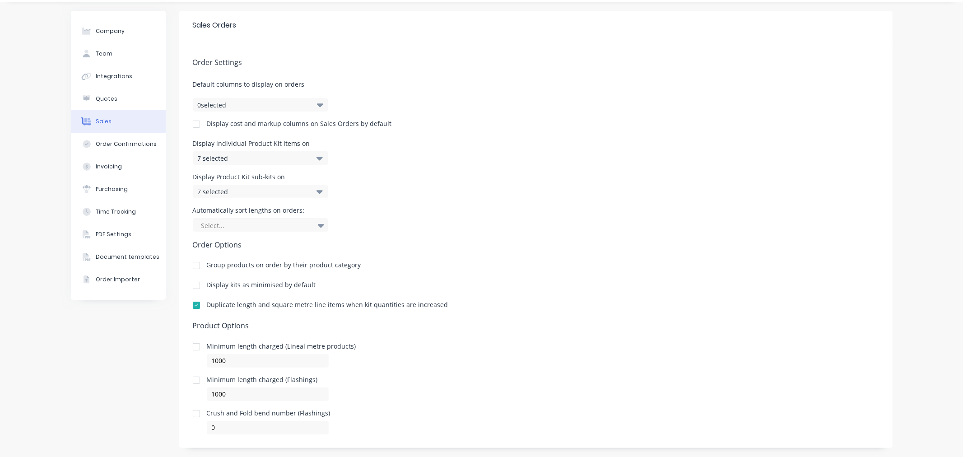
scroll to position [38, 0]
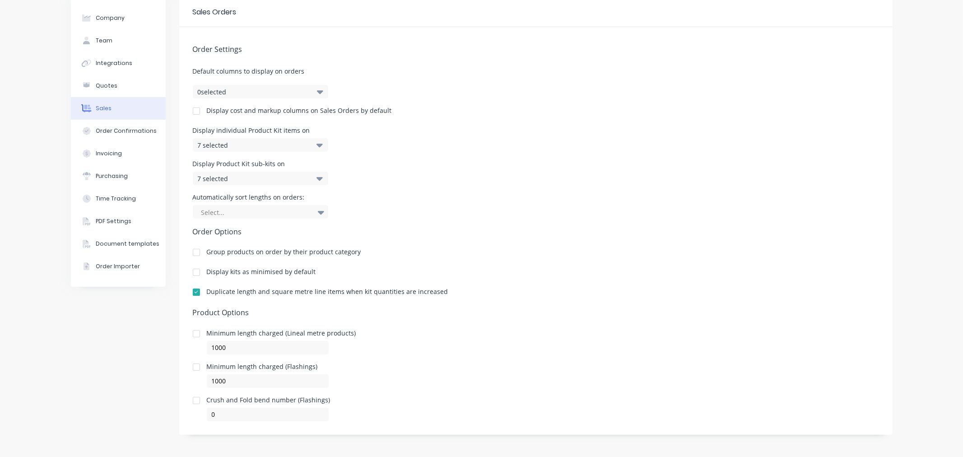
click at [317, 147] on icon at bounding box center [320, 145] width 6 height 10
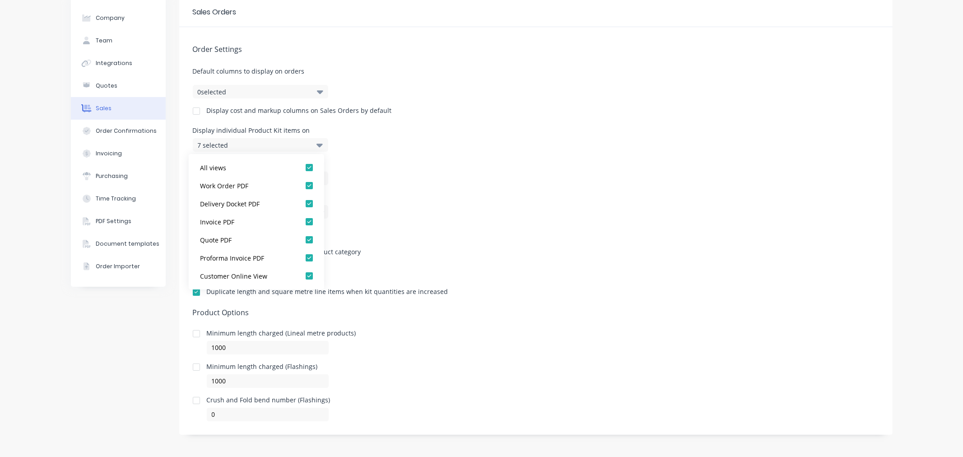
click at [317, 147] on icon at bounding box center [320, 145] width 6 height 10
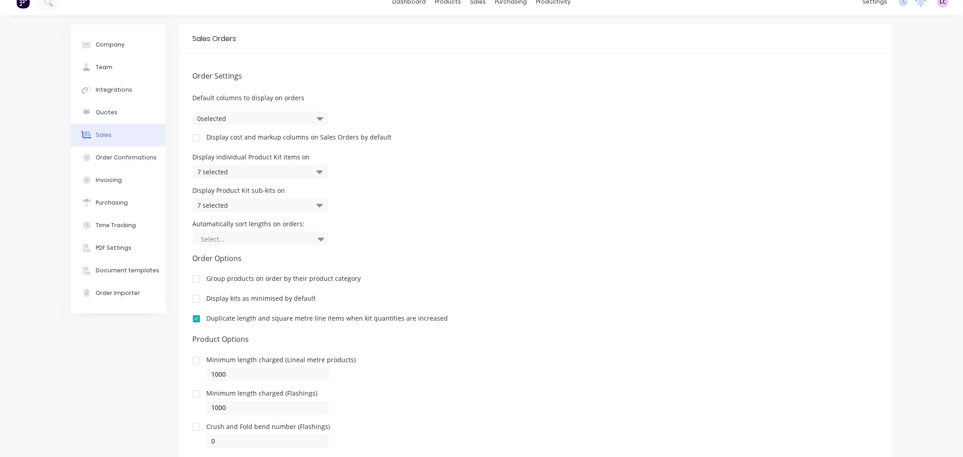
scroll to position [0, 0]
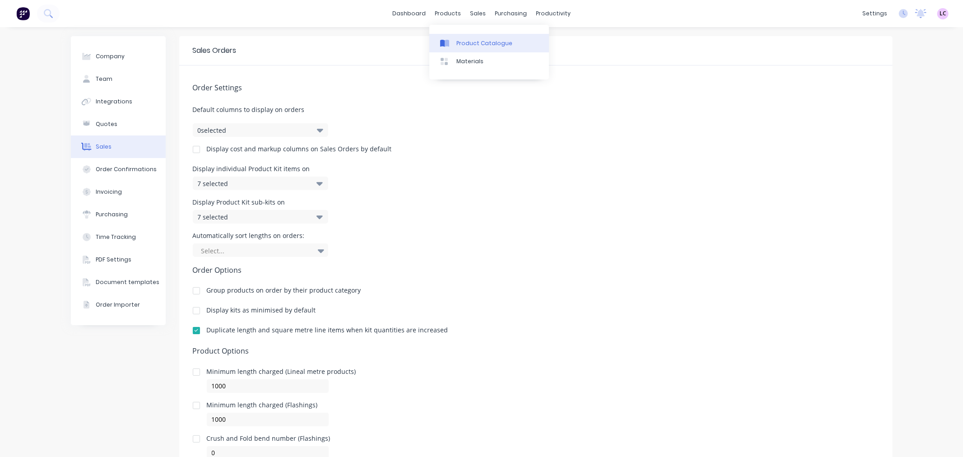
click at [457, 34] on link "Product Catalogue" at bounding box center [489, 43] width 120 height 18
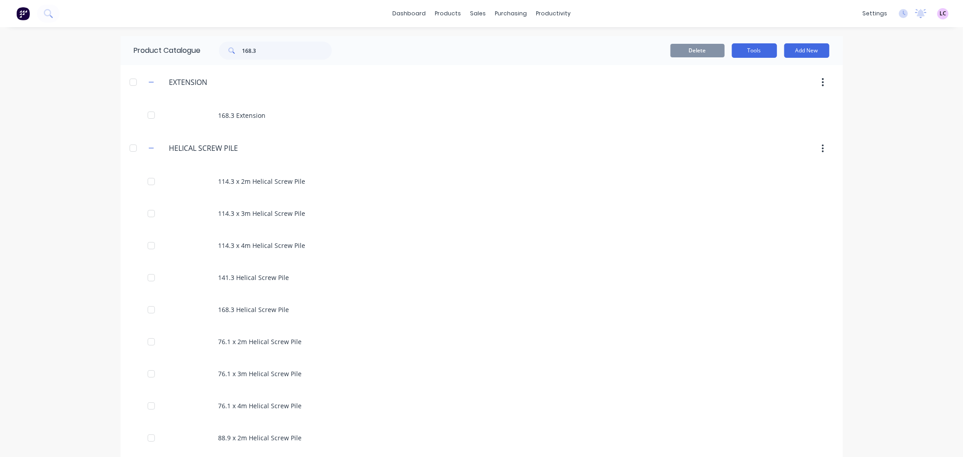
click at [755, 51] on button "Tools" at bounding box center [754, 50] width 45 height 14
click at [934, 135] on div "dashboard products sales purchasing productivity dashboard products Product Cat…" at bounding box center [481, 228] width 963 height 457
click at [789, 55] on button "Add New" at bounding box center [806, 50] width 45 height 14
click at [782, 93] on div "Product" at bounding box center [787, 91] width 70 height 13
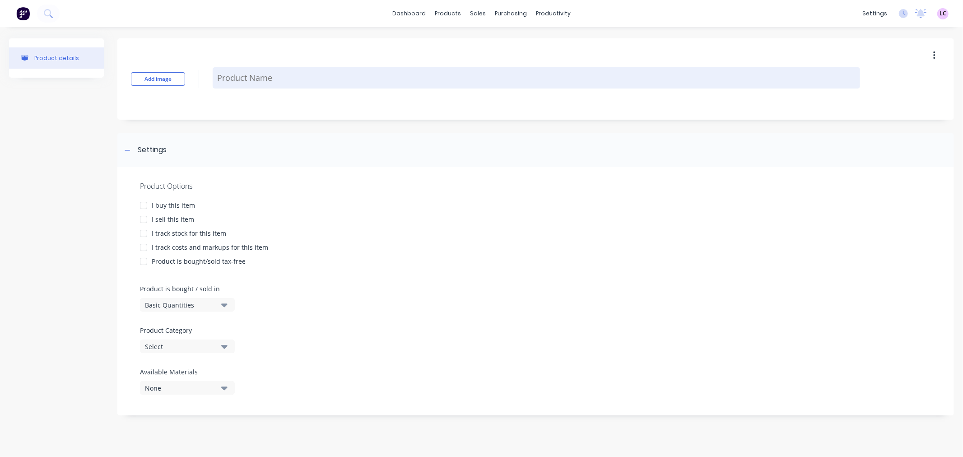
click at [255, 82] on textarea at bounding box center [537, 77] width 648 height 21
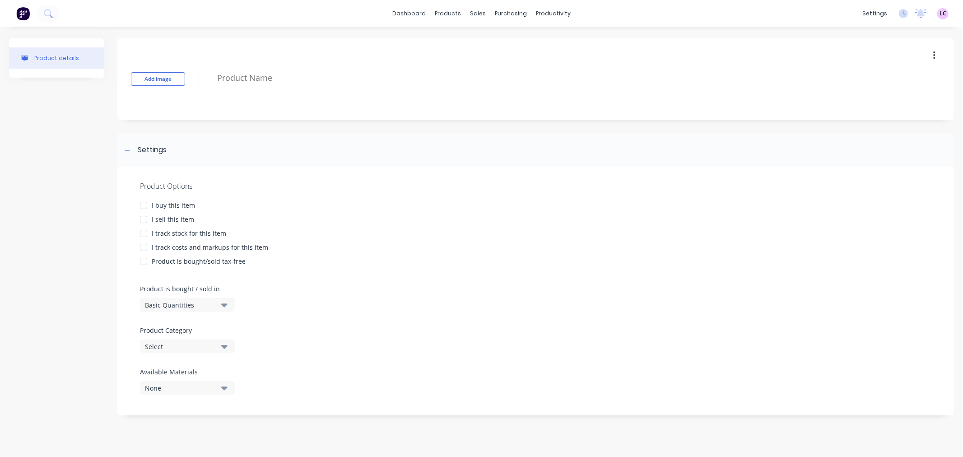
click at [166, 215] on div "I sell this item" at bounding box center [173, 219] width 42 height 9
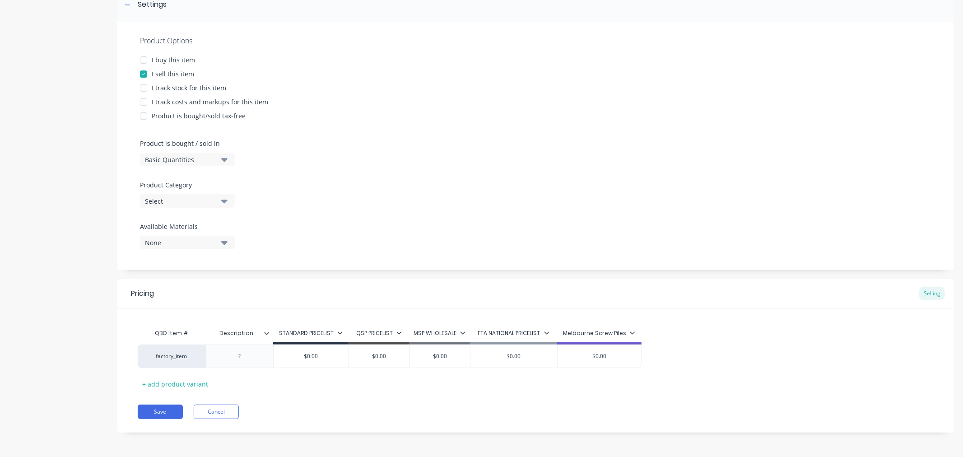
scroll to position [146, 0]
click at [628, 335] on div "Melbourne Screw Piles" at bounding box center [599, 333] width 72 height 8
click at [678, 304] on div "Pricing Selling" at bounding box center [535, 293] width 837 height 29
click at [195, 405] on button "Cancel" at bounding box center [216, 411] width 45 height 14
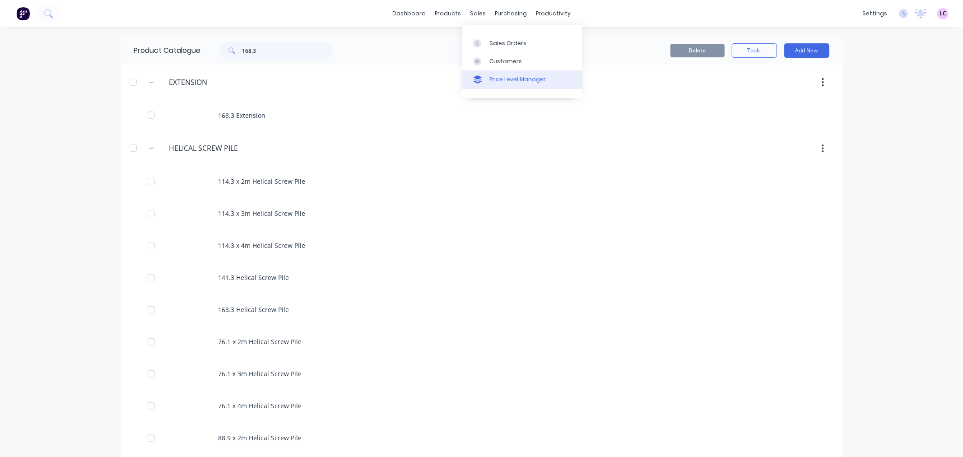
click at [511, 80] on div "Price Level Manager" at bounding box center [518, 79] width 56 height 8
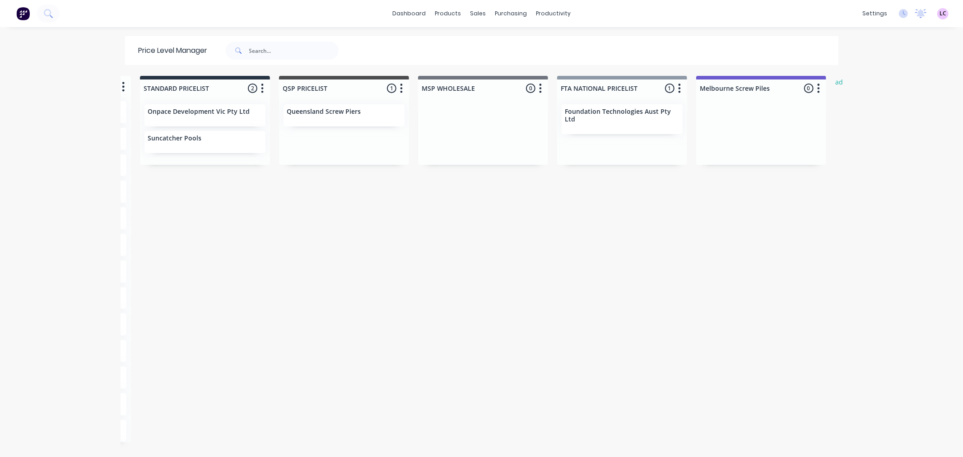
scroll to position [0, 163]
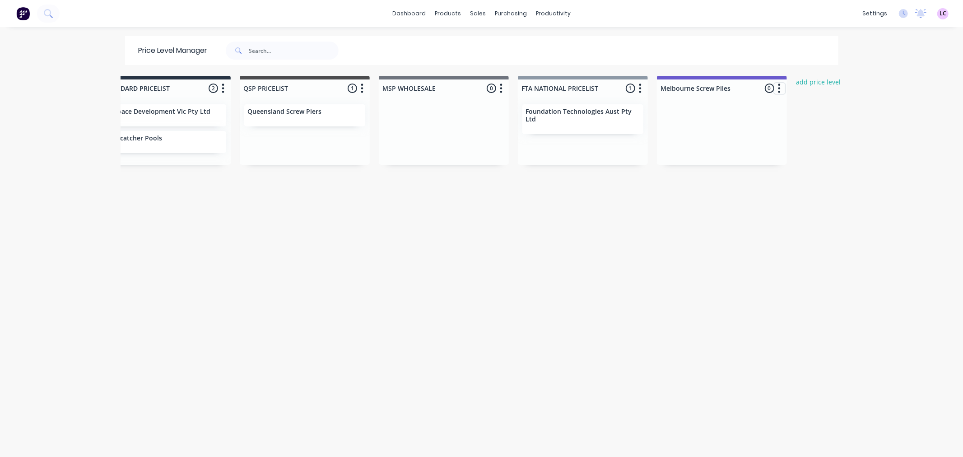
click at [778, 86] on icon "button" at bounding box center [779, 88] width 3 height 11
click at [756, 134] on button "Delete price level" at bounding box center [740, 137] width 90 height 15
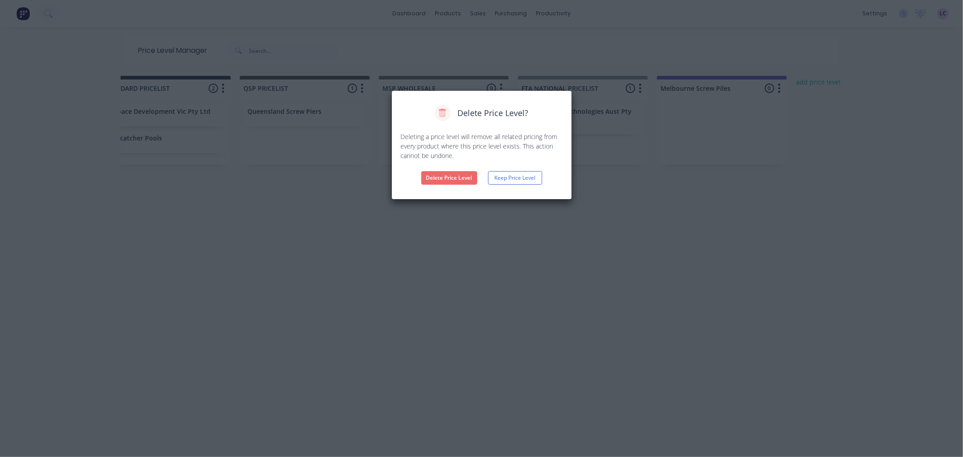
click at [446, 175] on button "Delete Price Level" at bounding box center [449, 178] width 56 height 14
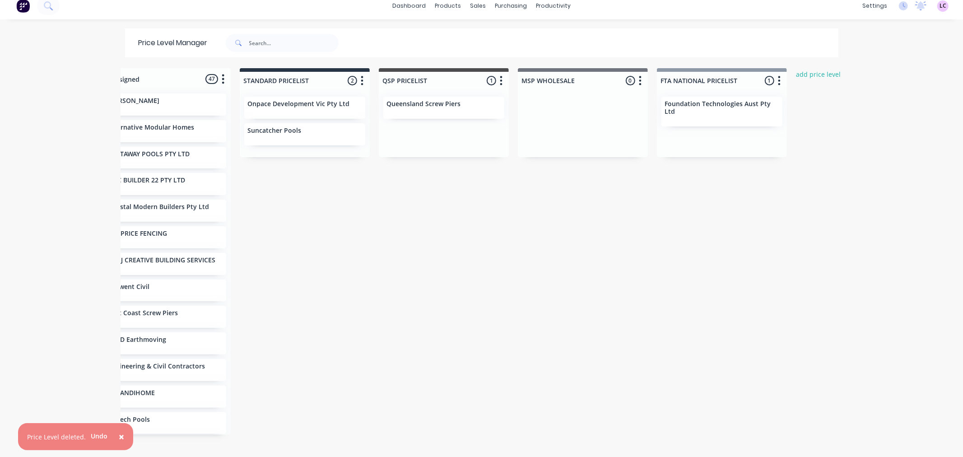
scroll to position [0, 0]
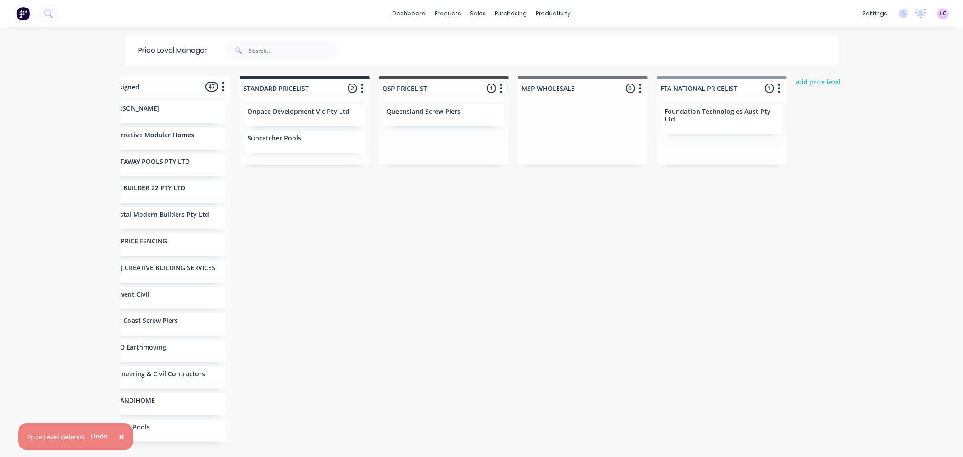
click at [500, 85] on icon "button" at bounding box center [501, 88] width 2 height 9
click at [593, 270] on div "Unassigned 47 Move all customers STANDARD PRICELIST QSP PRICELIST MSP WHOLESALE…" at bounding box center [482, 266] width 723 height 380
click at [639, 86] on icon "button" at bounding box center [640, 88] width 3 height 11
click at [607, 107] on button "Price level colour" at bounding box center [601, 107] width 90 height 15
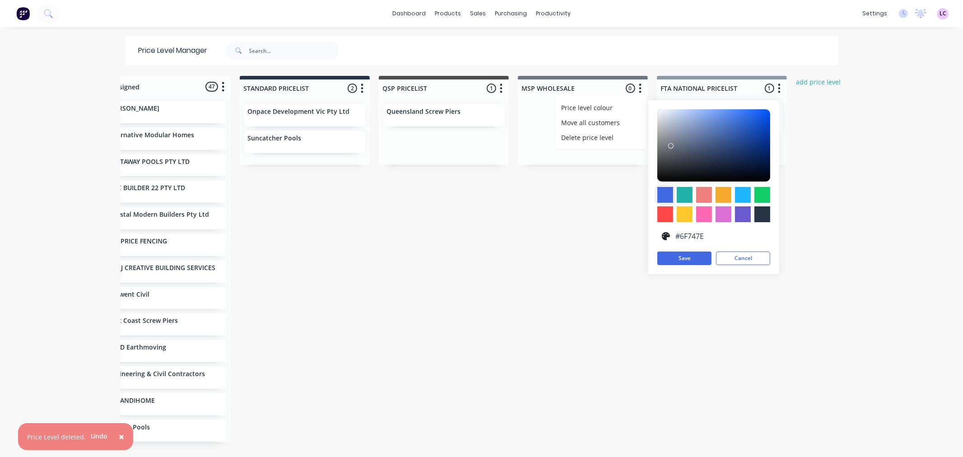
click at [665, 191] on div at bounding box center [665, 195] width 16 height 16
click at [735, 190] on div at bounding box center [743, 195] width 16 height 16
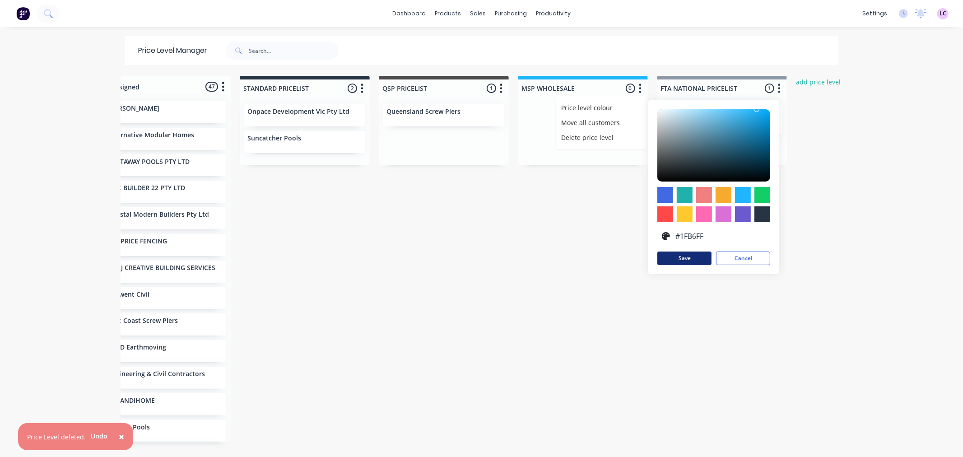
click at [685, 254] on button "Save" at bounding box center [684, 259] width 54 height 14
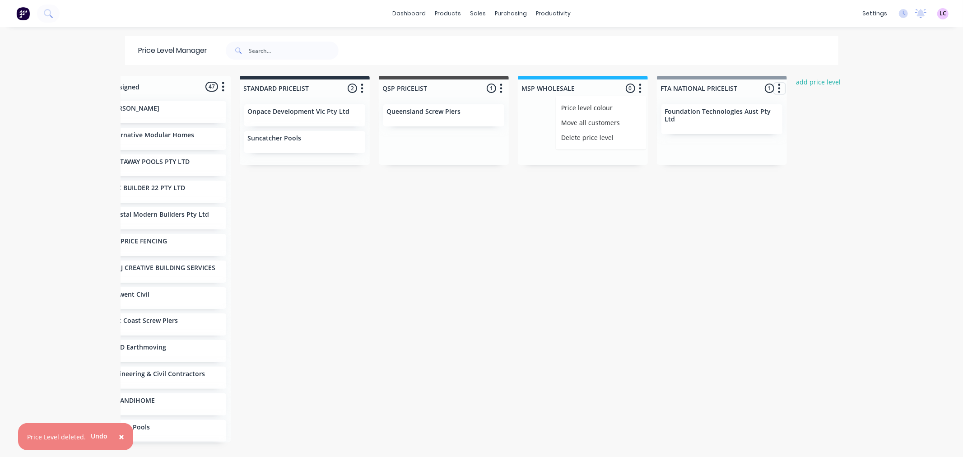
click at [778, 89] on icon "button" at bounding box center [779, 88] width 3 height 11
click at [747, 107] on button "Price level colour" at bounding box center [740, 107] width 90 height 15
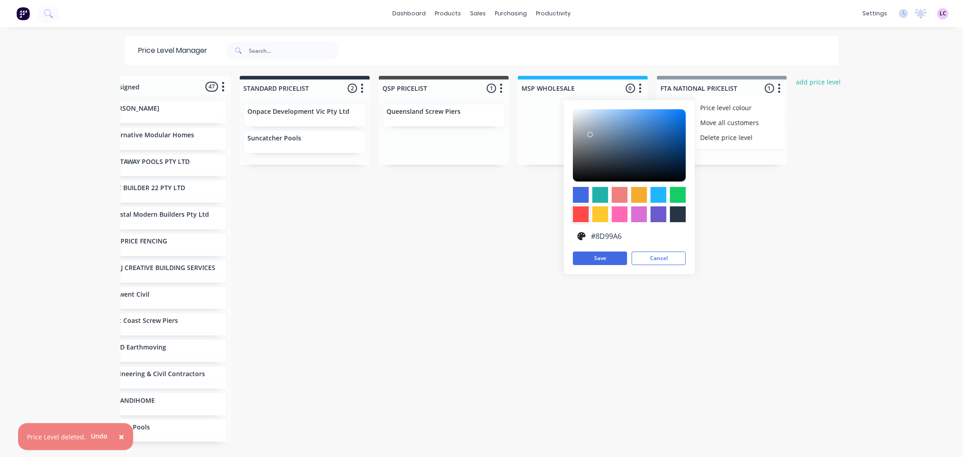
click at [578, 214] on div at bounding box center [581, 214] width 16 height 16
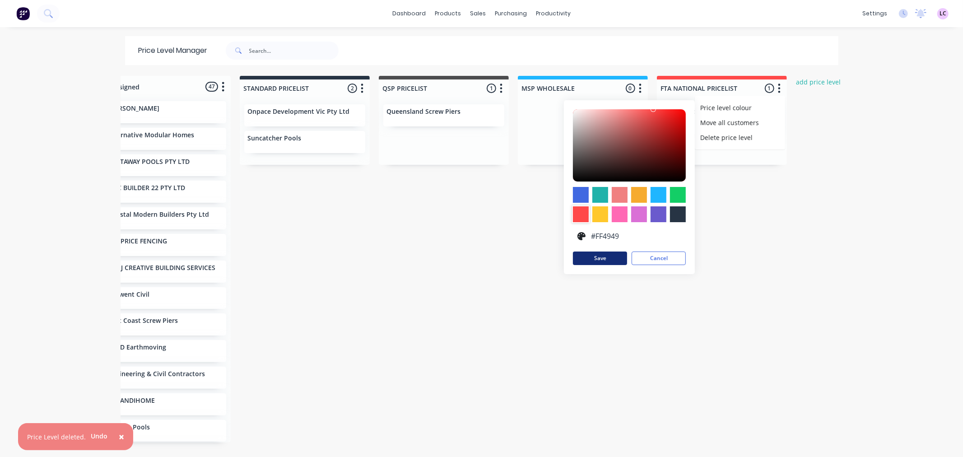
click at [598, 257] on button "Save" at bounding box center [600, 259] width 54 height 14
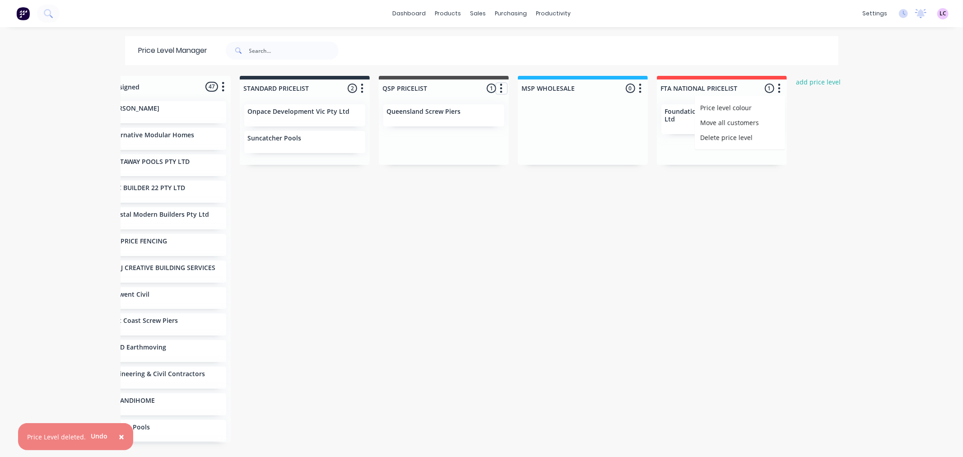
click at [500, 90] on icon "button" at bounding box center [501, 88] width 3 height 11
click at [459, 109] on span "Price level colour" at bounding box center [447, 107] width 51 height 9
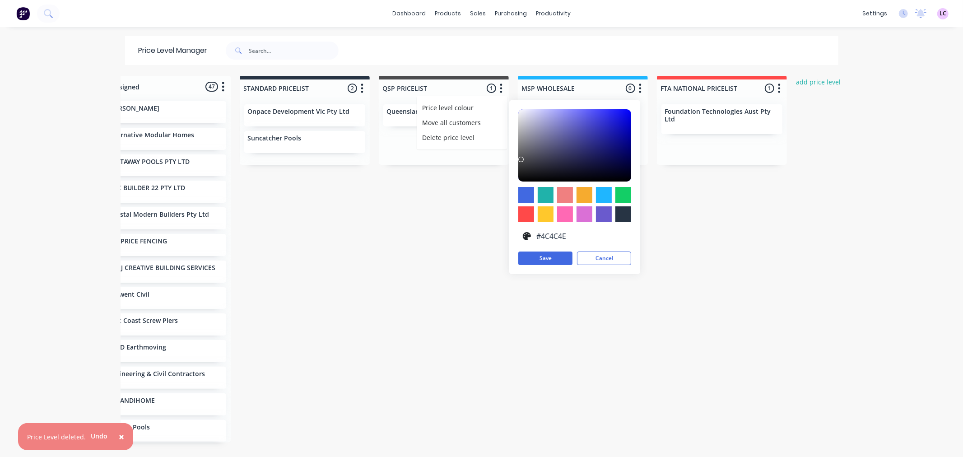
click at [535, 237] on input "#4C4C4E" at bounding box center [581, 236] width 92 height 17
click at [552, 149] on div at bounding box center [574, 145] width 113 height 72
click at [527, 214] on div at bounding box center [526, 214] width 16 height 16
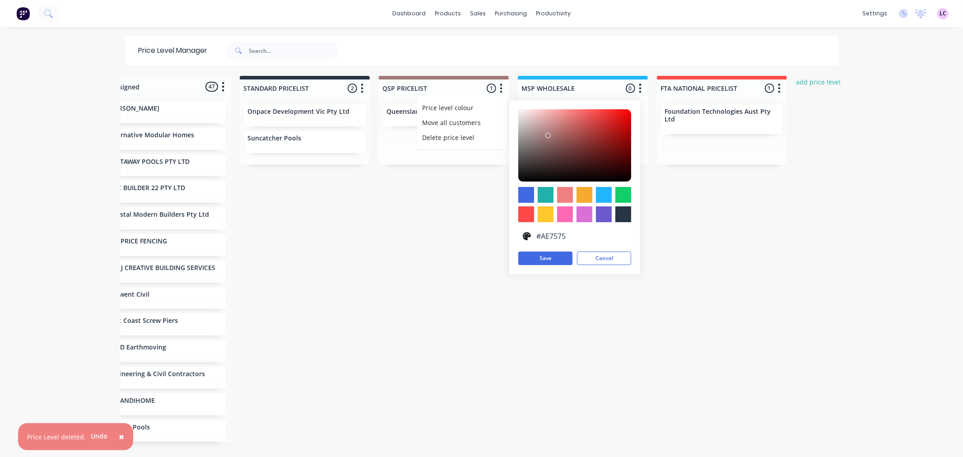
drag, startPoint x: 593, startPoint y: 109, endPoint x: 551, endPoint y: 132, distance: 48.1
click at [551, 133] on div at bounding box center [547, 135] width 5 height 5
click at [576, 192] on div at bounding box center [584, 195] width 16 height 16
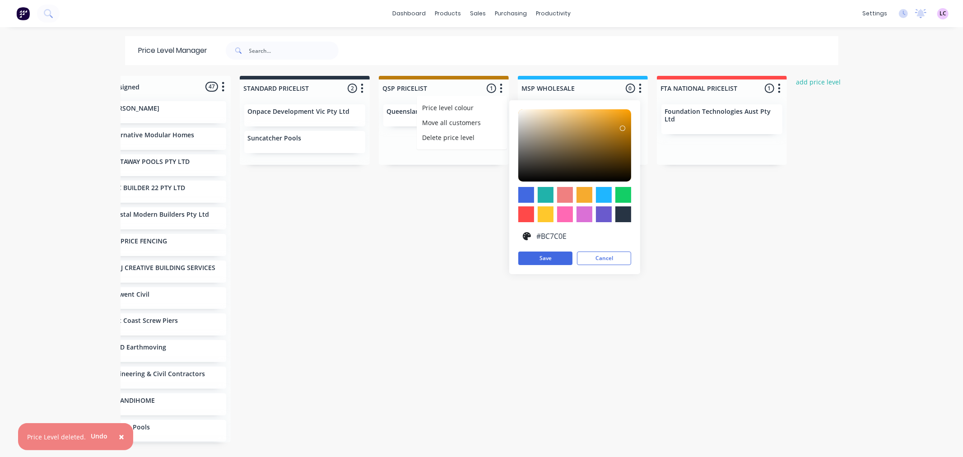
drag, startPoint x: 607, startPoint y: 112, endPoint x: 619, endPoint y: 128, distance: 20.7
click at [620, 128] on div at bounding box center [622, 128] width 5 height 5
drag, startPoint x: 619, startPoint y: 128, endPoint x: 603, endPoint y: 125, distance: 15.8
click at [605, 125] on div at bounding box center [607, 124] width 5 height 5
click at [523, 214] on div at bounding box center [526, 214] width 16 height 16
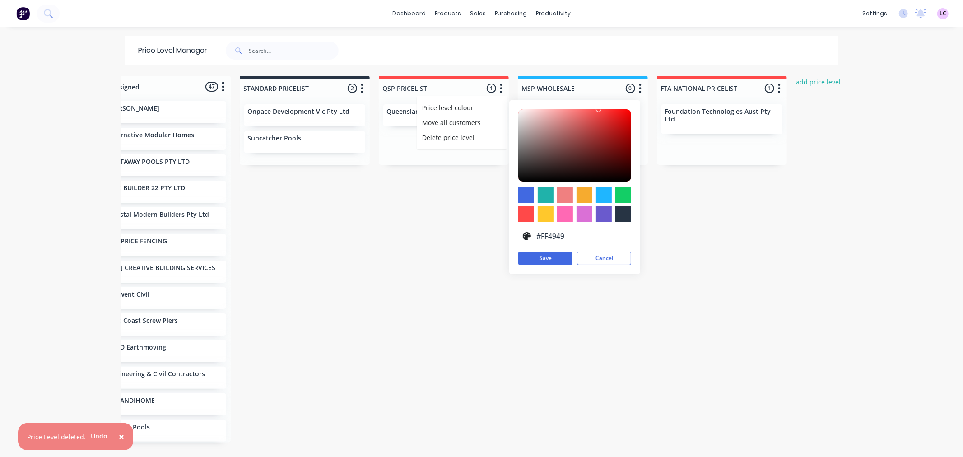
drag, startPoint x: 560, startPoint y: 236, endPoint x: 521, endPoint y: 233, distance: 39.4
click at [521, 233] on div "#FF4949" at bounding box center [574, 236] width 113 height 17
paste input "FFA4"
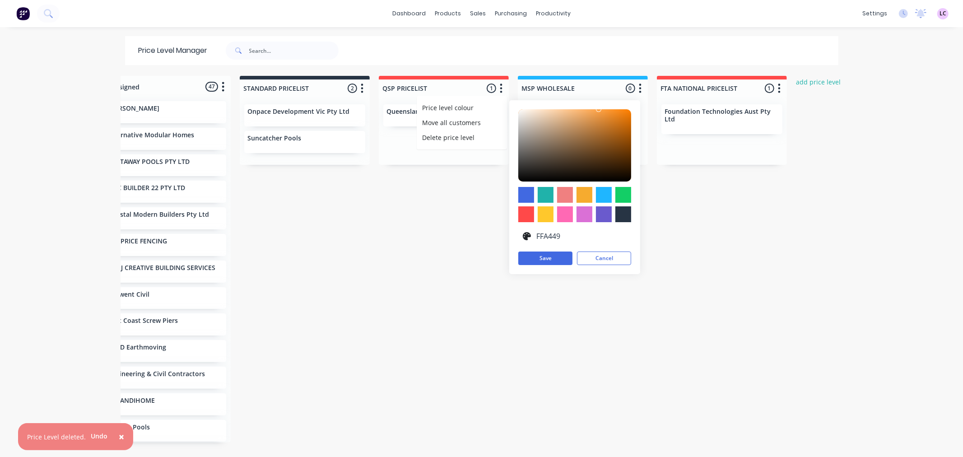
click at [535, 238] on input "FFA449" at bounding box center [581, 236] width 92 height 17
drag, startPoint x: 595, startPoint y: 110, endPoint x: 606, endPoint y: 114, distance: 11.4
click at [607, 114] on div at bounding box center [609, 113] width 5 height 5
click at [539, 258] on button "Save" at bounding box center [545, 259] width 54 height 14
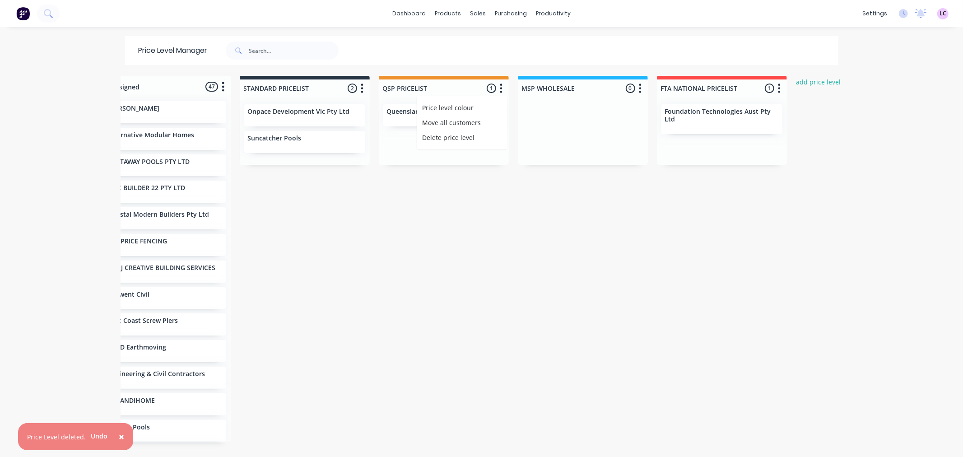
click at [450, 199] on div "Unassigned 47 Move all customers STANDARD PRICELIST QSP PRICELIST MSP WHOLESALE…" at bounding box center [482, 266] width 723 height 380
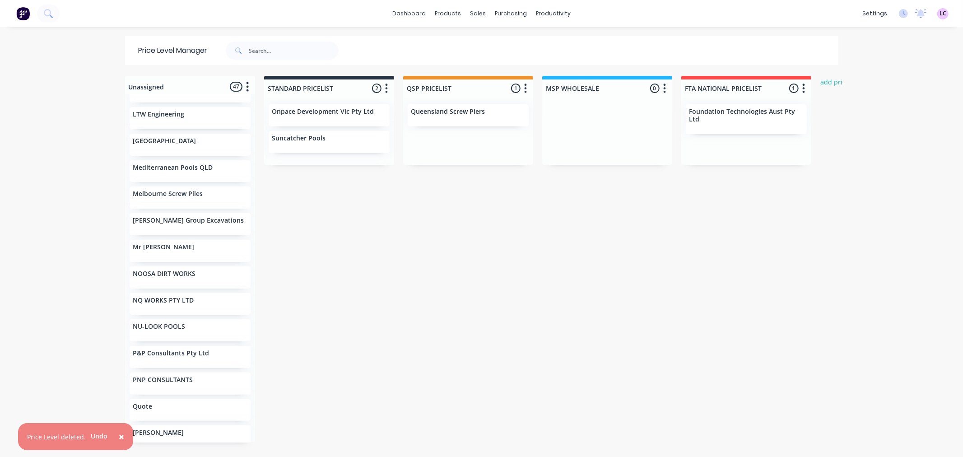
scroll to position [602, 0]
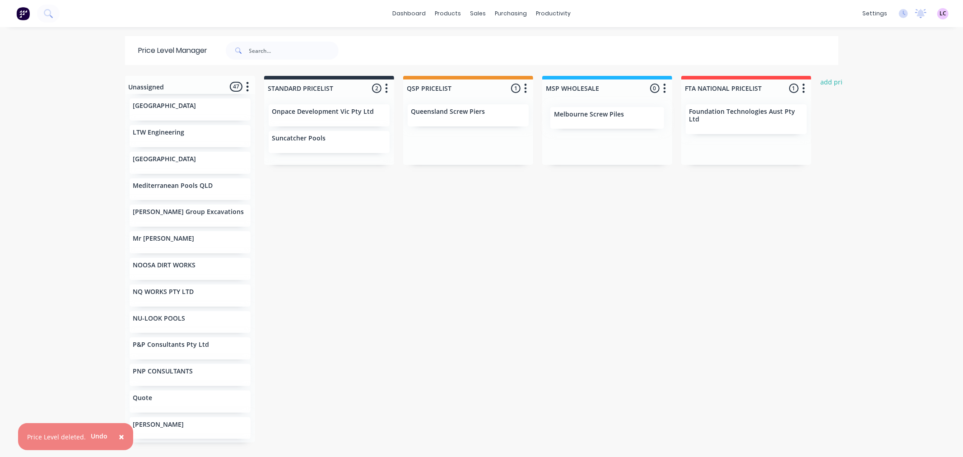
drag, startPoint x: 190, startPoint y: 205, endPoint x: 617, endPoint y: 116, distance: 436.5
click at [617, 116] on div "Unassigned 47 Move all customers STANDARD PRICELIST QSP PRICELIST MSP WHOLESALE…" at bounding box center [482, 266] width 723 height 380
click at [663, 89] on icon "button" at bounding box center [664, 88] width 3 height 11
click at [578, 86] on div at bounding box center [607, 88] width 130 height 18
click at [555, 87] on input "MSP WHOLESALE" at bounding box center [590, 88] width 89 height 9
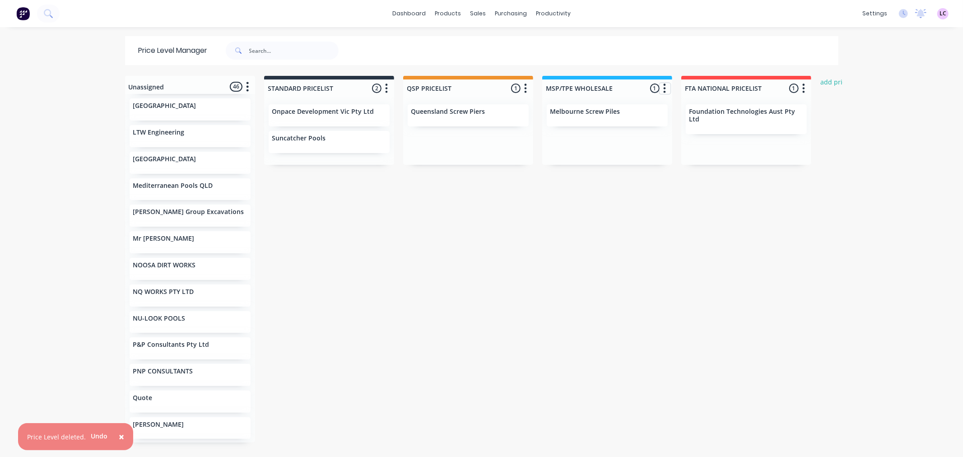
click at [663, 86] on icon "button" at bounding box center [664, 88] width 3 height 11
click at [627, 104] on span "Price level colour" at bounding box center [611, 107] width 51 height 9
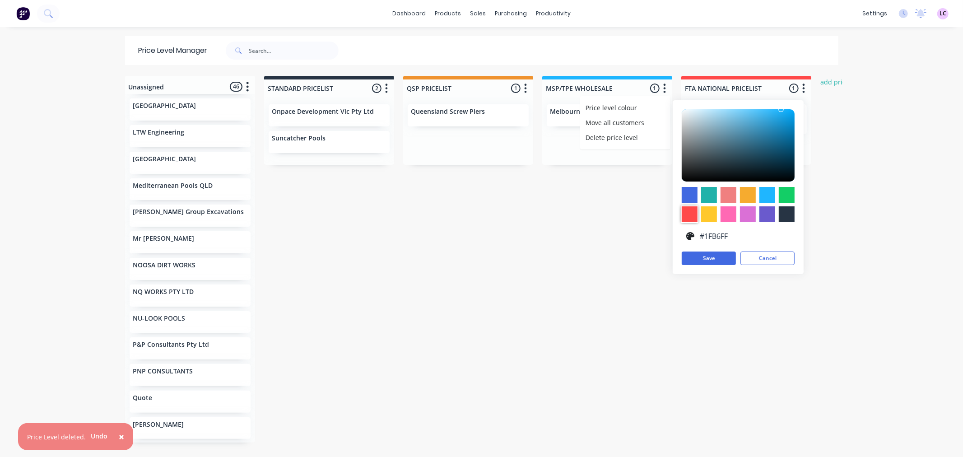
click at [690, 216] on div at bounding box center [690, 214] width 16 height 16
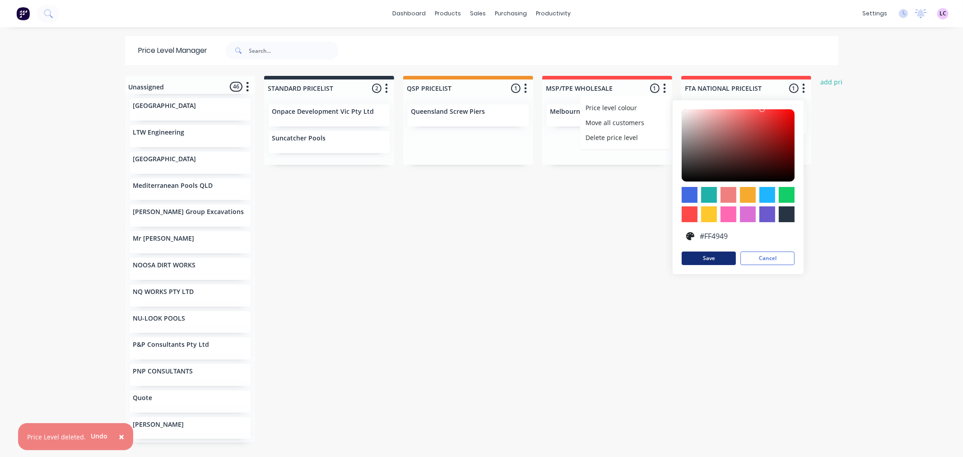
click at [701, 257] on button "Save" at bounding box center [709, 259] width 54 height 14
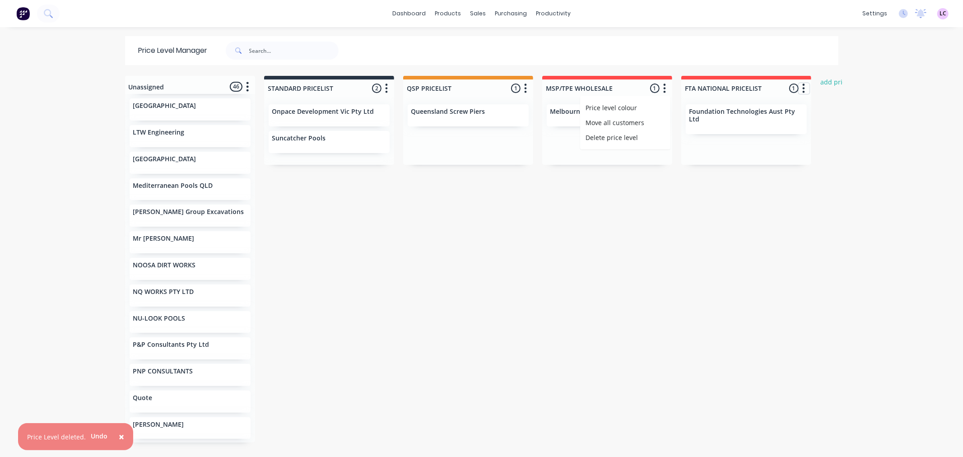
click at [799, 92] on button "button" at bounding box center [804, 88] width 11 height 11
click at [765, 107] on span "Price level colour" at bounding box center [750, 107] width 51 height 9
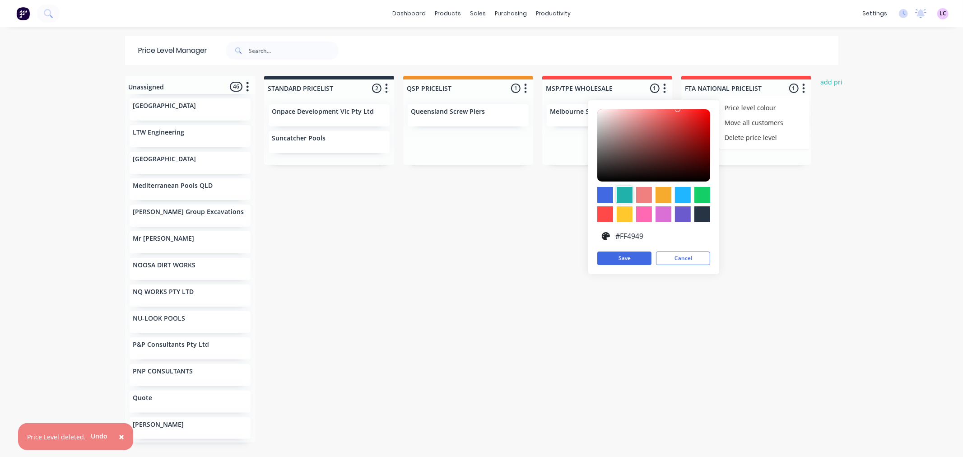
click at [622, 195] on div at bounding box center [624, 195] width 16 height 16
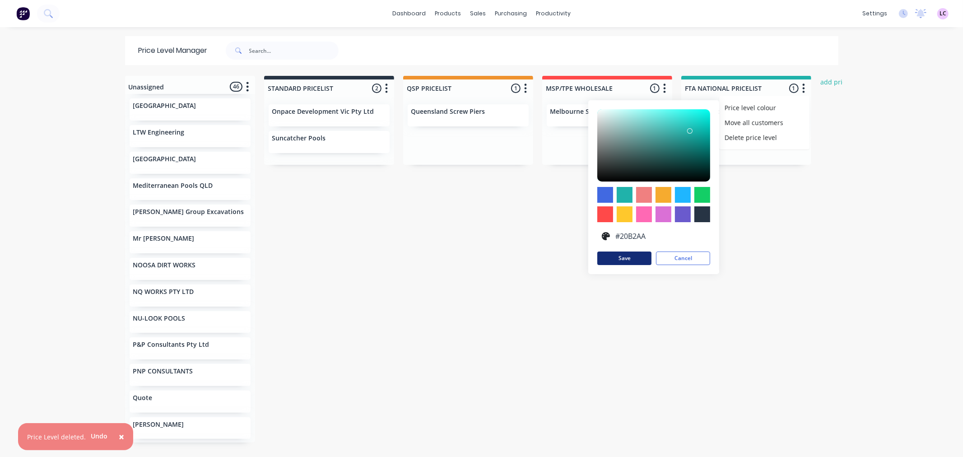
click at [625, 261] on button "Save" at bounding box center [624, 259] width 54 height 14
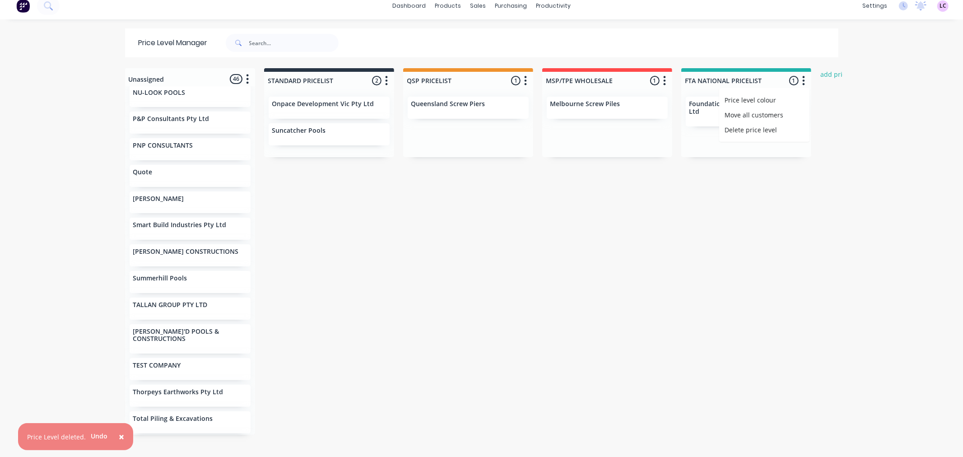
scroll to position [909, 0]
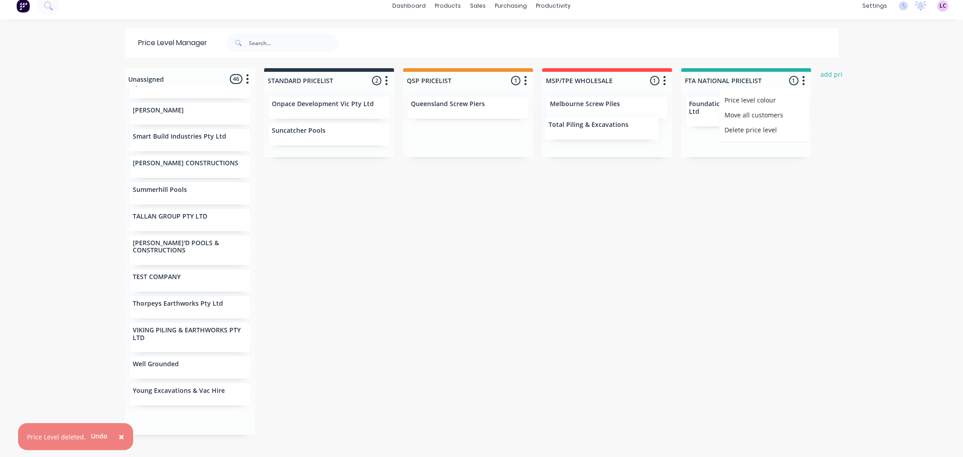
drag, startPoint x: 201, startPoint y: 325, endPoint x: 624, endPoint y: 125, distance: 467.7
click at [624, 125] on div "Unassigned 46 Move all customers STANDARD PRICELIST QSP PRICELIST MSP/TPE WHOLE…" at bounding box center [482, 258] width 723 height 380
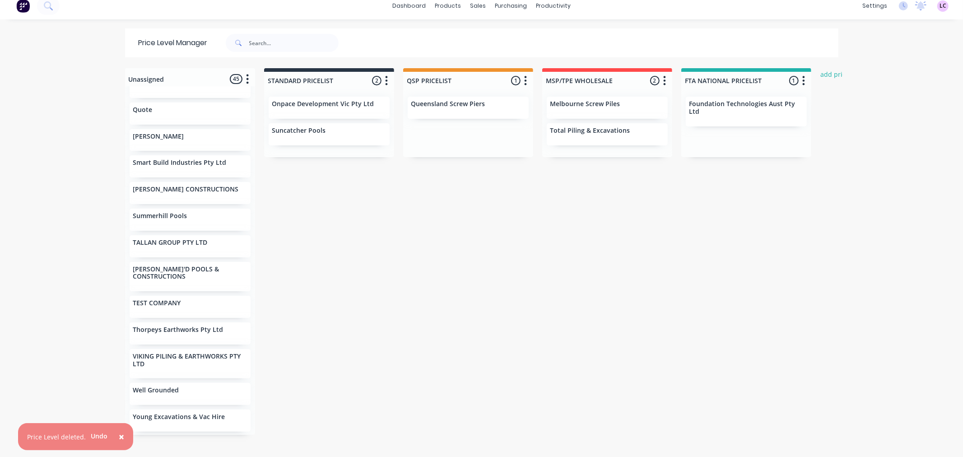
scroll to position [882, 0]
drag, startPoint x: 191, startPoint y: 355, endPoint x: 335, endPoint y: 148, distance: 251.7
click at [335, 148] on div "Unassigned 45 Move all customers STANDARD PRICELIST QSP PRICELIST MSP/TPE WHOLE…" at bounding box center [482, 258] width 723 height 380
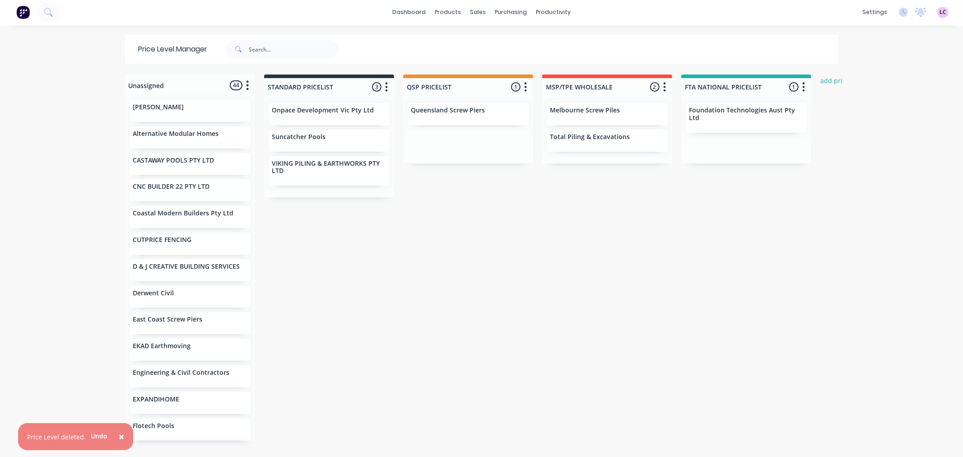
scroll to position [0, 0]
click at [404, 19] on link "dashboard" at bounding box center [409, 14] width 42 height 14
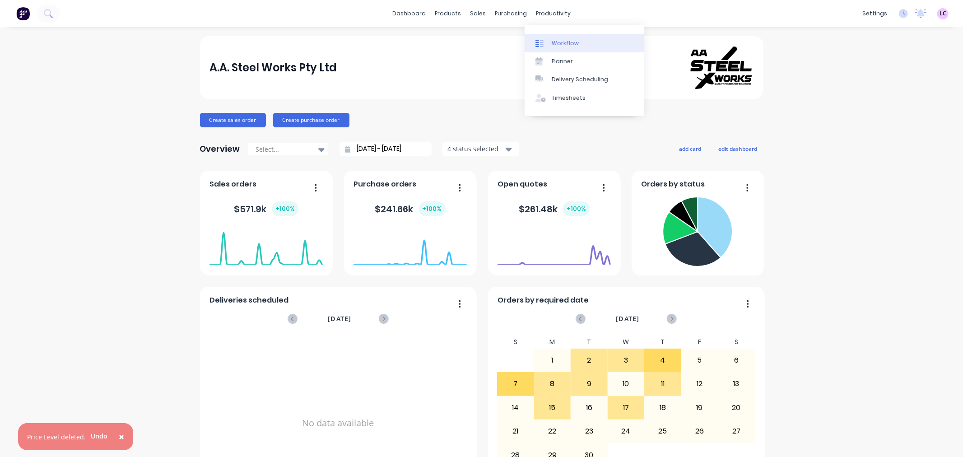
click at [549, 38] on link "Workflow" at bounding box center [585, 43] width 120 height 18
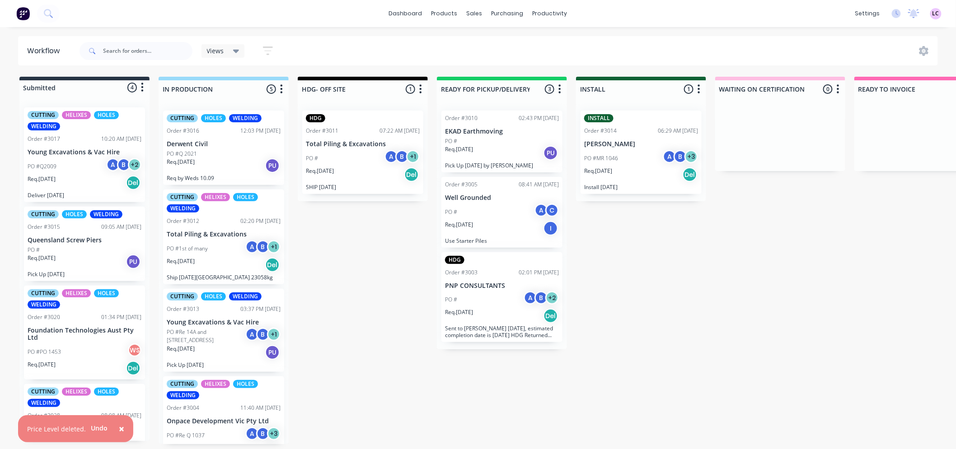
click at [210, 241] on div "PO #1st of many A B + 1" at bounding box center [224, 248] width 114 height 17
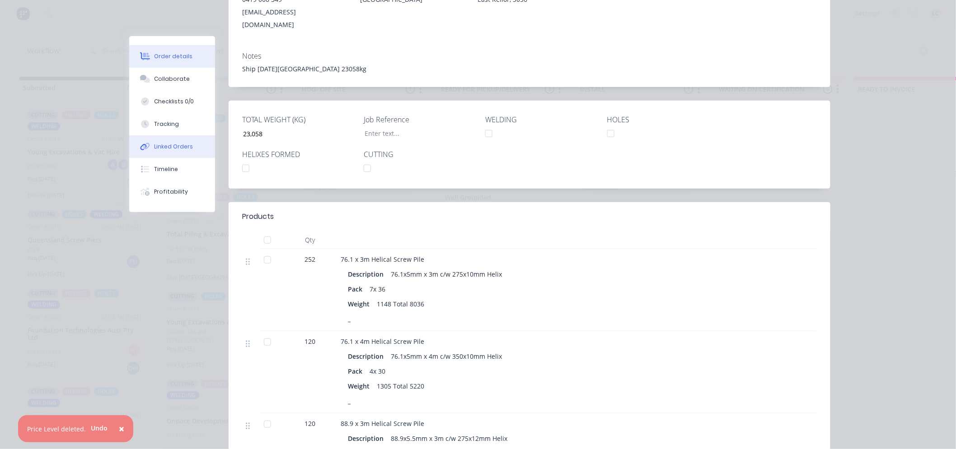
scroll to position [201, 0]
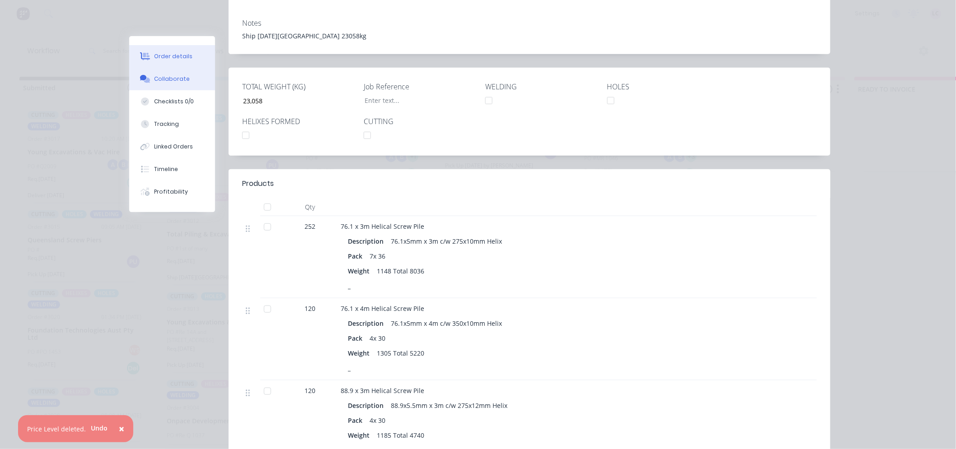
click at [178, 82] on div "Collaborate" at bounding box center [172, 79] width 36 height 8
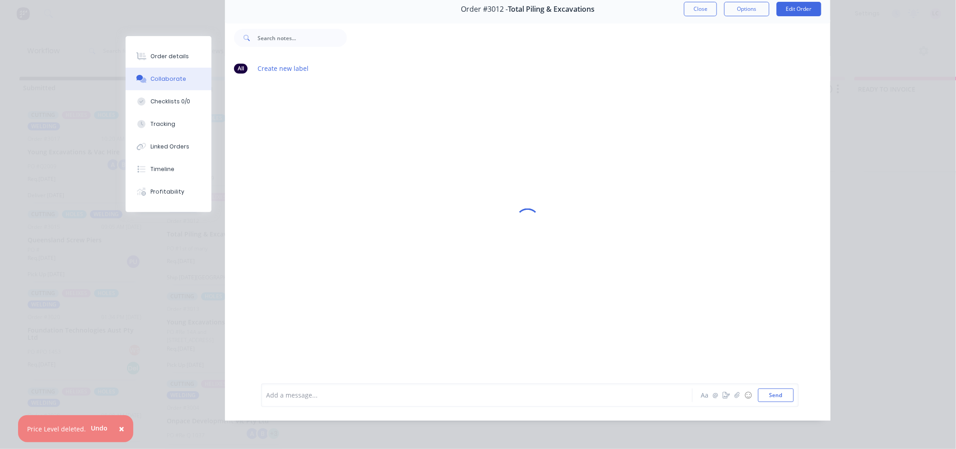
scroll to position [0, 0]
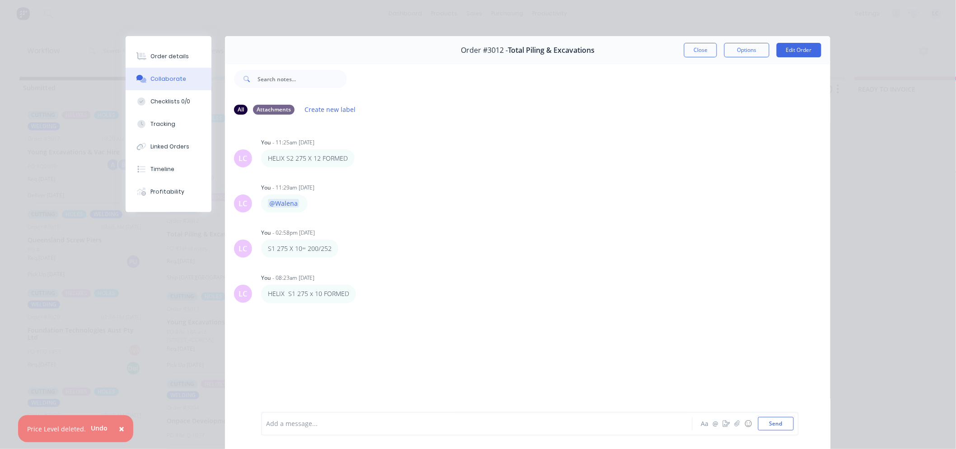
click at [334, 425] on div at bounding box center [463, 424] width 395 height 9
click at [778, 423] on button "Send" at bounding box center [776, 424] width 36 height 14
click at [177, 59] on div "Order details" at bounding box center [170, 56] width 38 height 8
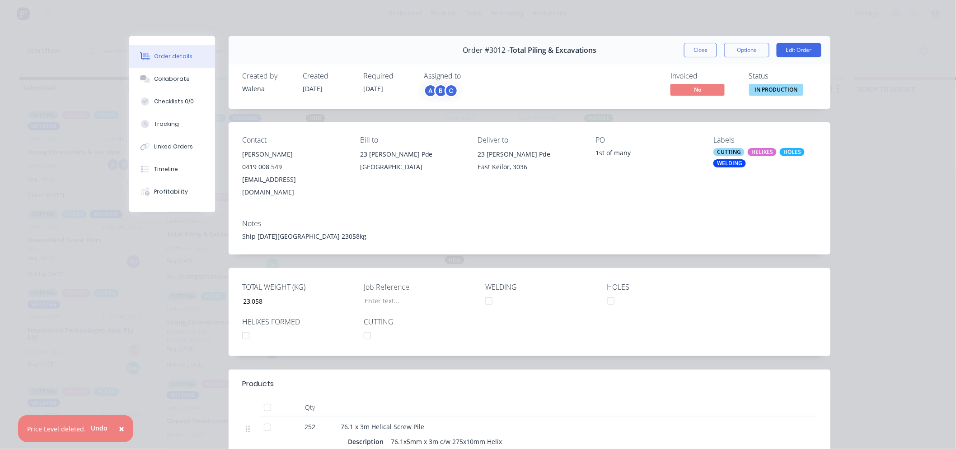
click at [240, 327] on div at bounding box center [246, 336] width 18 height 18
click at [758, 151] on div "HELIXES" at bounding box center [761, 152] width 29 height 8
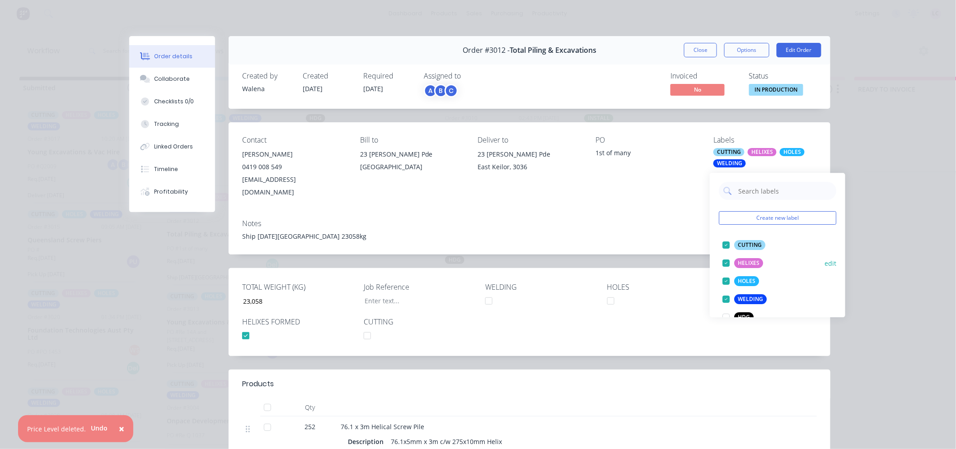
click at [724, 259] on div at bounding box center [726, 263] width 18 height 18
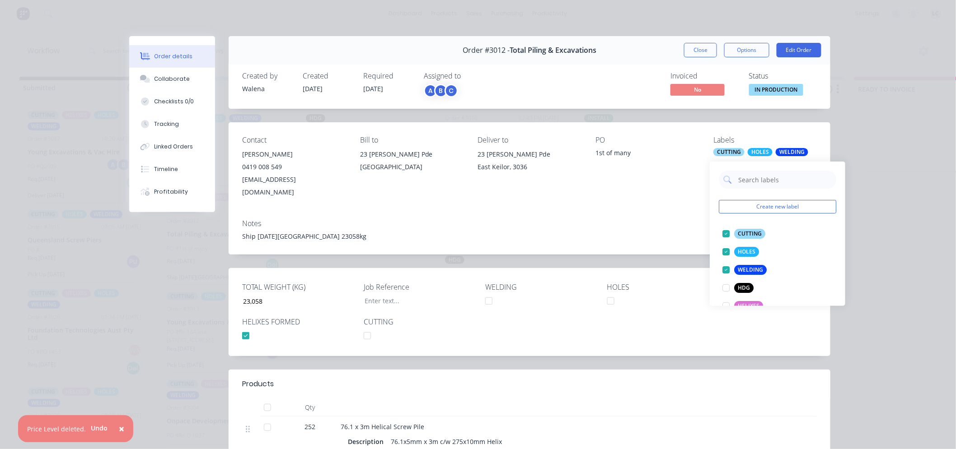
click at [606, 219] on div "Notes" at bounding box center [529, 223] width 574 height 9
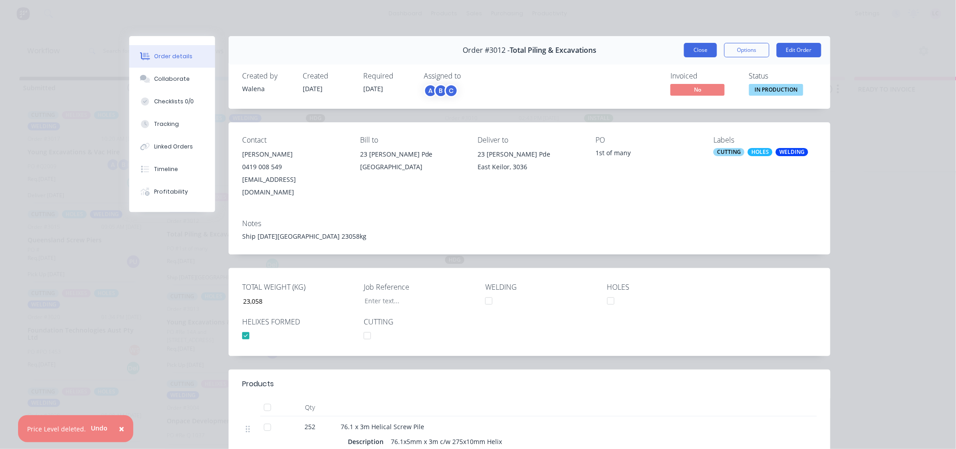
click at [699, 47] on button "Close" at bounding box center [700, 50] width 33 height 14
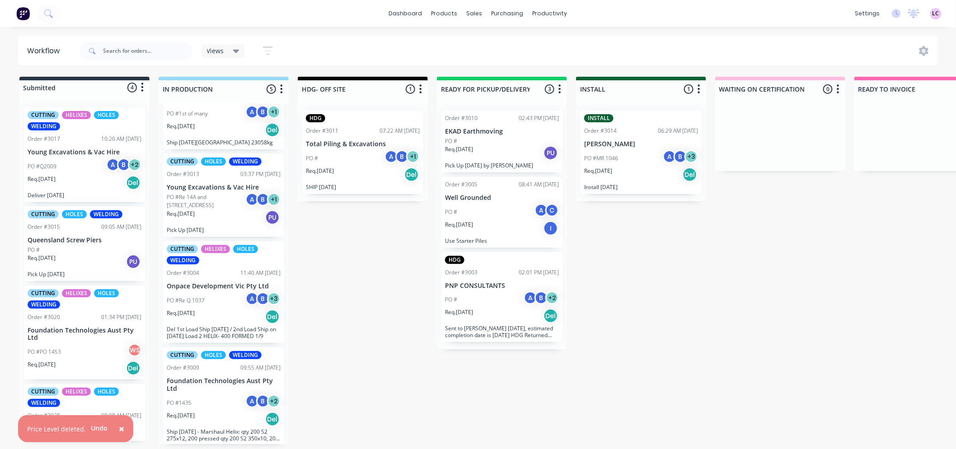
scroll to position [131, 0]
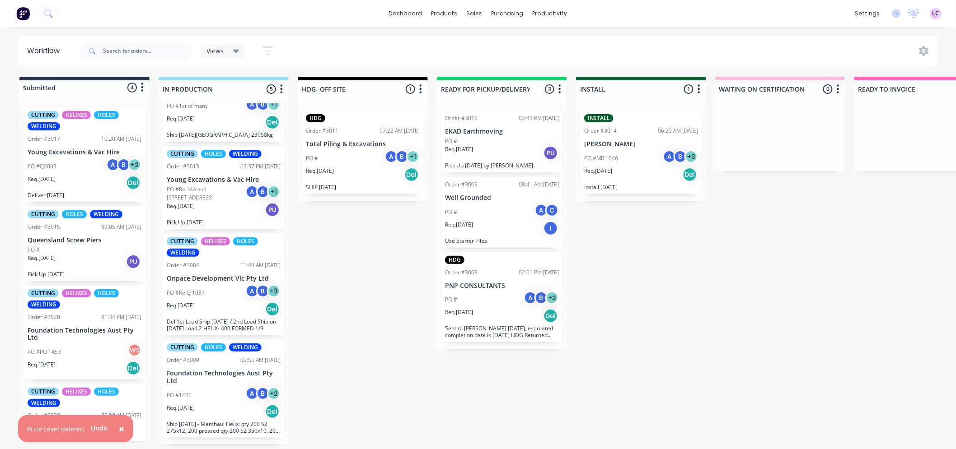
click at [196, 302] on div "PO #Re Q 1037 A B + 3" at bounding box center [224, 293] width 114 height 17
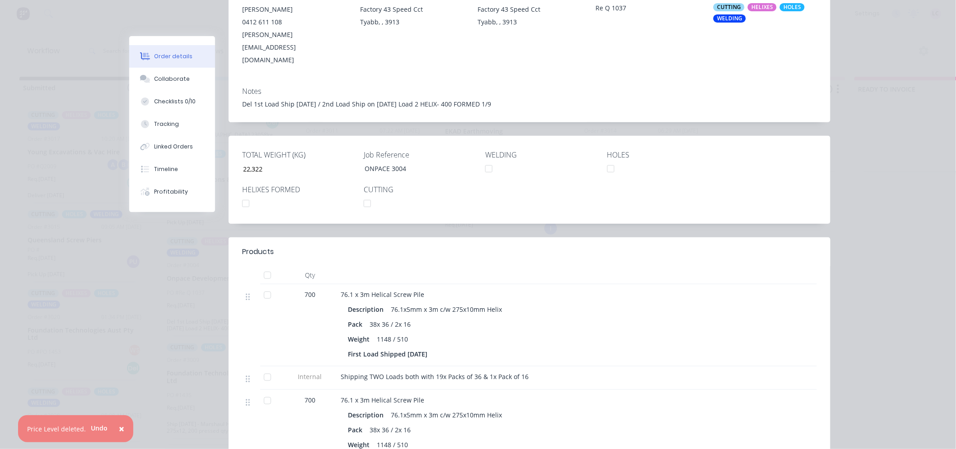
scroll to position [150, 0]
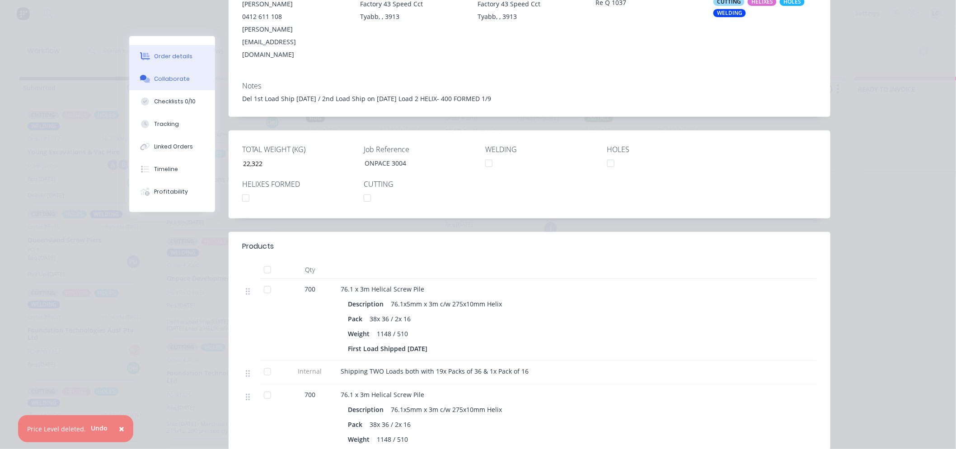
click at [170, 84] on button "Collaborate" at bounding box center [172, 79] width 86 height 23
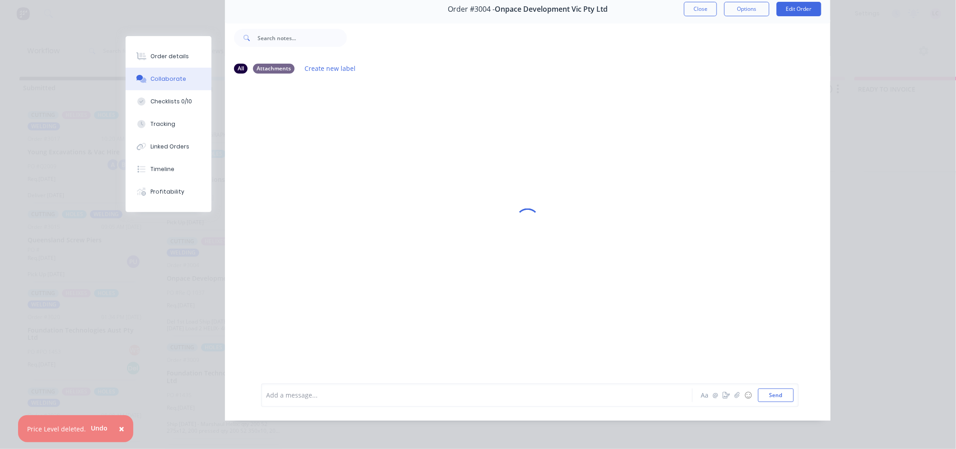
scroll to position [0, 0]
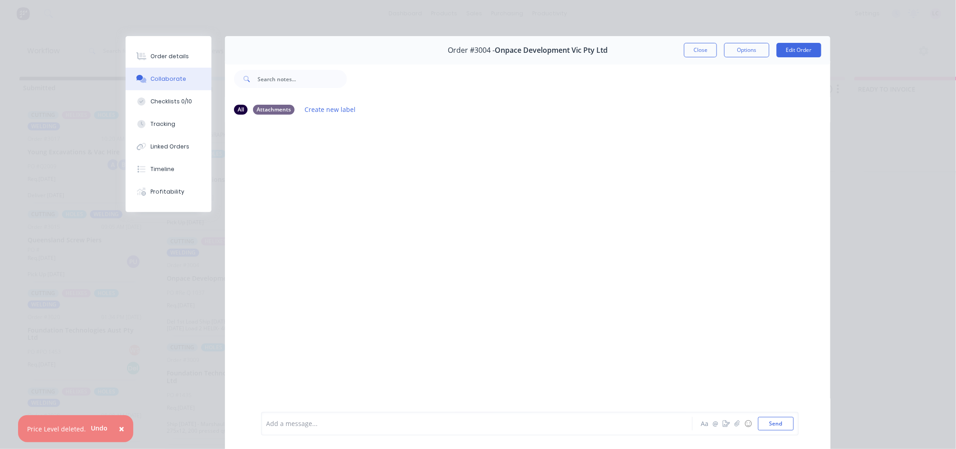
click at [339, 422] on div at bounding box center [463, 424] width 395 height 9
click at [780, 428] on button "Send" at bounding box center [776, 424] width 36 height 14
click at [699, 52] on button "Close" at bounding box center [700, 50] width 33 height 14
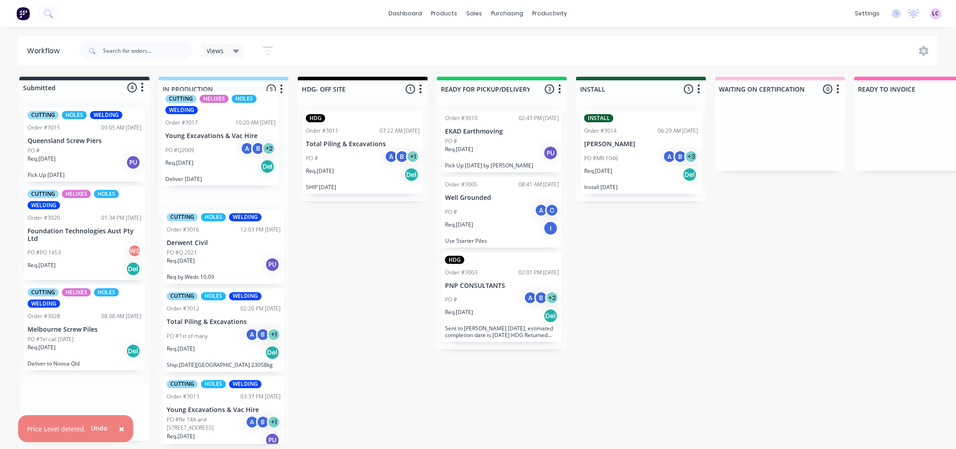
drag, startPoint x: 74, startPoint y: 163, endPoint x: 215, endPoint y: 150, distance: 142.5
click at [215, 150] on div "Submitted 4 Status colour #273444 hex #273444 Save Cancel Summaries Total order…" at bounding box center [615, 261] width 1244 height 368
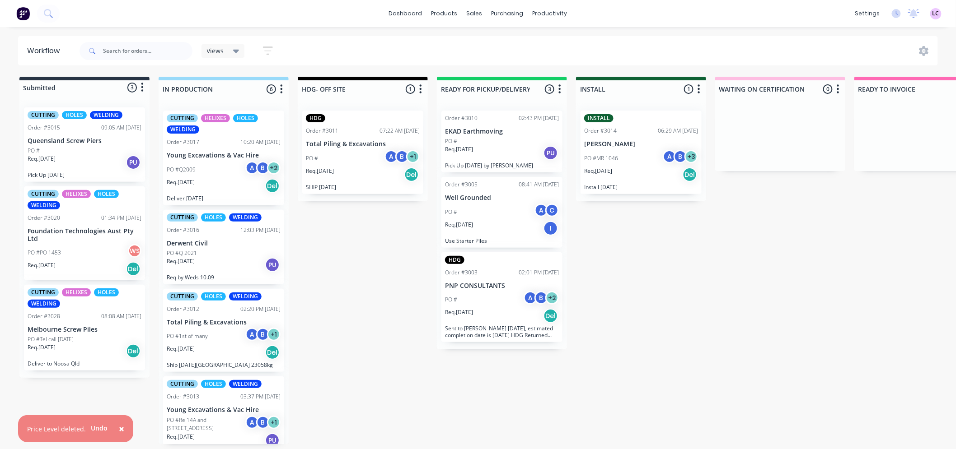
click at [222, 146] on div "CUTTING HELIXES HOLES WELDING Order #3017 10:20 AM [DATE] Young Excavations & V…" at bounding box center [223, 158] width 121 height 95
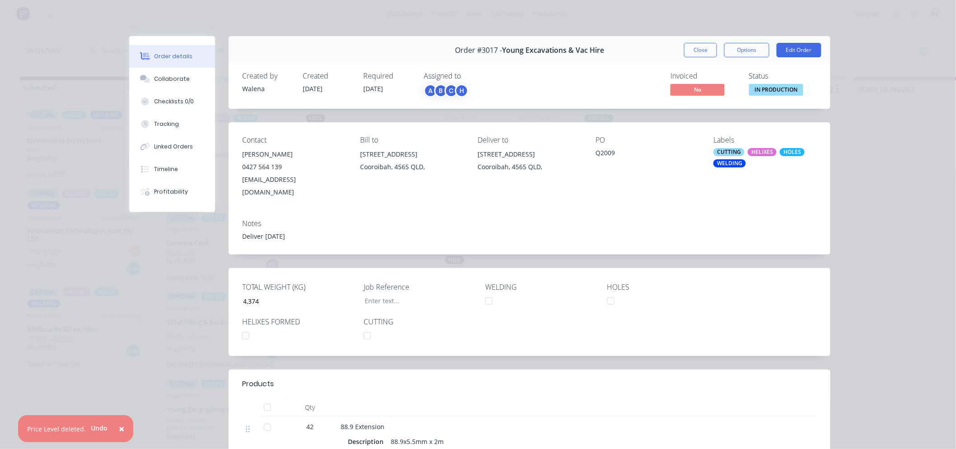
click at [753, 152] on div "HELIXES" at bounding box center [761, 152] width 29 height 8
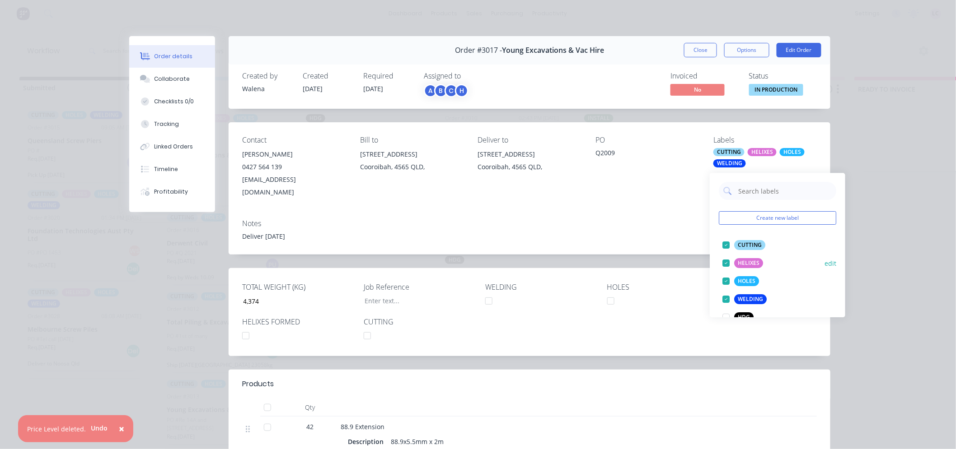
click at [726, 260] on div at bounding box center [726, 263] width 18 height 18
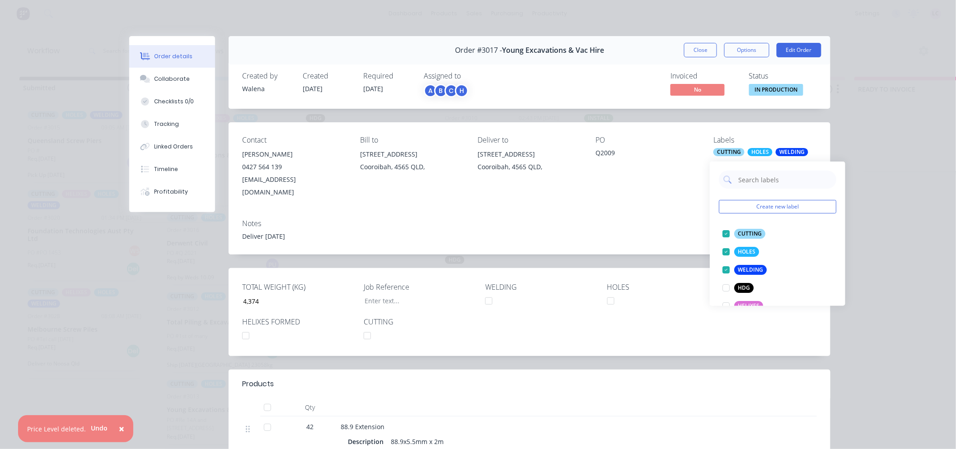
click at [629, 192] on div "Contact [PERSON_NAME] [PHONE_NUMBER] [EMAIL_ADDRESS][DOMAIN_NAME] Bill to [STRE…" at bounding box center [530, 167] width 602 height 90
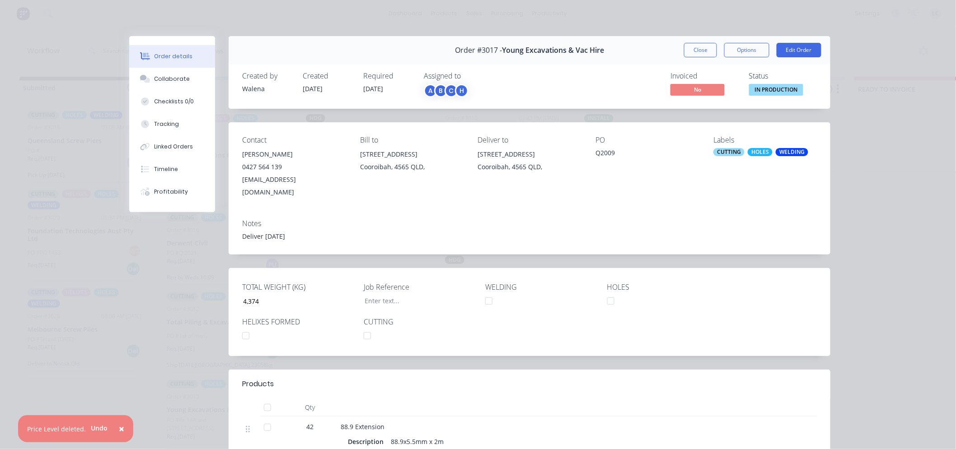
drag, startPoint x: 696, startPoint y: 45, endPoint x: 276, endPoint y: 336, distance: 511.0
click at [276, 336] on div "Order #3017 - Young Excavations & Vac Hire Close Options Edit Order Created by …" at bounding box center [479, 420] width 701 height 768
click at [243, 327] on div at bounding box center [246, 336] width 18 height 18
click at [695, 56] on button "Close" at bounding box center [700, 50] width 33 height 14
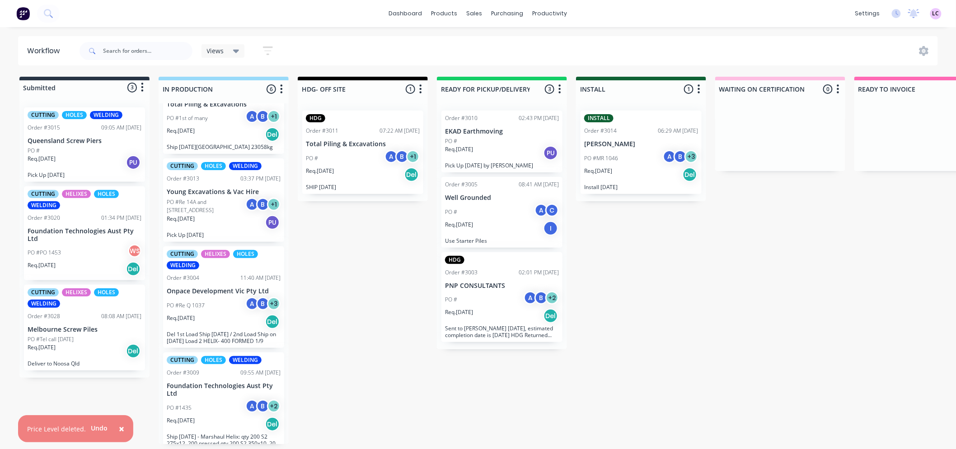
scroll to position [219, 0]
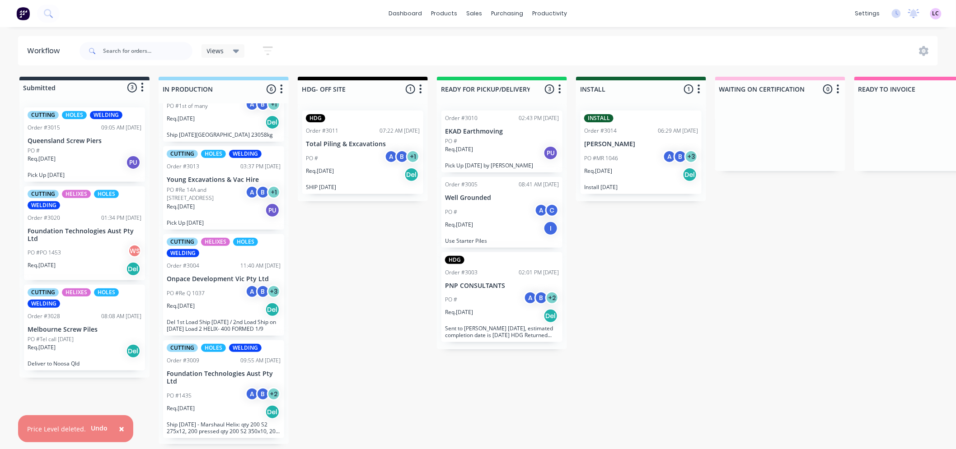
click at [117, 319] on div "CUTTING HELIXES HOLES WELDING Order #3028 08:08 AM [DATE] Melbourne Screw Piles…" at bounding box center [84, 328] width 121 height 86
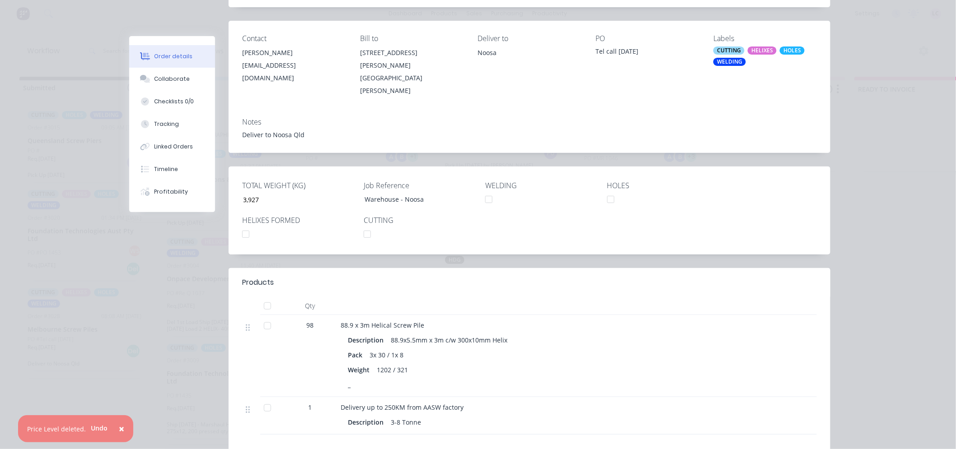
scroll to position [0, 0]
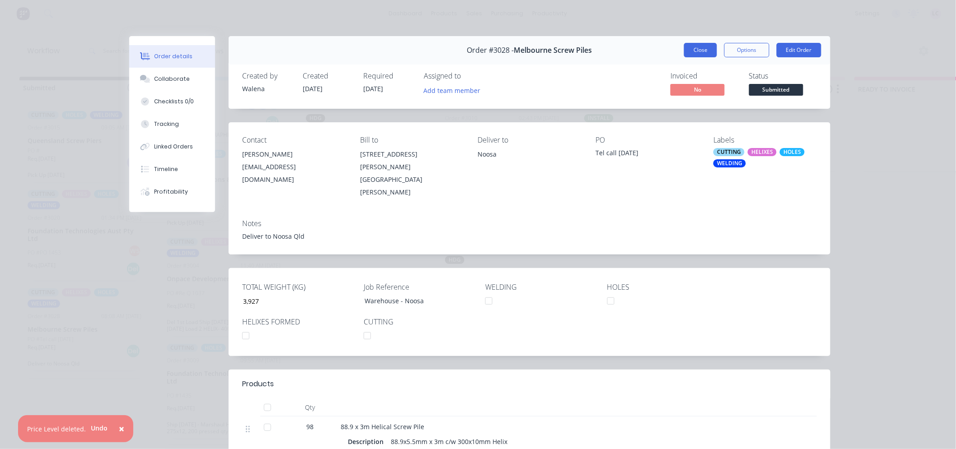
click at [692, 43] on button "Close" at bounding box center [700, 50] width 33 height 14
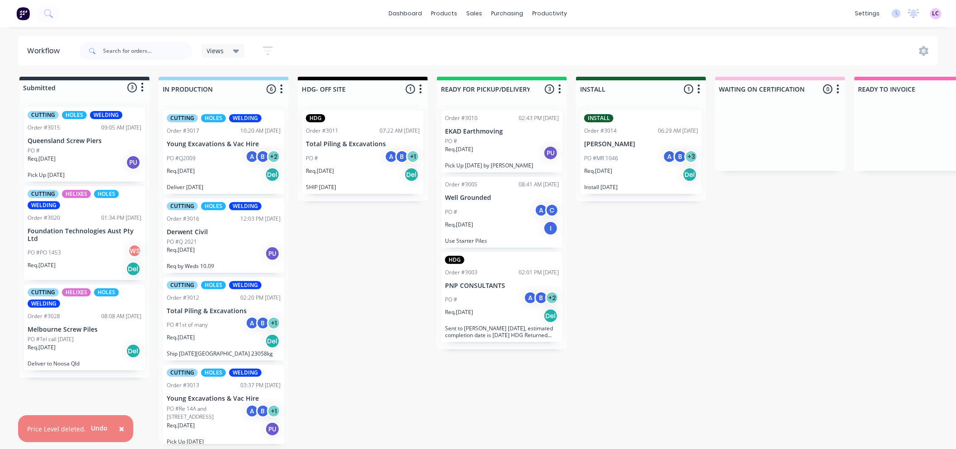
click at [93, 320] on div "CUTTING HELIXES HOLES WELDING Order #3028 08:08 AM [DATE] Melbourne Screw Piles…" at bounding box center [84, 328] width 121 height 86
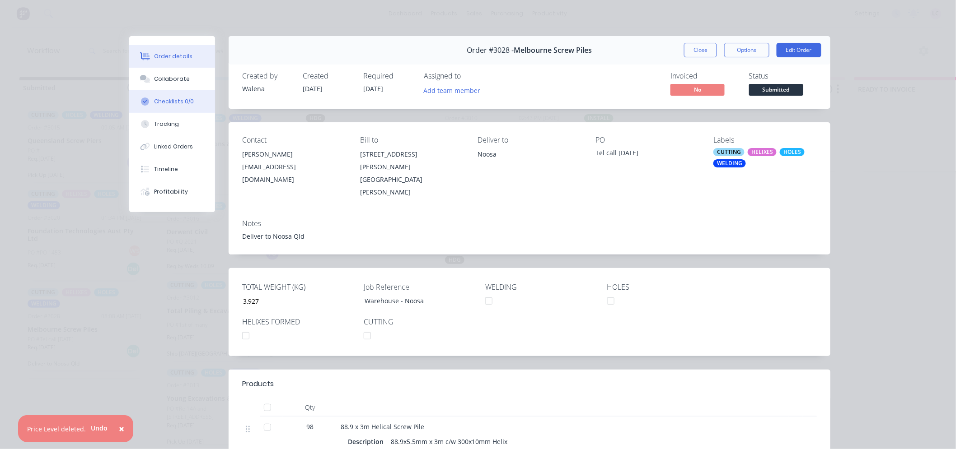
click at [175, 96] on button "Checklists 0/0" at bounding box center [172, 101] width 86 height 23
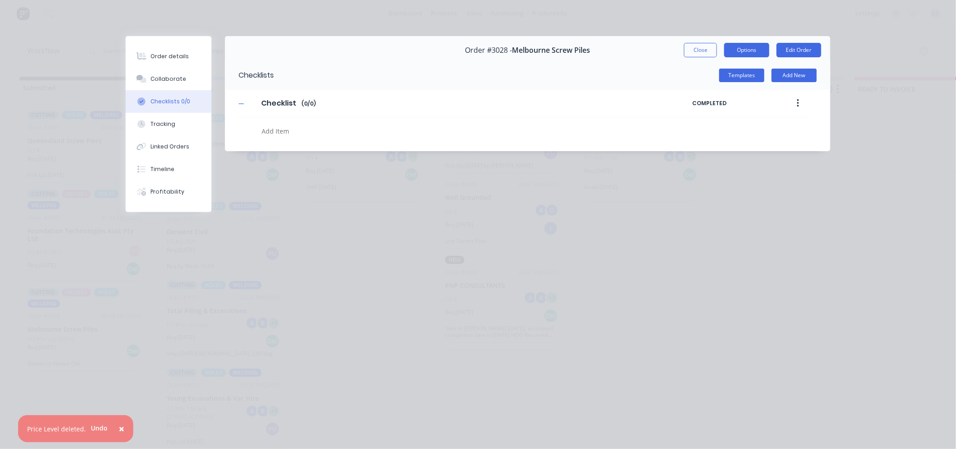
click at [752, 47] on button "Options" at bounding box center [746, 50] width 45 height 14
click at [560, 61] on div "Templates Add New" at bounding box center [552, 75] width 556 height 29
click at [748, 74] on button "Templates" at bounding box center [741, 76] width 45 height 14
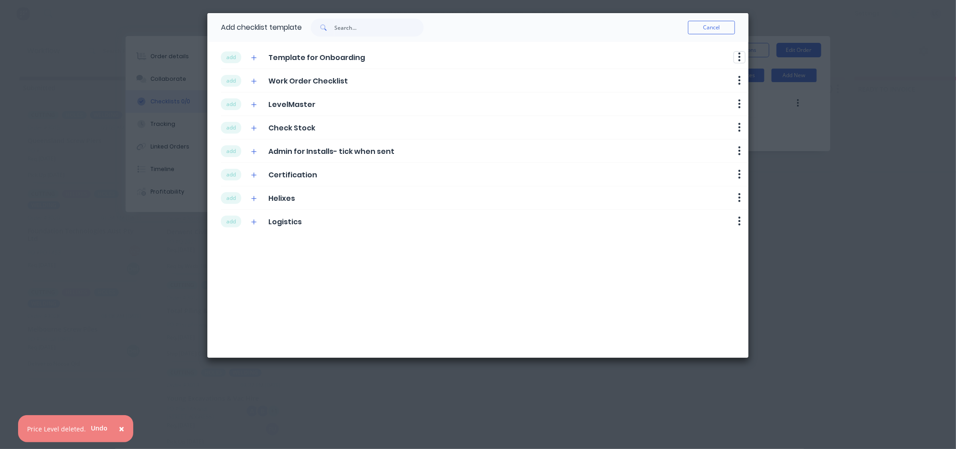
click at [740, 56] on icon "button" at bounding box center [739, 56] width 3 height 11
click at [726, 71] on button "Delete" at bounding box center [715, 72] width 57 height 15
click at [226, 175] on button "add" at bounding box center [231, 175] width 20 height 12
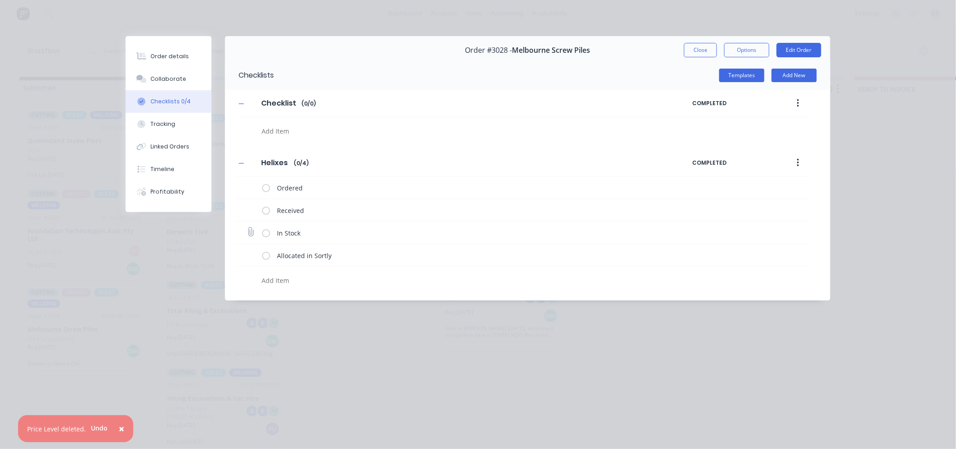
click at [265, 233] on label at bounding box center [266, 232] width 8 height 9
click at [0, 0] on input "checkbox" at bounding box center [0, 0] width 0 height 0
click at [695, 53] on button "Close" at bounding box center [700, 50] width 33 height 14
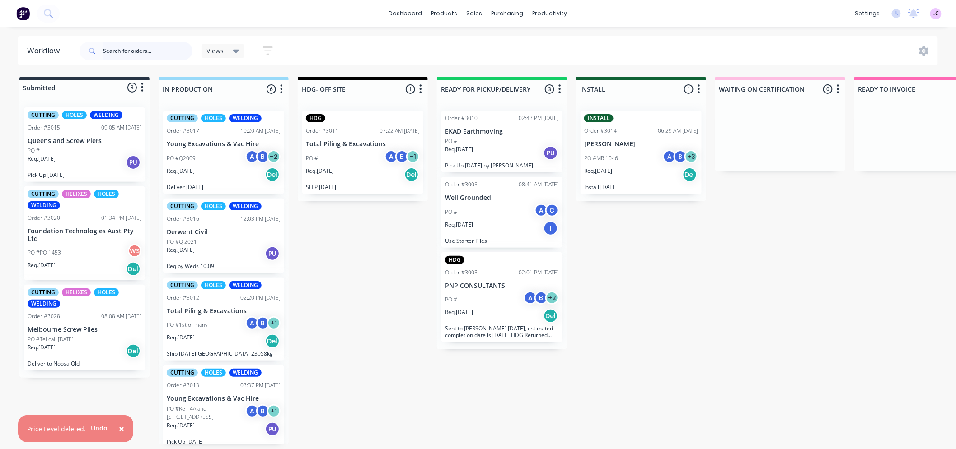
click at [150, 47] on input "text" at bounding box center [147, 51] width 89 height 18
click at [119, 429] on span "×" at bounding box center [121, 429] width 5 height 13
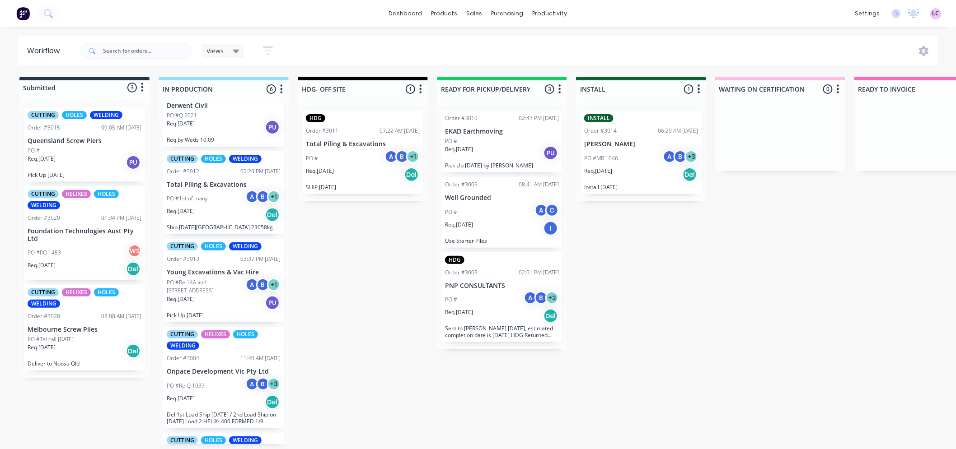
scroll to position [0, 0]
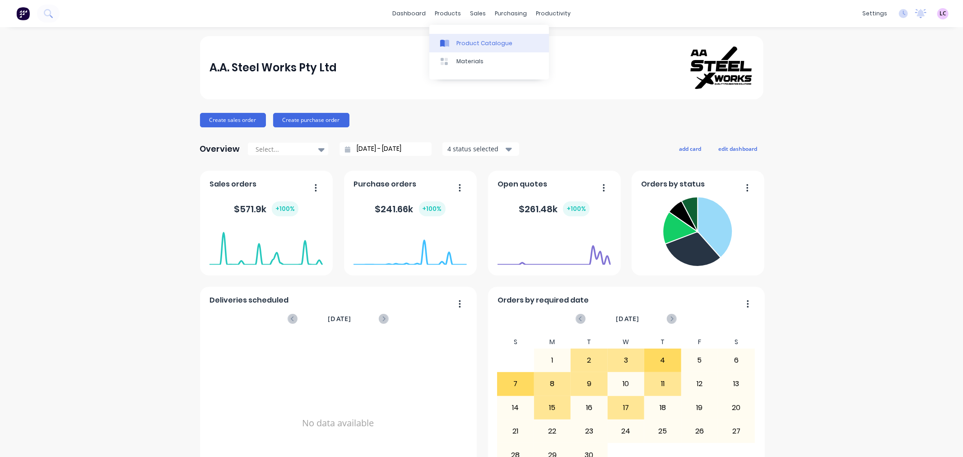
click at [470, 47] on div "Product Catalogue" at bounding box center [485, 43] width 56 height 8
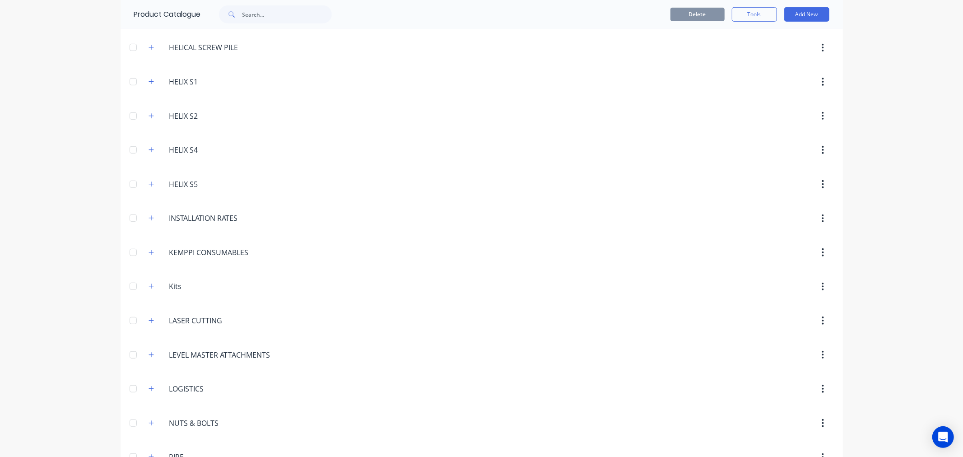
scroll to position [351, 0]
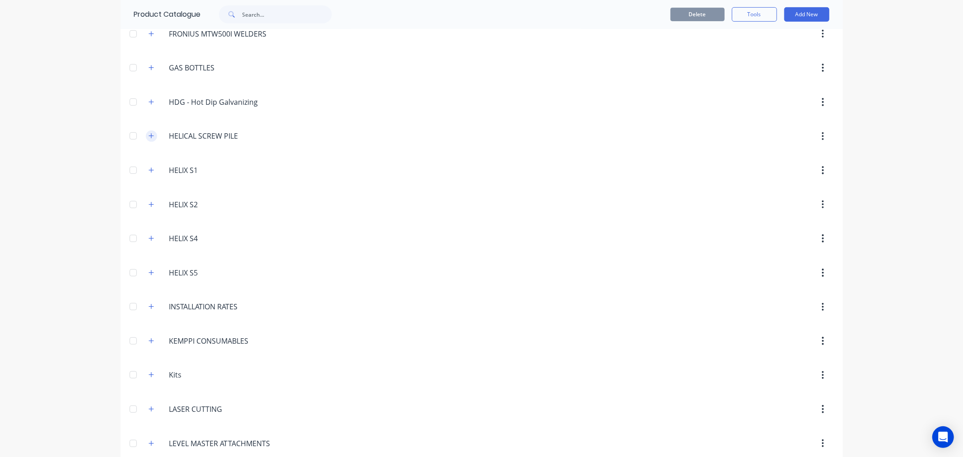
click at [149, 138] on icon "button" at bounding box center [151, 136] width 5 height 5
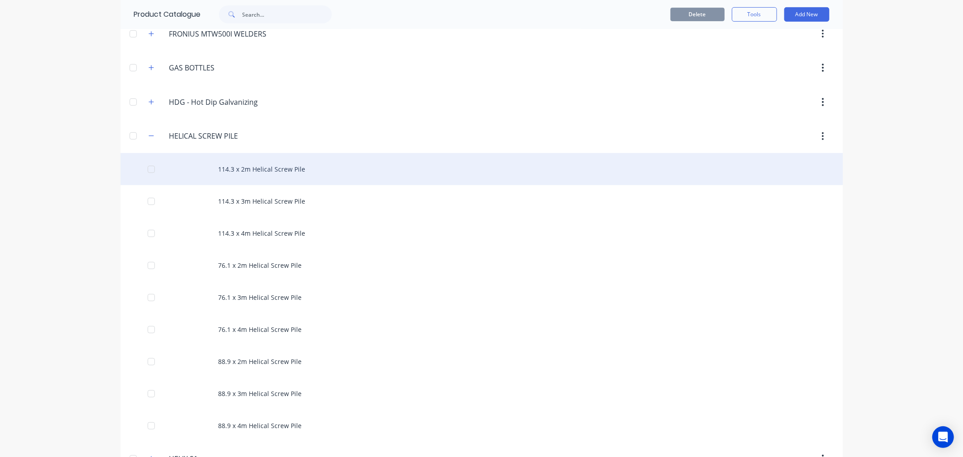
click at [307, 167] on div "114.3 x 2m Helical Screw Pile" at bounding box center [482, 169] width 723 height 32
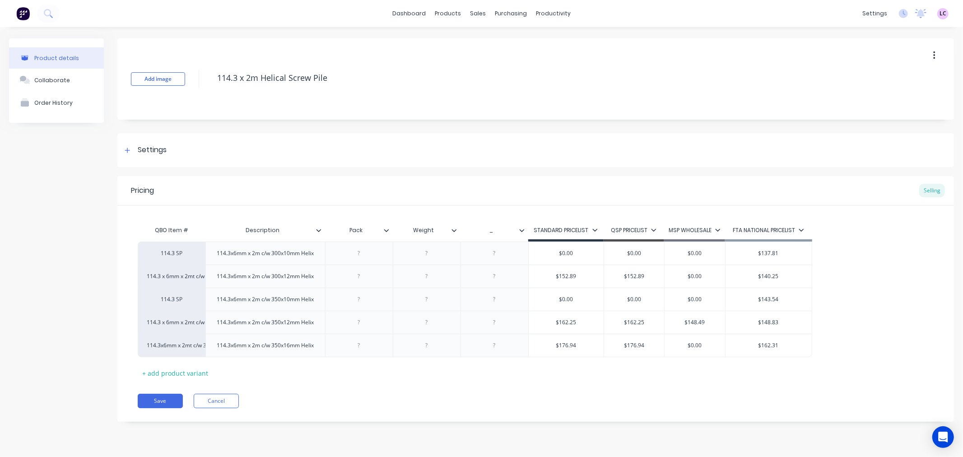
drag, startPoint x: 331, startPoint y: 79, endPoint x: 211, endPoint y: 78, distance: 119.7
click at [211, 78] on div "Add image 114.3 x 2m Helical Screw Pile" at bounding box center [535, 78] width 837 height 81
click at [273, 265] on div "114.3x6mm x 2m c/w 300x10mm Helix" at bounding box center [265, 253] width 120 height 23
click at [265, 258] on div "114.3x6mm x 2m c/w 300x10mm Helix" at bounding box center [266, 253] width 112 height 12
drag, startPoint x: 279, startPoint y: 264, endPoint x: 219, endPoint y: 248, distance: 61.6
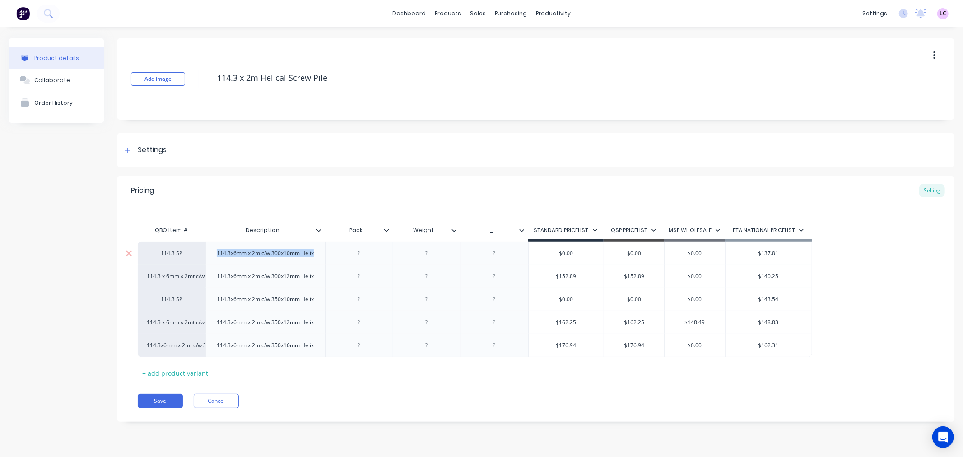
click at [219, 248] on div "114.3x6mm x 2m c/w 300x10mm Helix" at bounding box center [266, 253] width 112 height 12
copy div "114.3x6mm x 2m c/w 300x10mm Helix"
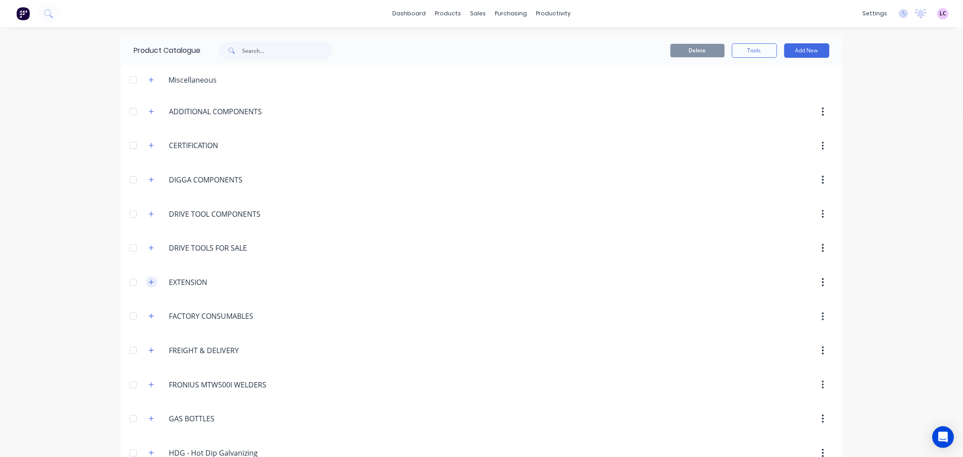
click at [149, 279] on icon "button" at bounding box center [151, 282] width 5 height 6
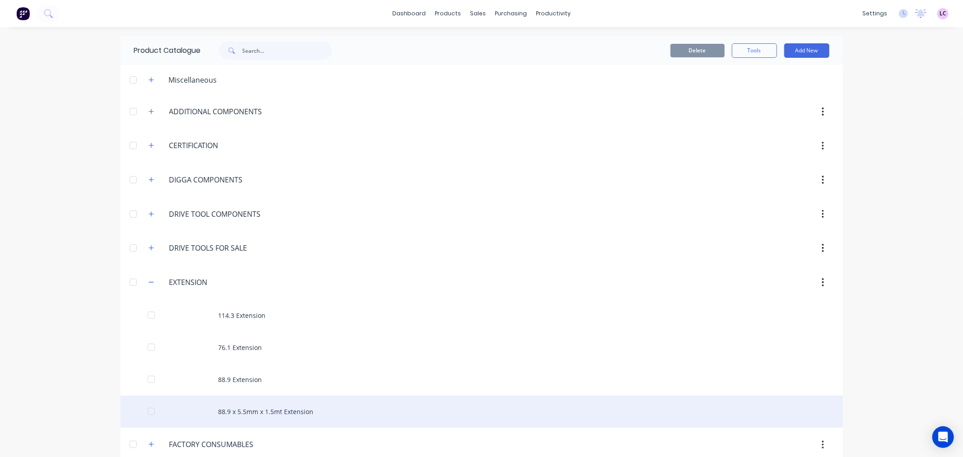
click at [231, 411] on div "88.9 x 5.5mm x 1.5mt Extension" at bounding box center [482, 412] width 723 height 32
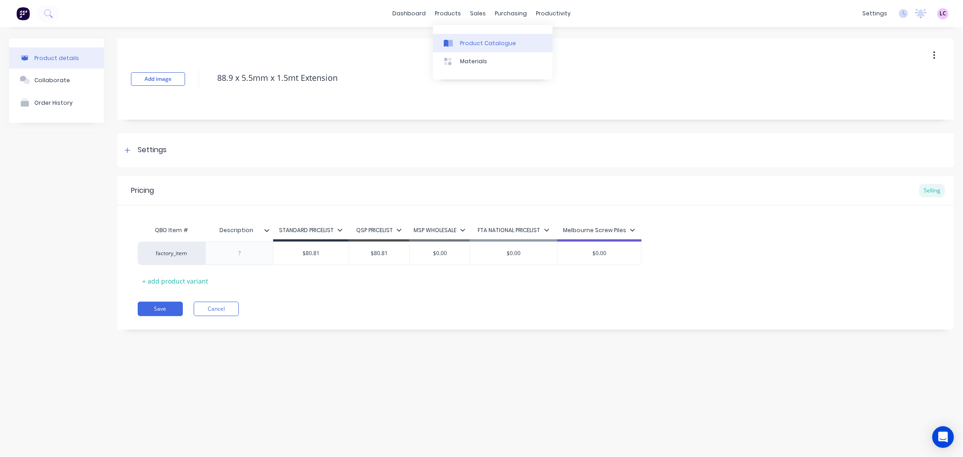
click at [464, 42] on div "Product Catalogue" at bounding box center [488, 43] width 56 height 8
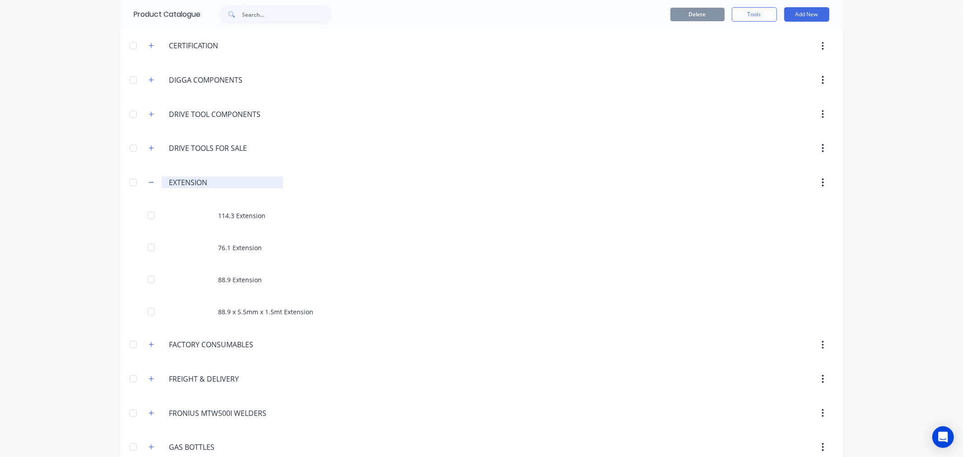
scroll to position [100, 0]
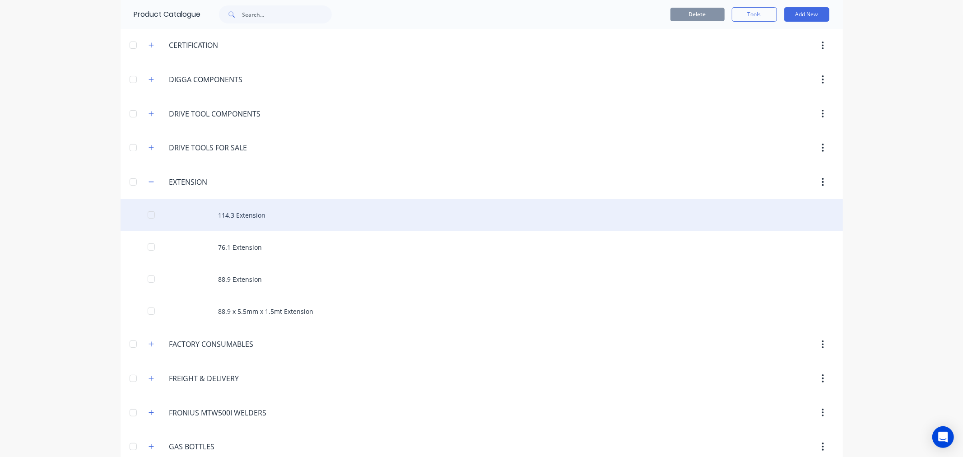
click at [258, 215] on div "114.3 Extension" at bounding box center [482, 215] width 723 height 32
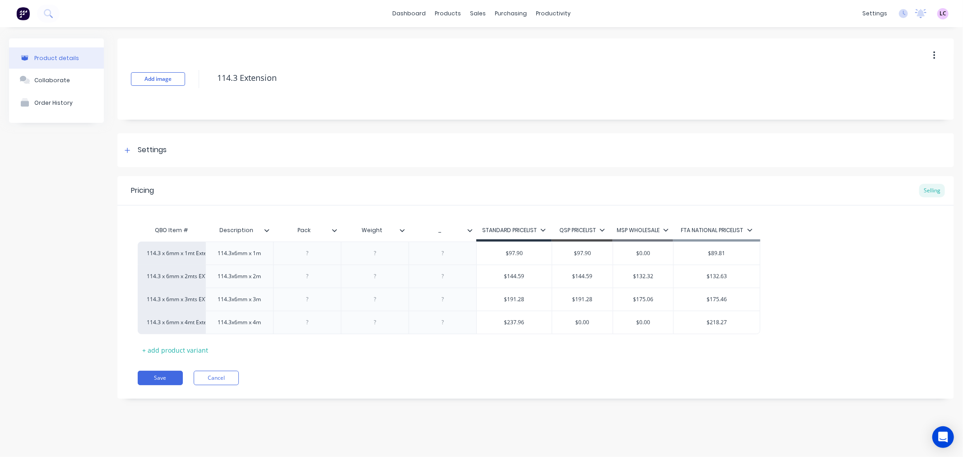
drag, startPoint x: 285, startPoint y: 78, endPoint x: 211, endPoint y: 82, distance: 74.2
click at [211, 82] on div "Add image 114.3 Extension" at bounding box center [535, 78] width 837 height 81
click at [246, 258] on div "114.3x6mm x 1m" at bounding box center [240, 253] width 58 height 12
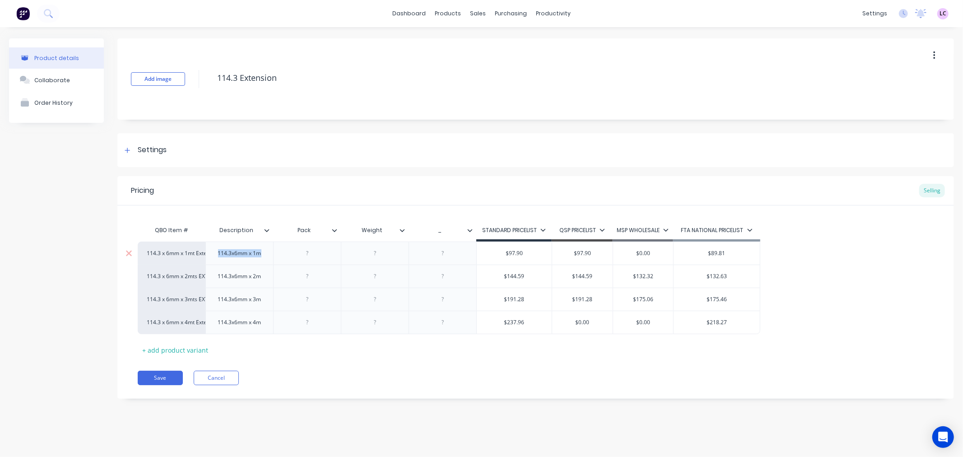
copy div "114.3x6mm x 1m"
type textarea "x"
click at [456, 42] on div at bounding box center [451, 43] width 14 height 8
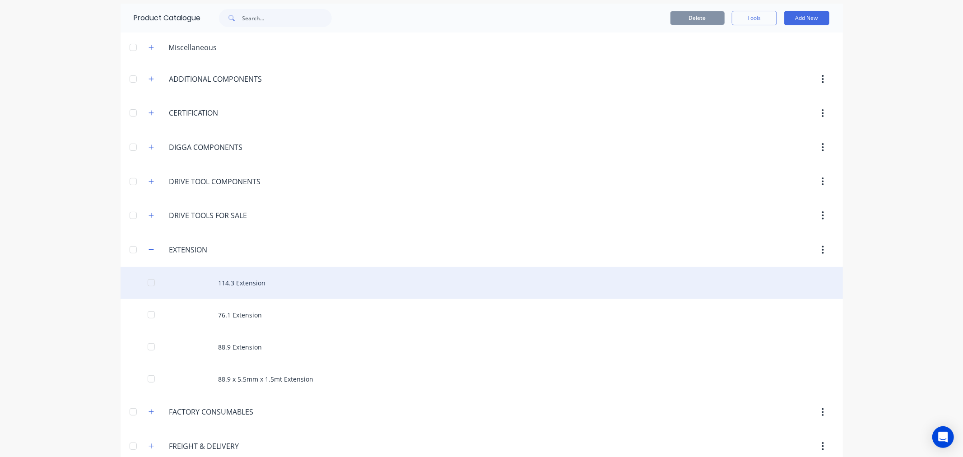
scroll to position [50, 0]
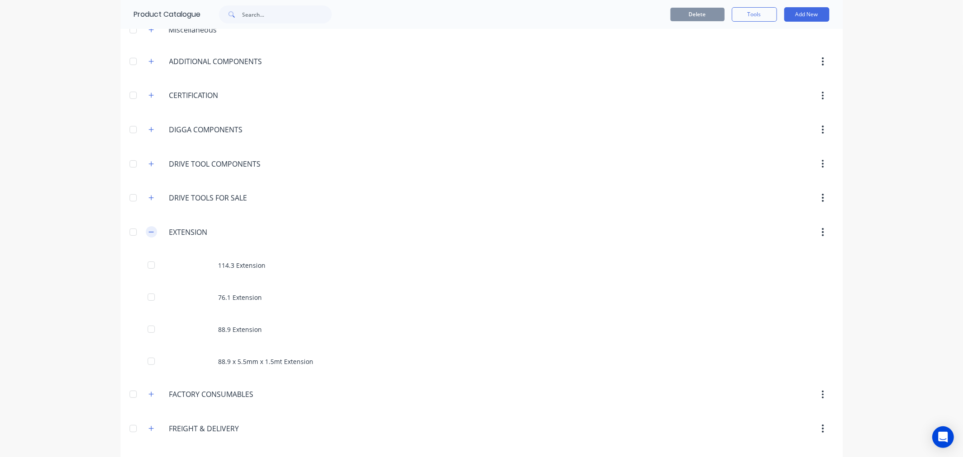
click at [149, 233] on icon "button" at bounding box center [151, 232] width 5 height 6
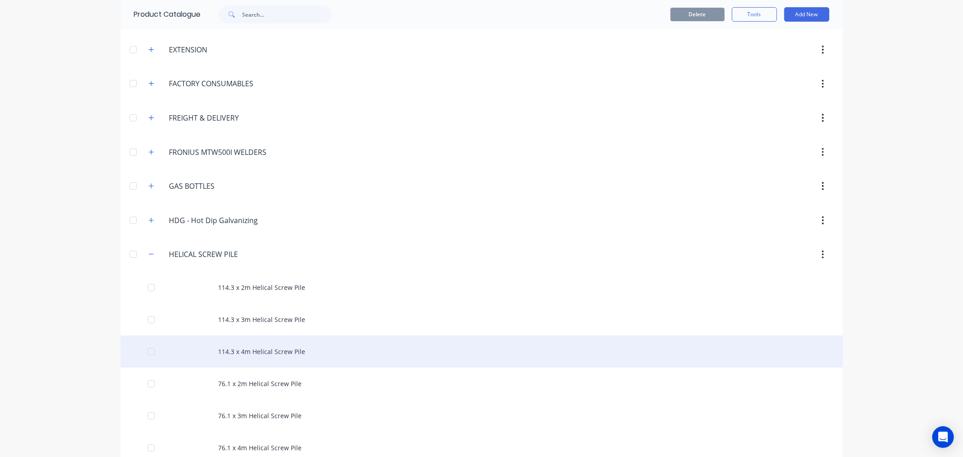
scroll to position [251, 0]
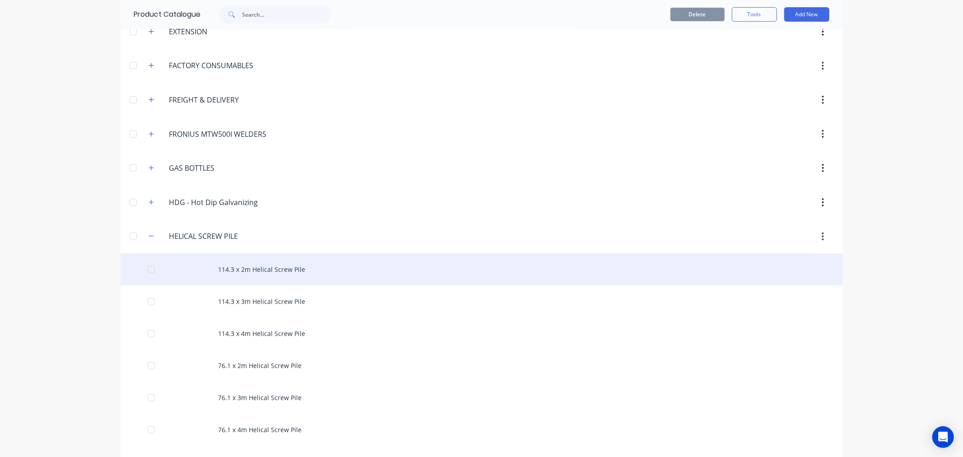
click at [269, 266] on div "114.3 x 2m Helical Screw Pile" at bounding box center [482, 269] width 723 height 32
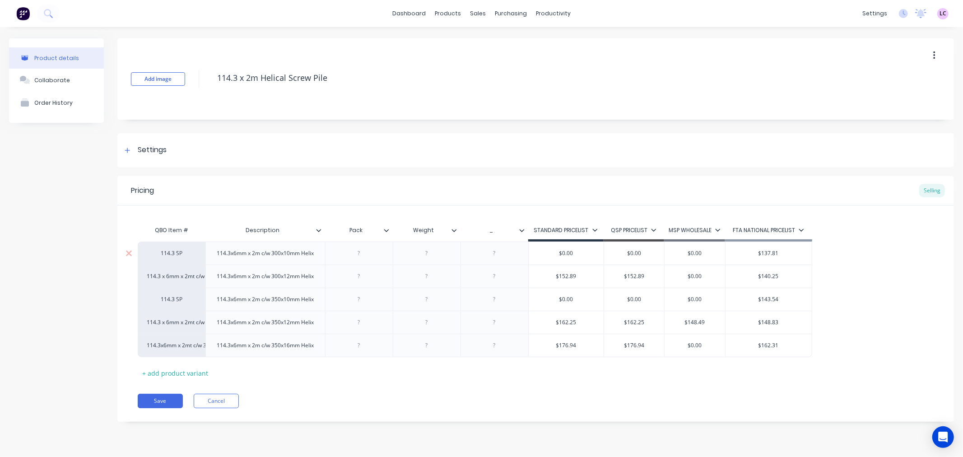
click at [272, 258] on div "114.3x6mm x 2m c/w 300x10mm Helix" at bounding box center [266, 253] width 112 height 12
drag, startPoint x: 277, startPoint y: 262, endPoint x: 217, endPoint y: 251, distance: 61.2
click at [217, 251] on div "114.3x6mm x 2m c/w 300x10mm Helix" at bounding box center [266, 253] width 112 height 12
copy div "114.3x6mm x 2m c/w 300x10mm Helix"
